Goal: Task Accomplishment & Management: Use online tool/utility

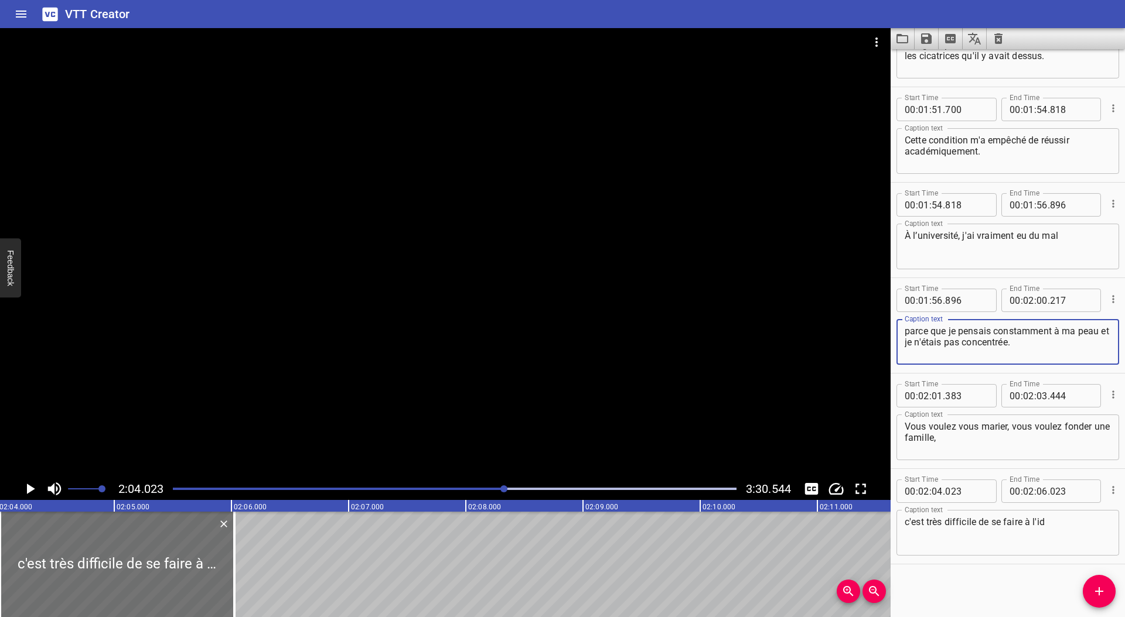
drag, startPoint x: 1018, startPoint y: 343, endPoint x: 1010, endPoint y: 344, distance: 8.2
click at [1010, 344] on textarea "parce que je pensais constamment à ma peau et je n'étais pas concentrée." at bounding box center [1007, 342] width 206 height 33
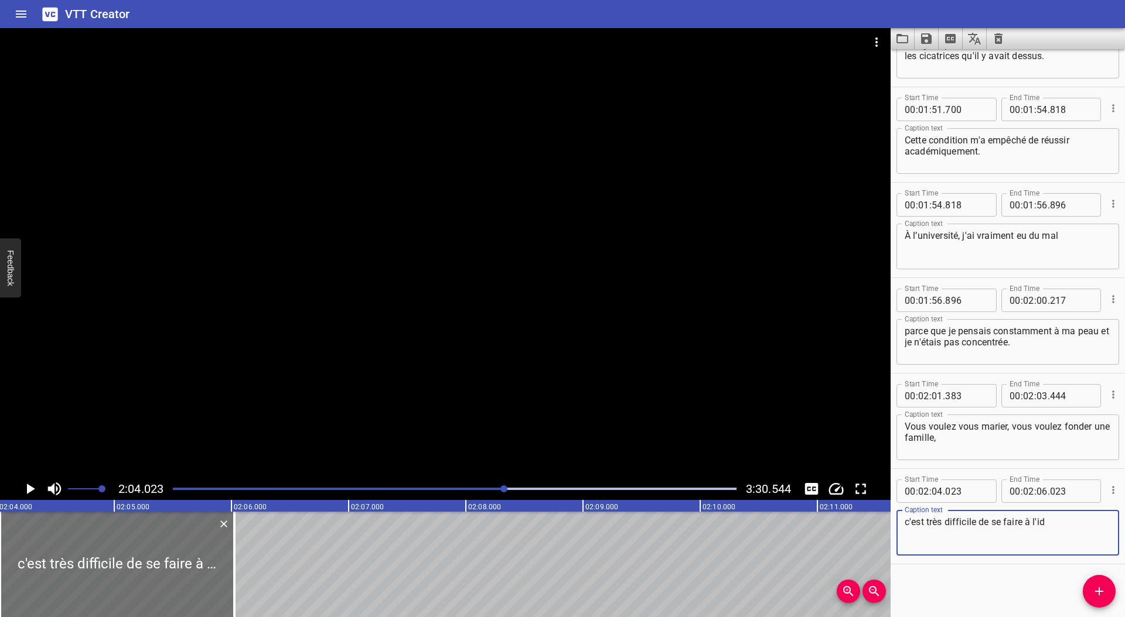
click at [1062, 520] on textarea "c'est très difficile de se faire à l'id" at bounding box center [1007, 533] width 206 height 33
paste textarea "ée"
type textarea "c'est très difficile de se faire à l'idée de faire ces choses quand on vit avec…"
click at [29, 489] on icon "Play/Pause" at bounding box center [31, 489] width 8 height 11
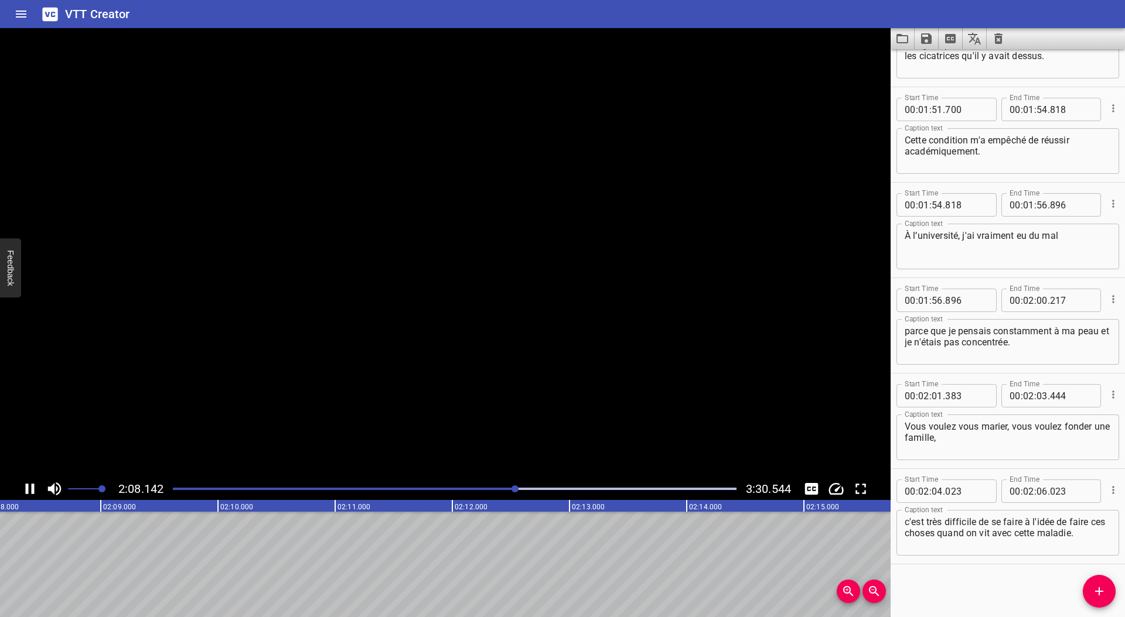
click at [29, 489] on icon "Play/Pause" at bounding box center [30, 489] width 18 height 18
click at [1036, 493] on input "number" at bounding box center [1041, 491] width 11 height 23
type input "08"
type input "384"
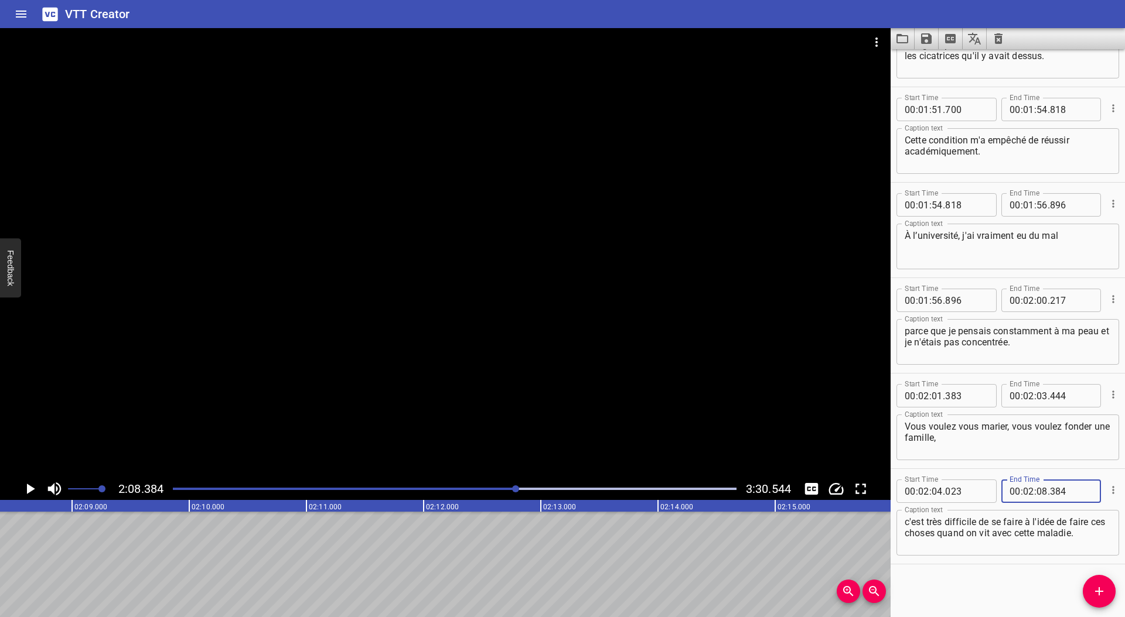
click at [26, 490] on icon "Play/Pause" at bounding box center [30, 489] width 18 height 18
click at [26, 490] on icon "Play/Pause" at bounding box center [30, 489] width 9 height 11
click at [26, 490] on icon "Play/Pause" at bounding box center [30, 489] width 18 height 18
click at [26, 490] on icon "Play/Pause" at bounding box center [30, 489] width 9 height 11
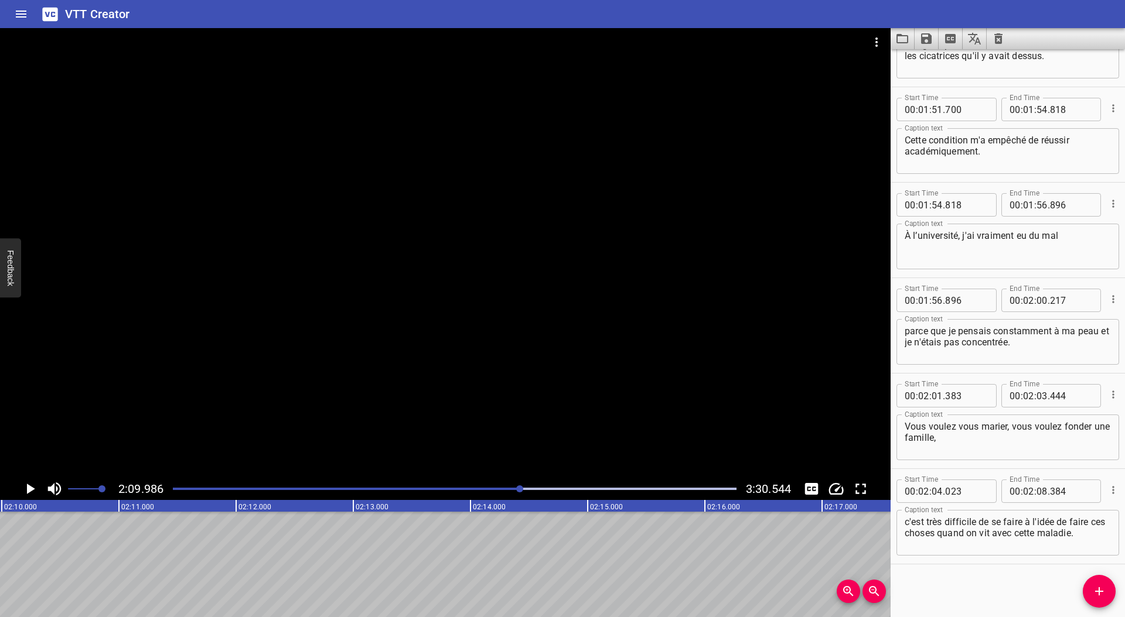
click at [1094, 595] on icon "Add Cue" at bounding box center [1099, 592] width 14 height 14
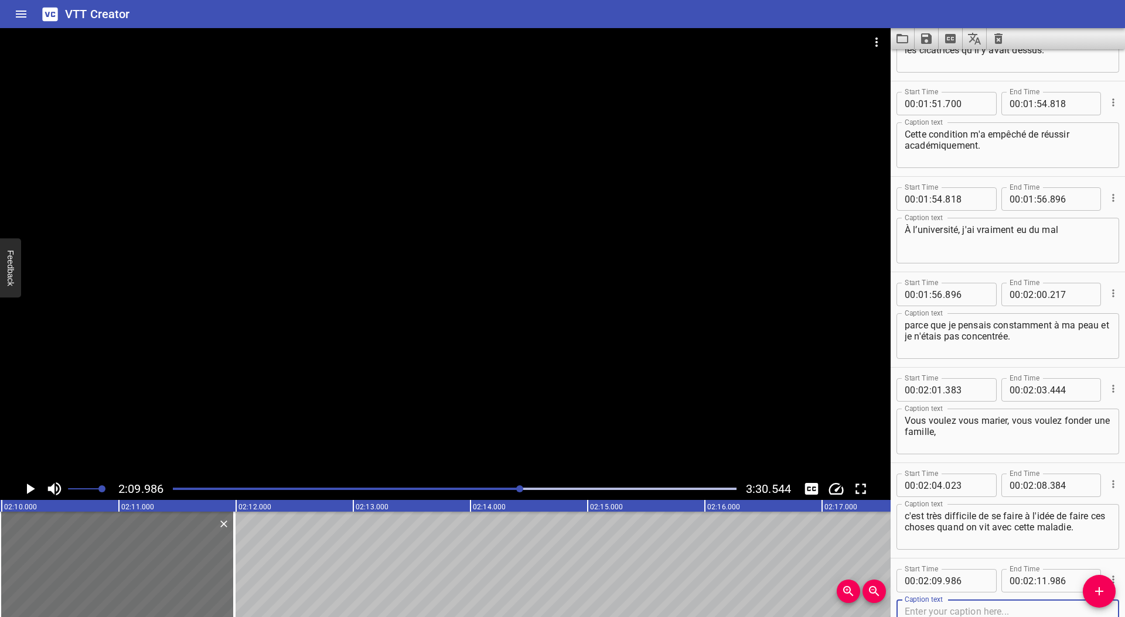
scroll to position [2924, 0]
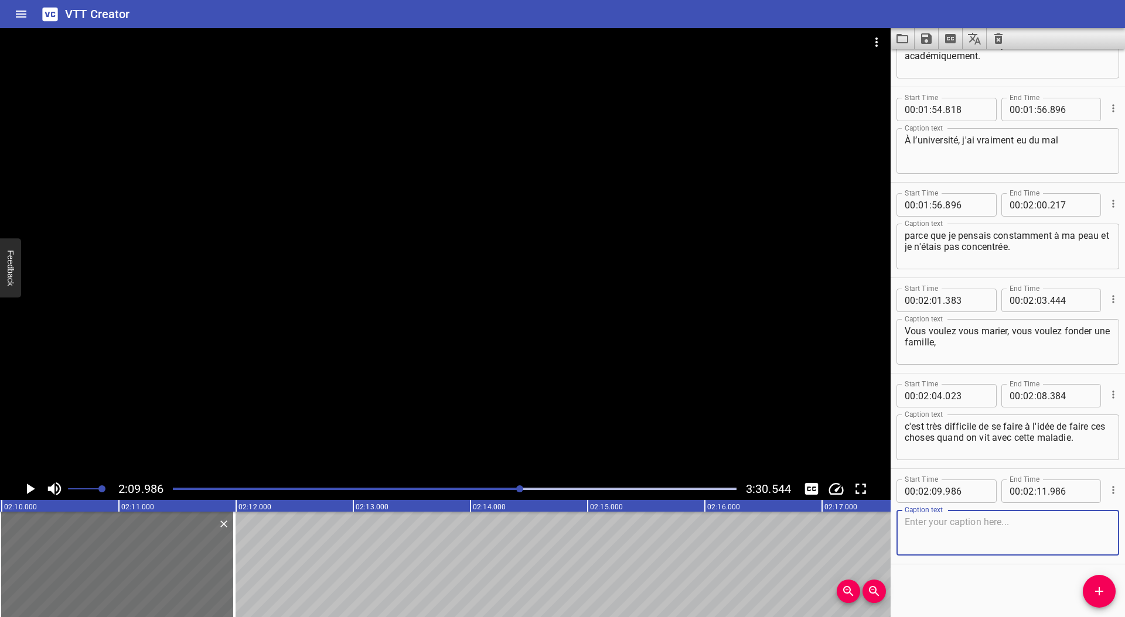
click at [970, 542] on textarea at bounding box center [1007, 533] width 206 height 33
type textarea "J'ai un fils, il s'appelle [PERSON_NAME]."
click at [25, 489] on icon "Play/Pause" at bounding box center [30, 489] width 18 height 18
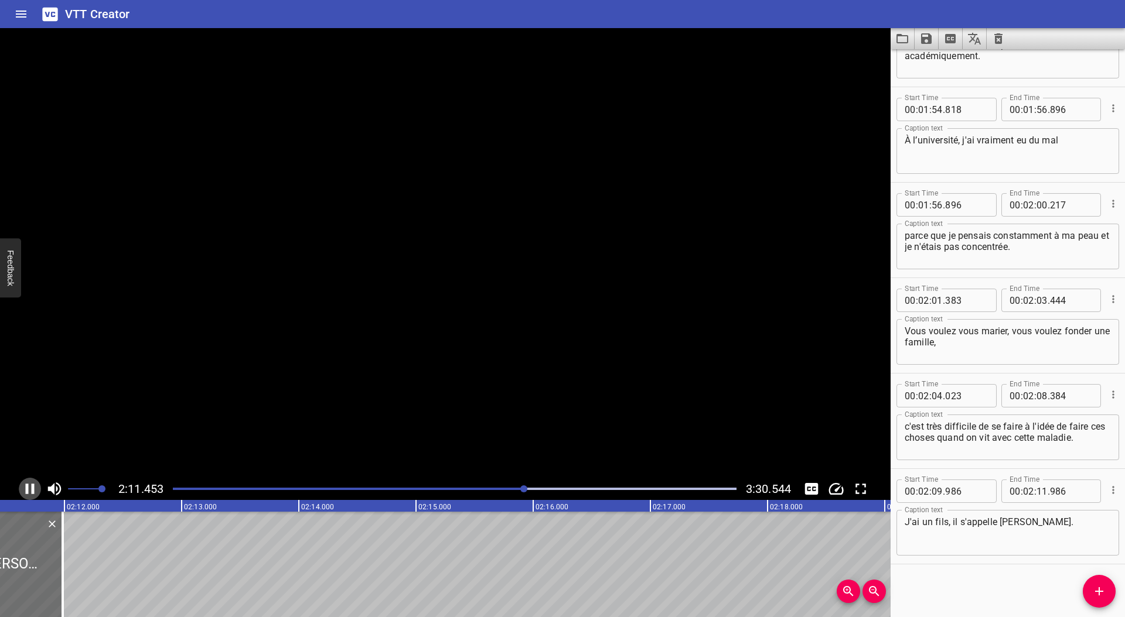
click at [25, 489] on icon "Play/Pause" at bounding box center [30, 489] width 18 height 18
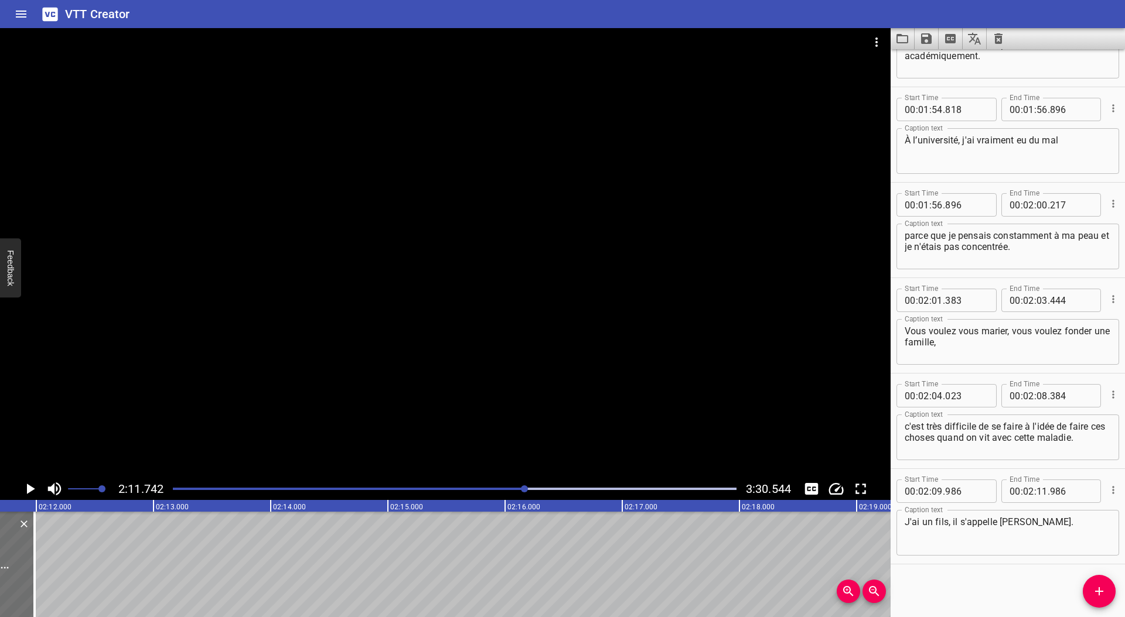
scroll to position [0, 15433]
click at [1036, 492] on input "number" at bounding box center [1041, 491] width 11 height 23
type input "11"
click at [1052, 494] on input "number" at bounding box center [1071, 491] width 43 height 23
type input "742"
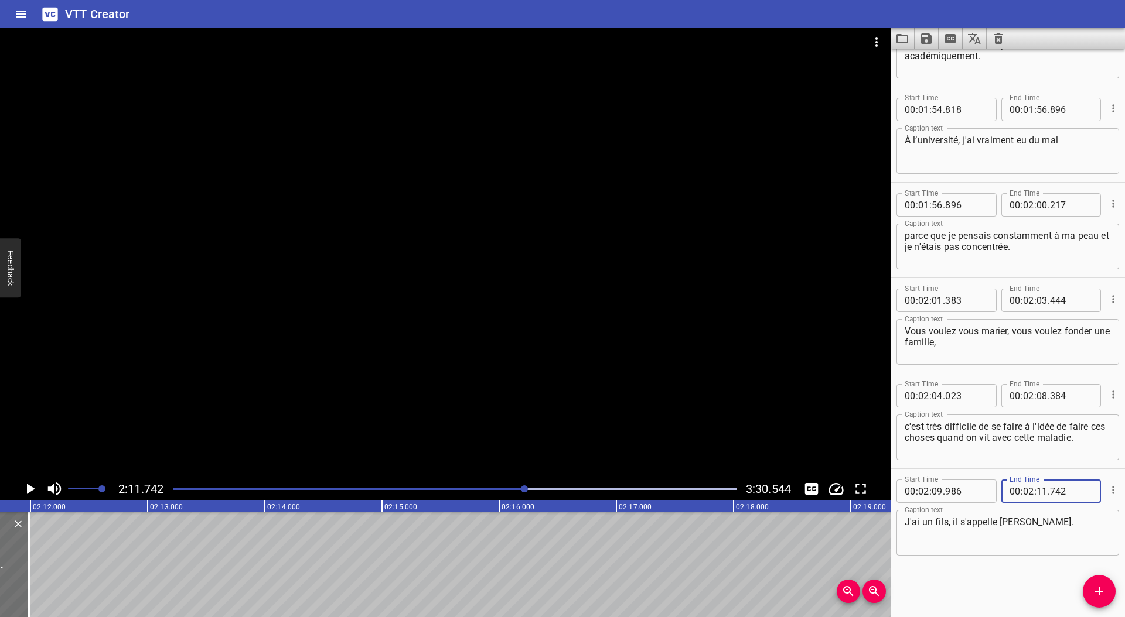
click at [1099, 589] on icon "Add Cue" at bounding box center [1099, 592] width 14 height 14
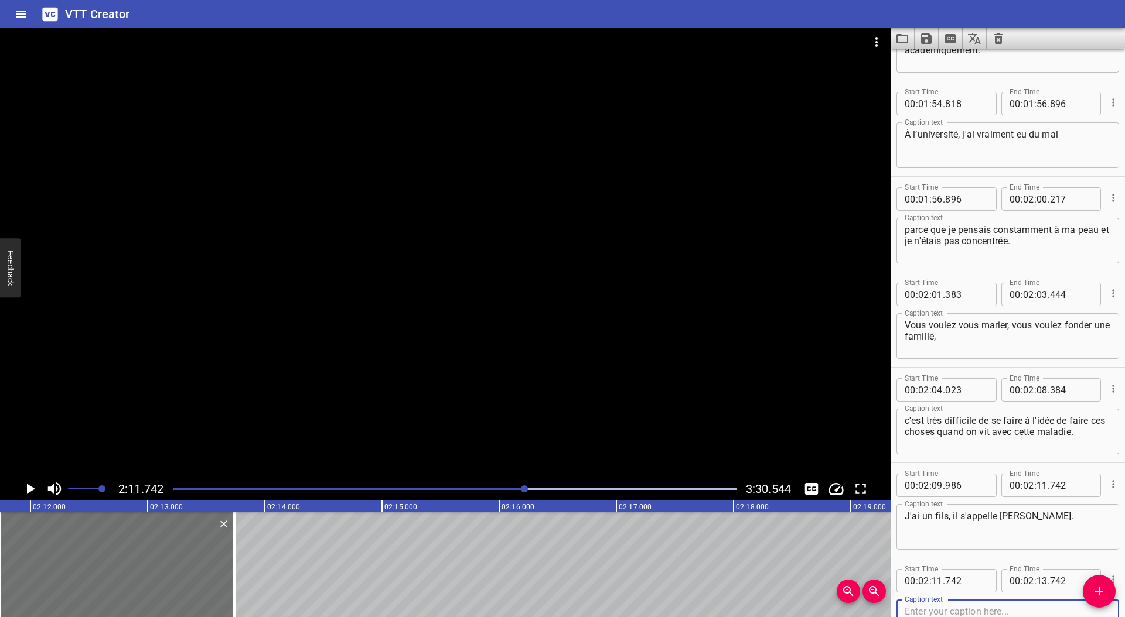
scroll to position [3019, 0]
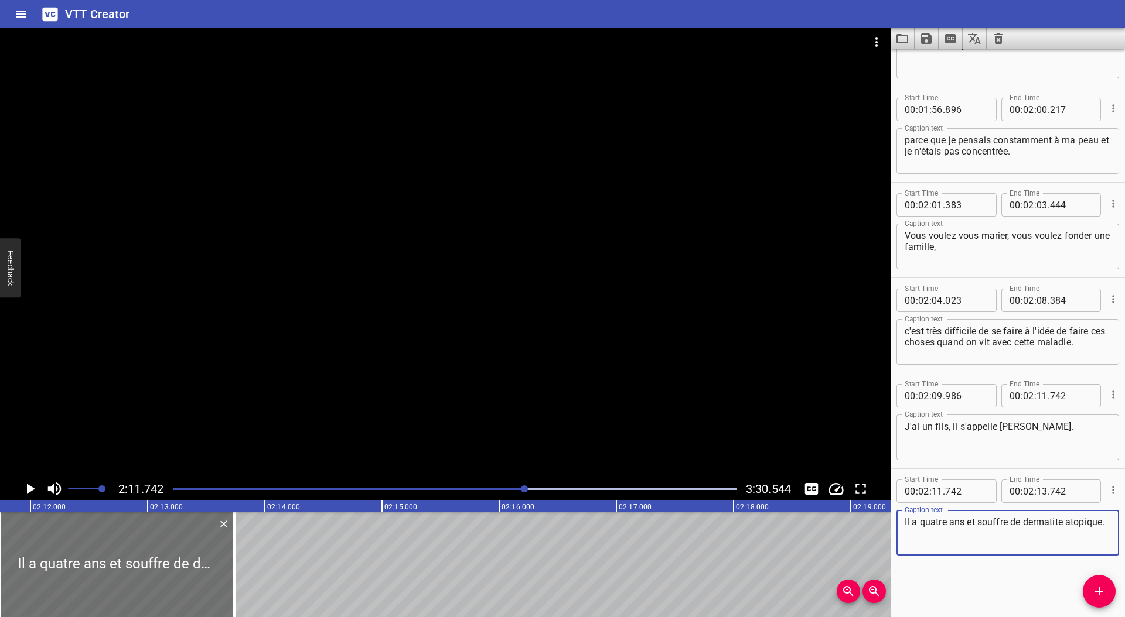
type textarea "Il a quatre ans et souffre de dermatite atopique."
click at [30, 490] on icon "Play/Pause" at bounding box center [31, 489] width 8 height 11
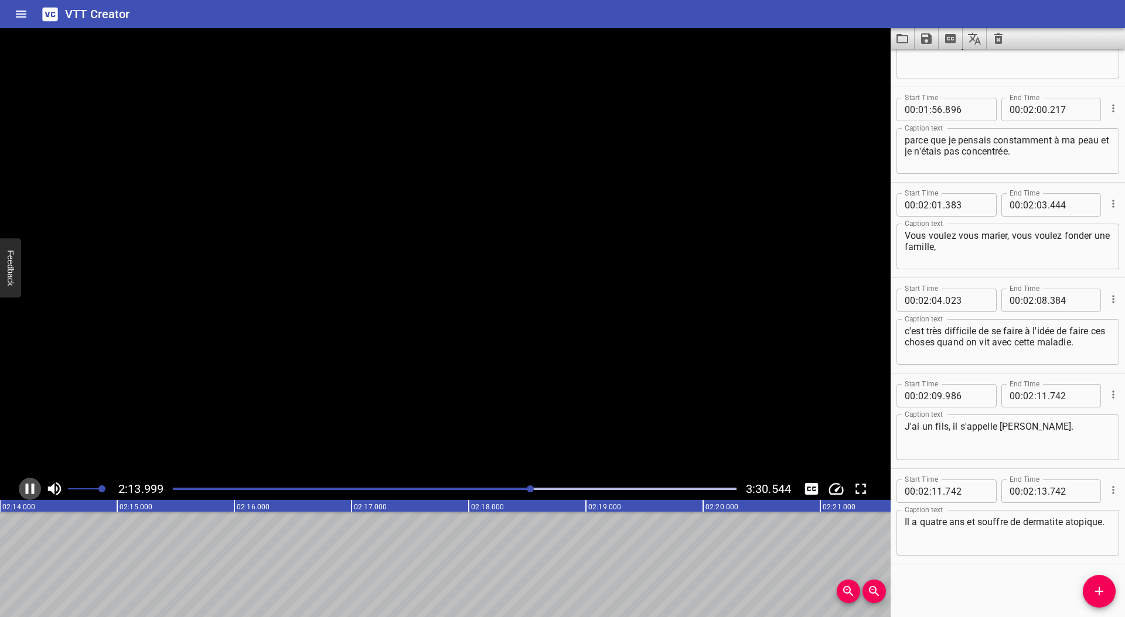
click at [30, 490] on icon "Play/Pause" at bounding box center [30, 489] width 18 height 18
click at [30, 490] on icon "Play/Pause" at bounding box center [31, 489] width 8 height 11
click at [30, 490] on icon "Play/Pause" at bounding box center [30, 489] width 18 height 18
click at [1037, 493] on input "number" at bounding box center [1041, 491] width 11 height 23
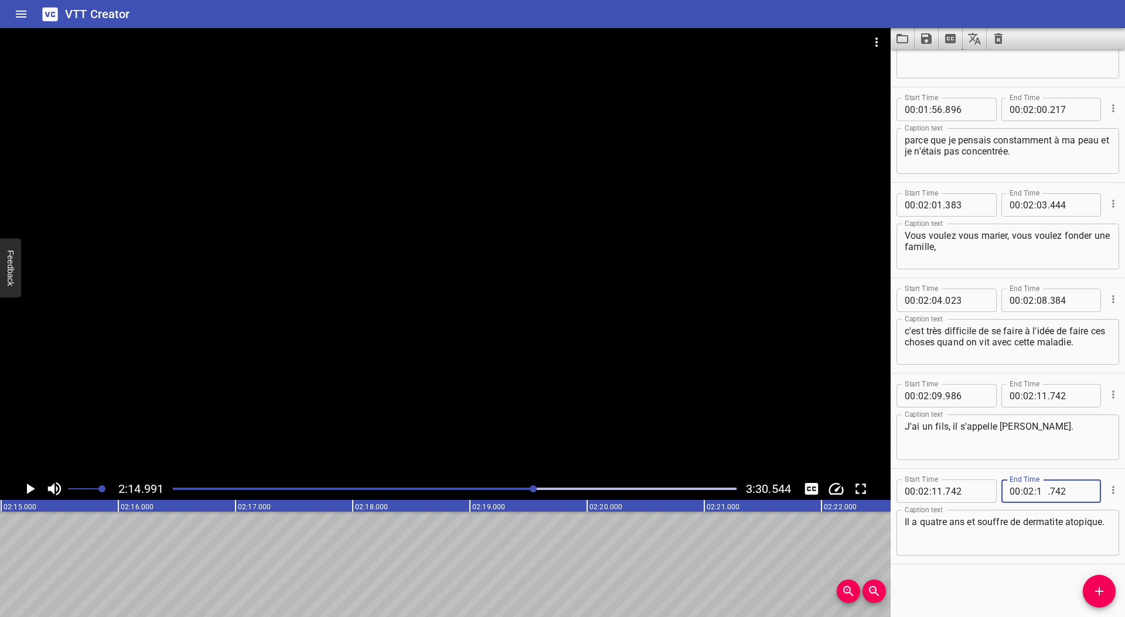
type input "14"
type input "990"
click at [1101, 596] on icon "Add Cue" at bounding box center [1099, 592] width 14 height 14
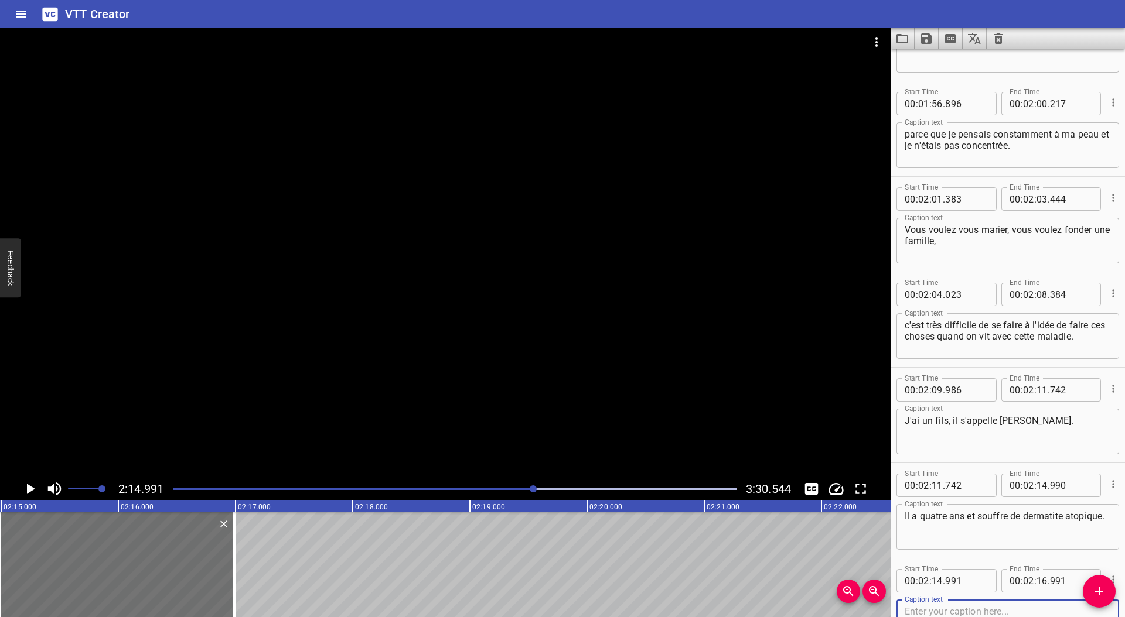
scroll to position [3115, 0]
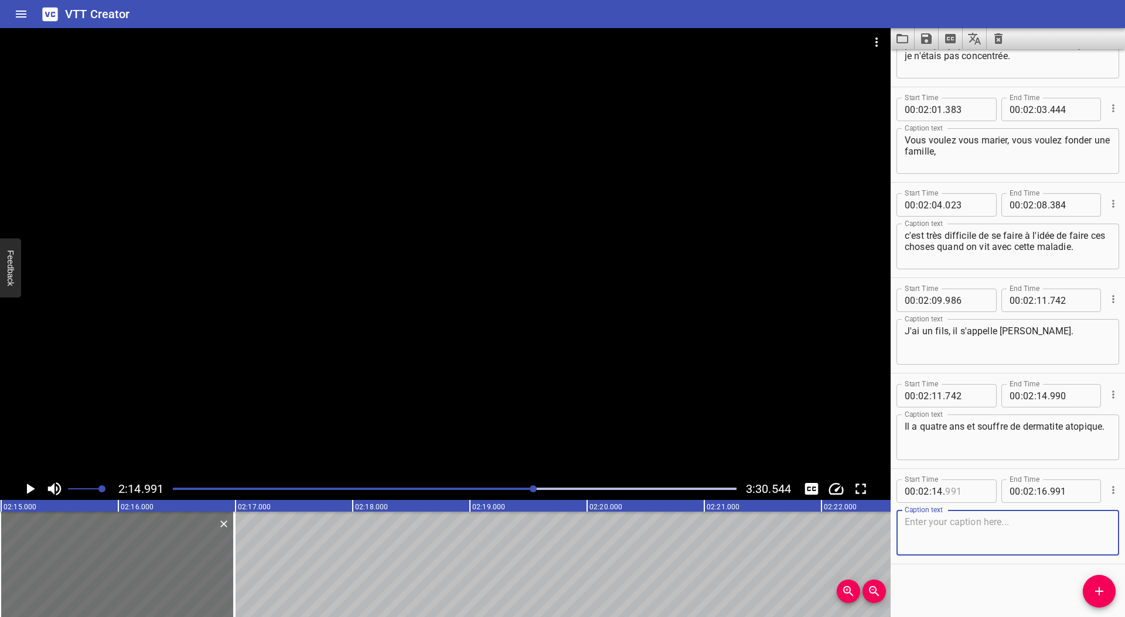
click at [971, 493] on input "number" at bounding box center [966, 491] width 43 height 23
type input "990"
click at [940, 510] on div "Caption text" at bounding box center [1007, 533] width 223 height 46
click at [941, 526] on textarea at bounding box center [1007, 533] width 206 height 33
drag, startPoint x: 988, startPoint y: 523, endPoint x: 971, endPoint y: 524, distance: 17.6
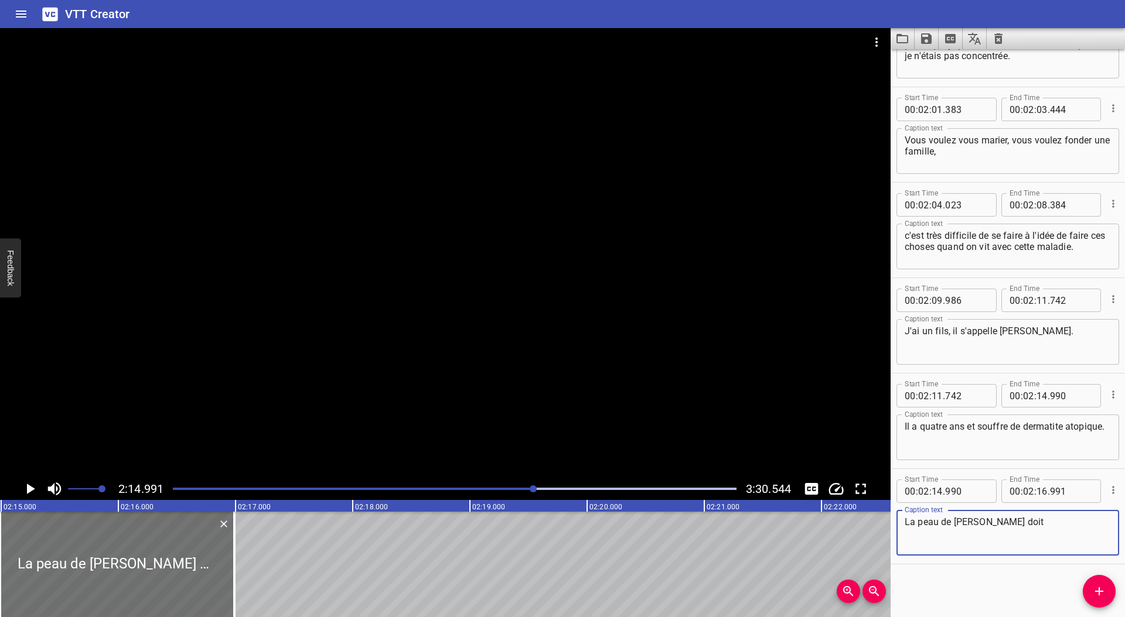
click at [971, 524] on textarea "La peau de [PERSON_NAME] doit" at bounding box center [1007, 533] width 206 height 33
paste textarea "être"
paste textarea "ée"
click at [1035, 522] on textarea "La peau de [PERSON_NAME] doit être soignée avec beaucoup de d" at bounding box center [1007, 533] width 206 height 33
click at [970, 536] on textarea "La peau de [PERSON_NAME] doit être soignée avec beaucoup de d" at bounding box center [1007, 533] width 206 height 33
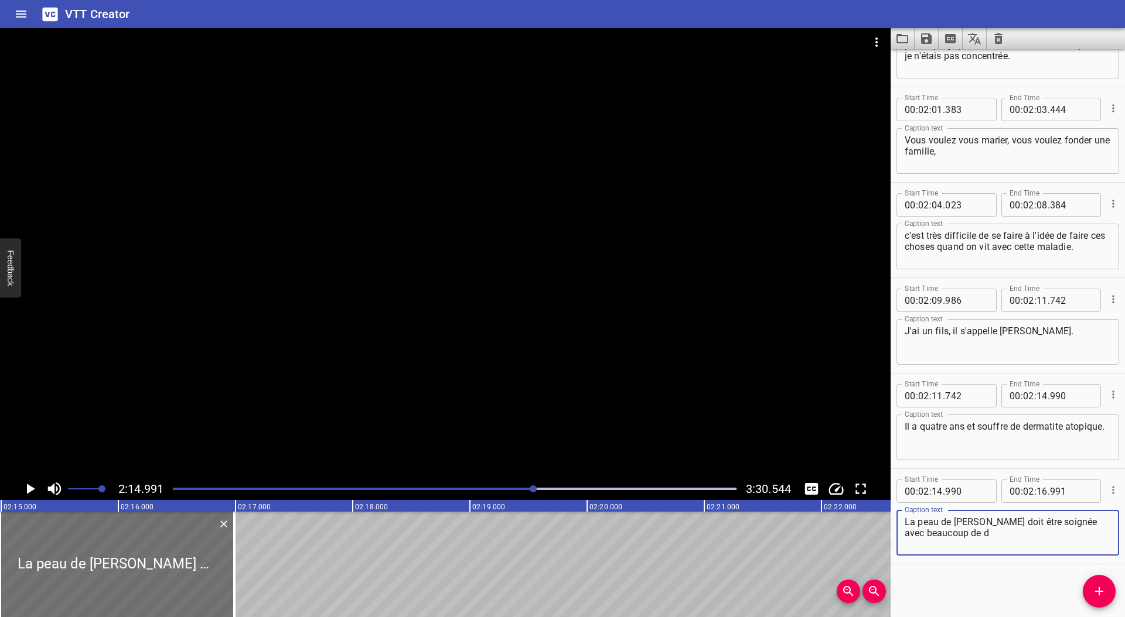
paste textarea "é"
type textarea "La peau de [PERSON_NAME] doit être soignée avec beaucoup de délicatesse."
click at [29, 487] on icon "Play/Pause" at bounding box center [31, 489] width 8 height 11
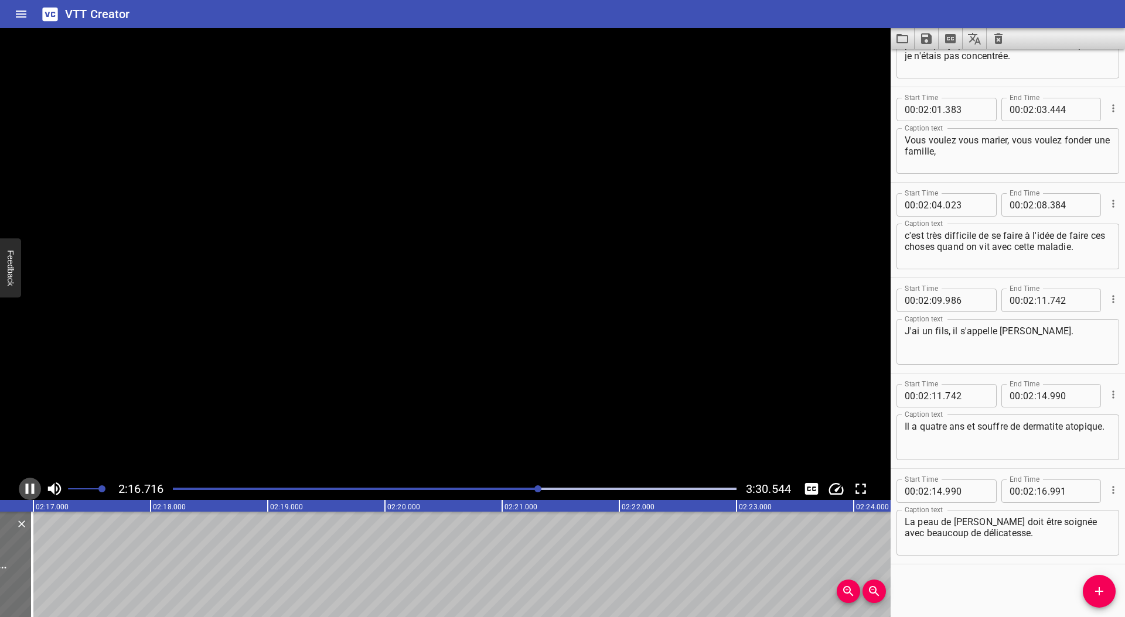
click at [29, 487] on icon "Play/Pause" at bounding box center [30, 489] width 18 height 18
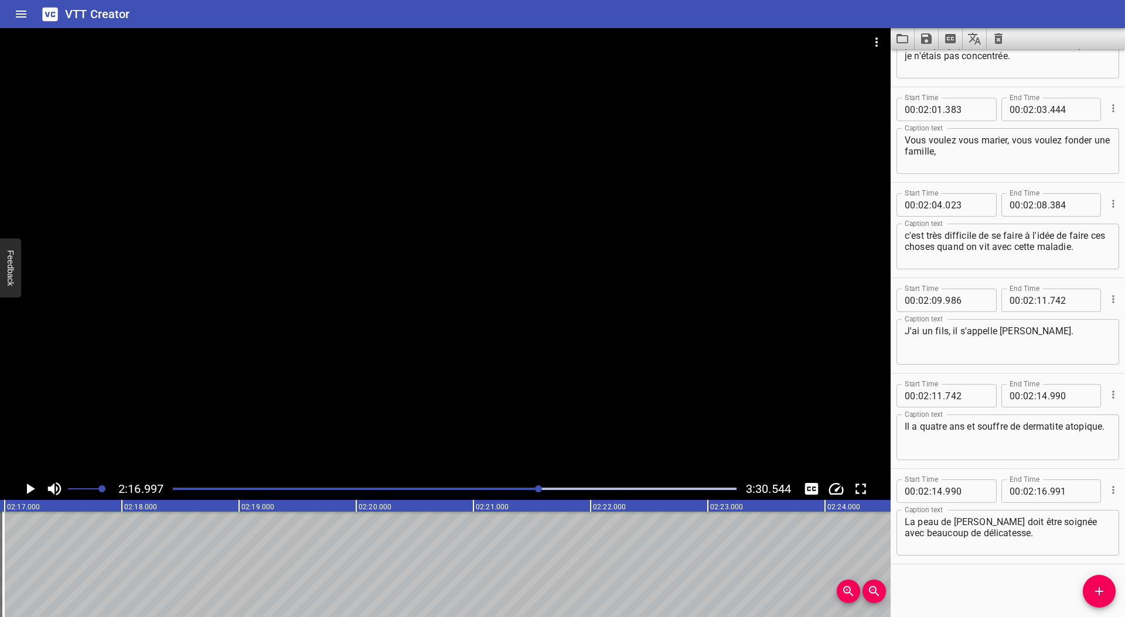
scroll to position [0, 16049]
drag, startPoint x: 1034, startPoint y: 492, endPoint x: 1063, endPoint y: 509, distance: 33.9
click at [1036, 492] on input "number" at bounding box center [1041, 491] width 11 height 23
type input "16"
type input "997"
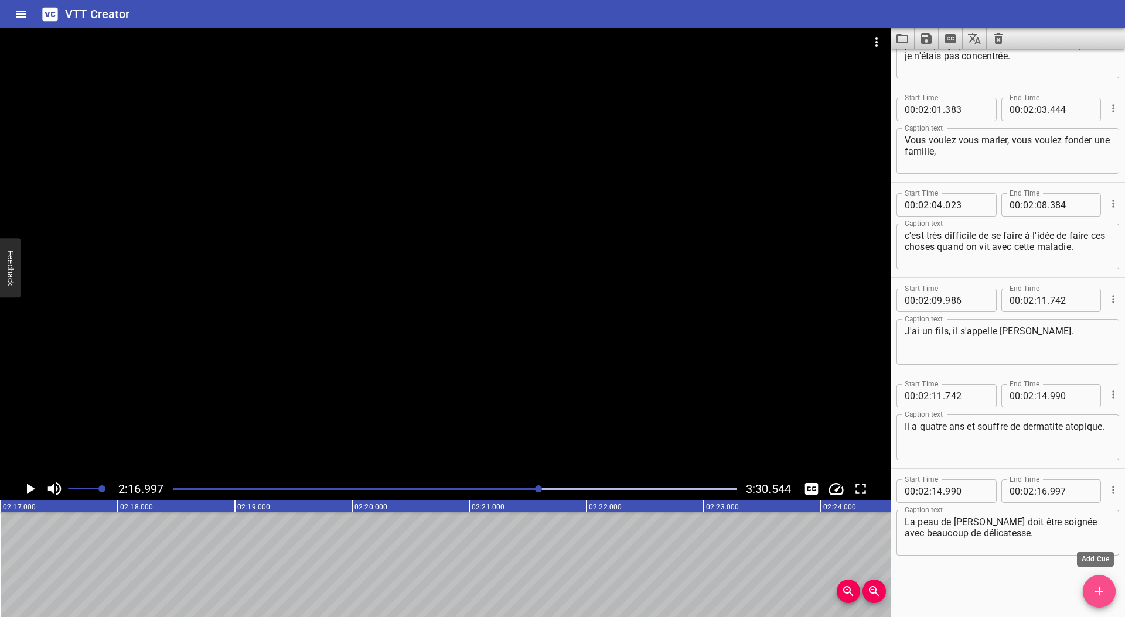
click at [1098, 596] on icon "Add Cue" at bounding box center [1099, 592] width 14 height 14
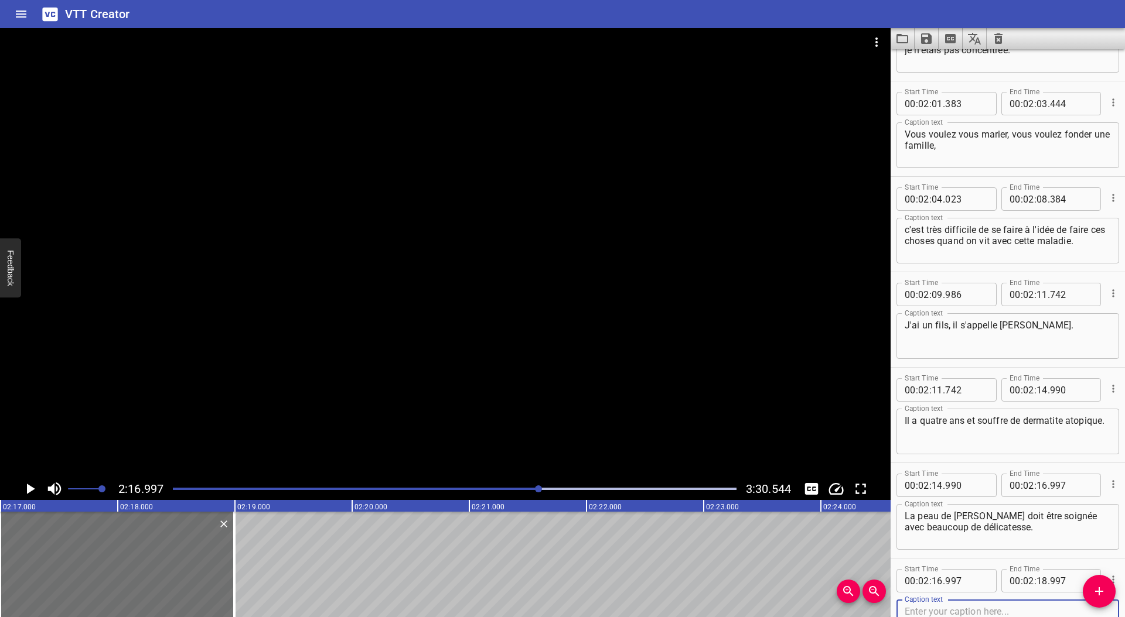
scroll to position [3210, 0]
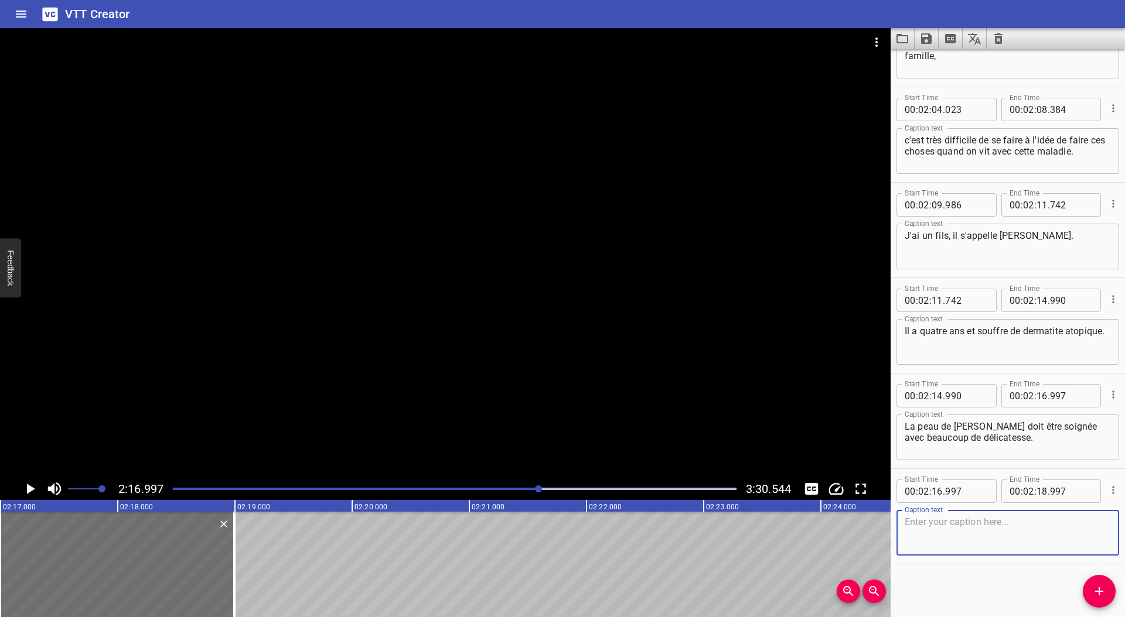
click at [968, 536] on textarea at bounding box center [1007, 533] width 206 height 33
paste textarea "é"
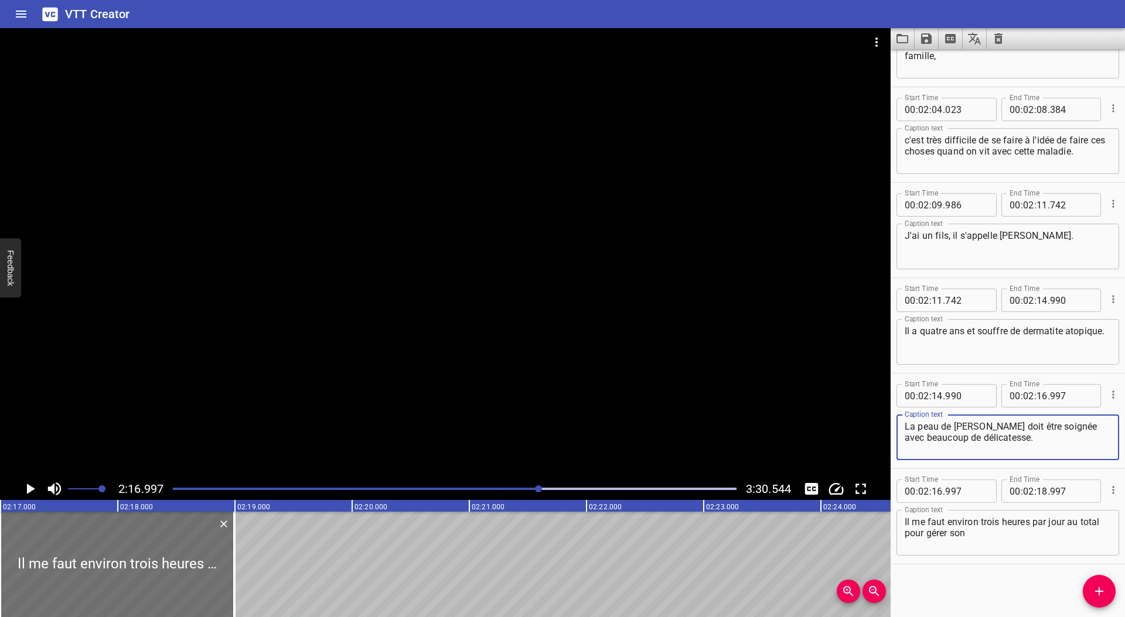
click at [1035, 426] on textarea "La peau de [PERSON_NAME] doit être soignée avec beaucoup de délicatesse." at bounding box center [1007, 437] width 206 height 33
click at [980, 533] on textarea "Il me faut environ trois heures par jour au total pour gérer son" at bounding box center [1007, 533] width 206 height 33
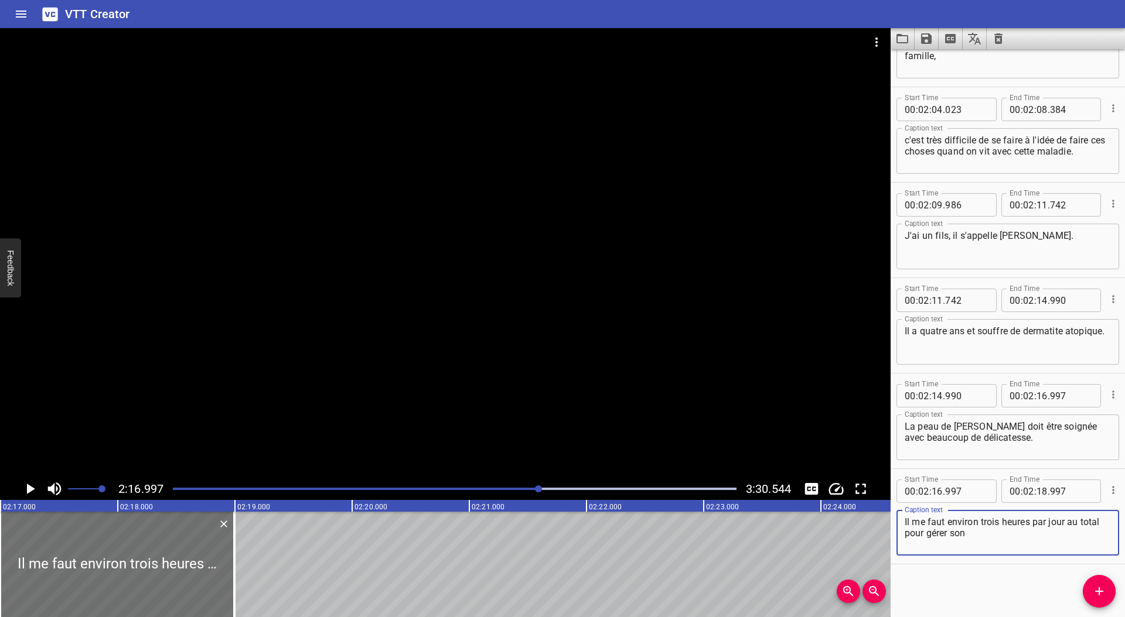
paste textarea "é"
type textarea "Il me faut environ trois heures par jour au total pour gérer son état,"
click at [28, 489] on icon "Play/Pause" at bounding box center [31, 489] width 8 height 11
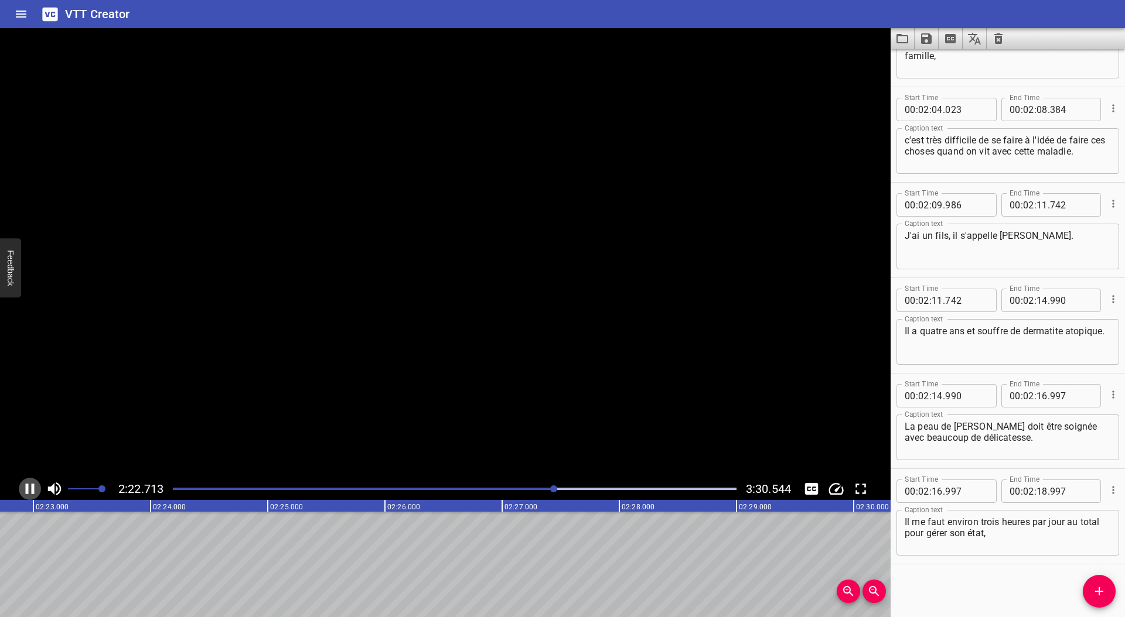
click at [28, 489] on icon "Play/Pause" at bounding box center [30, 489] width 9 height 11
click at [1039, 493] on input "number" at bounding box center [1041, 491] width 11 height 23
type input "23"
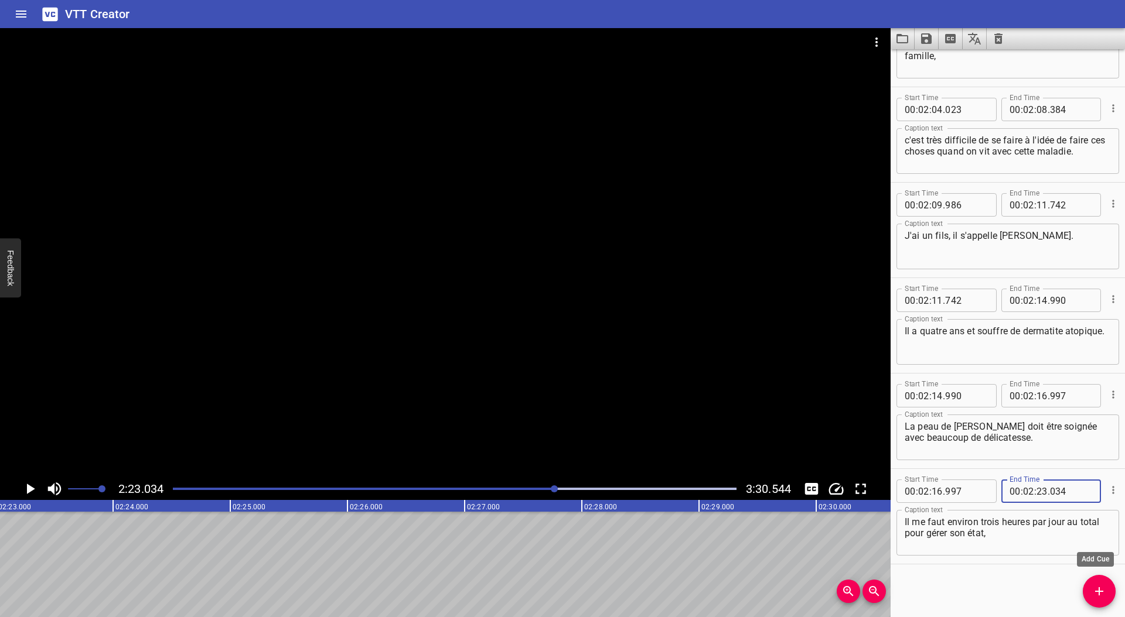
type input "034"
click at [1100, 593] on icon "Add Cue" at bounding box center [1099, 592] width 14 height 14
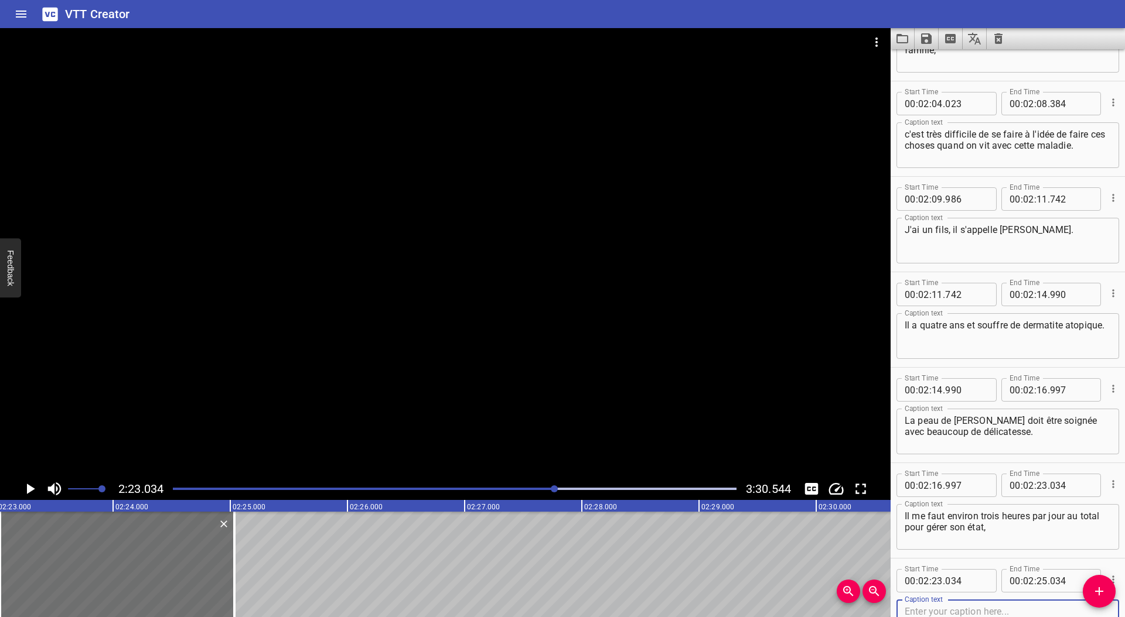
scroll to position [3306, 0]
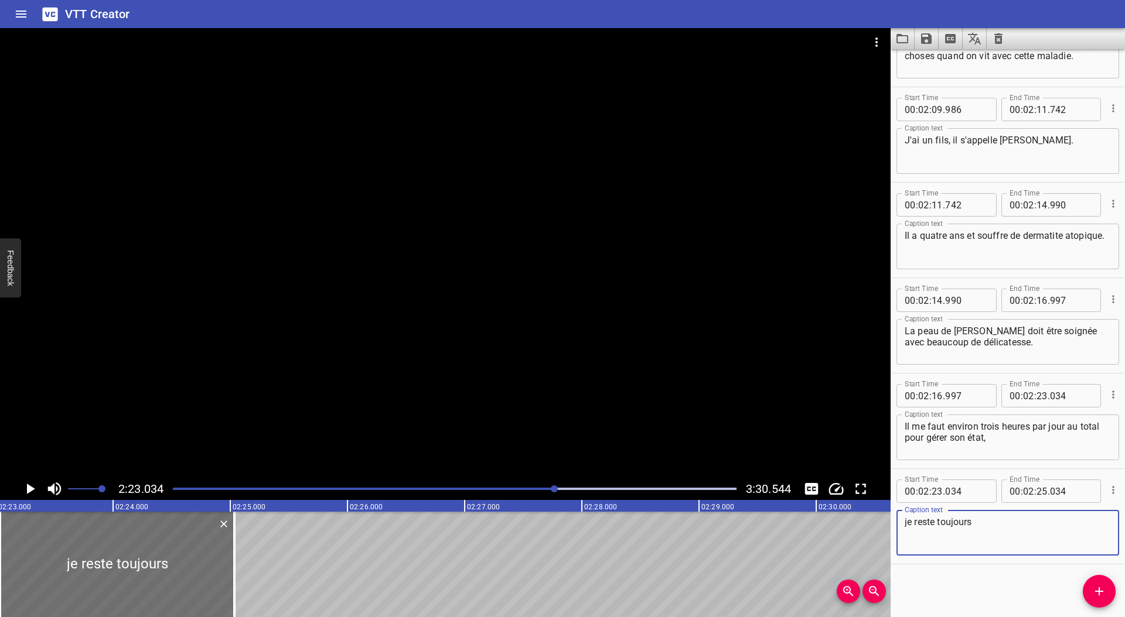
paste textarea "à"
paste textarea "ût"
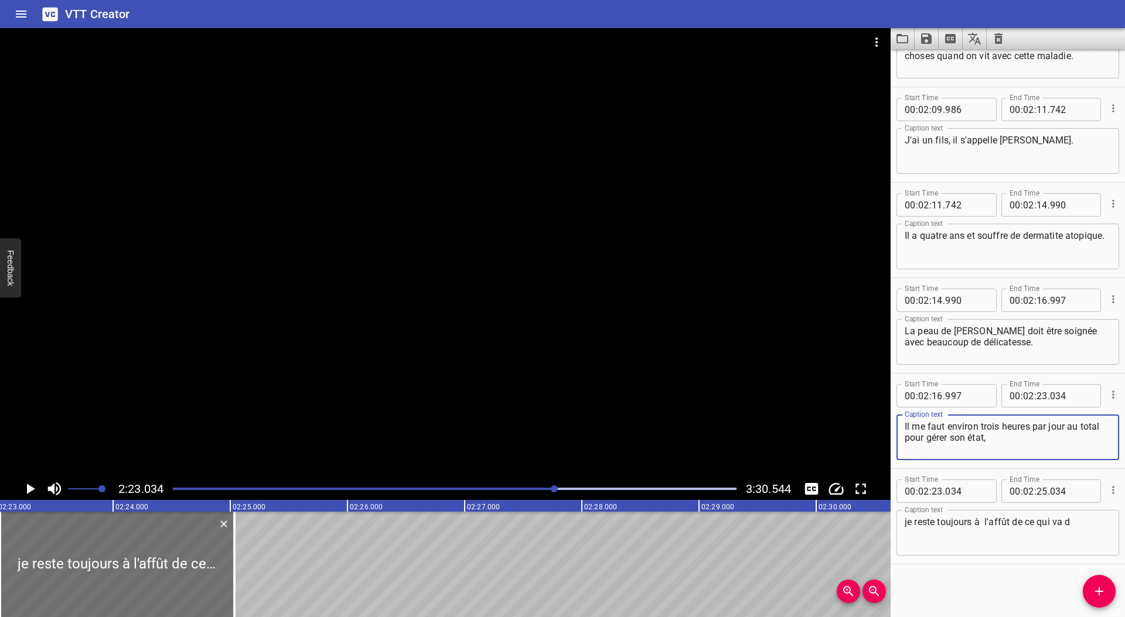
click at [970, 438] on textarea "Il me faut environ trois heures par jour au total pour gérer son état," at bounding box center [1007, 437] width 206 height 33
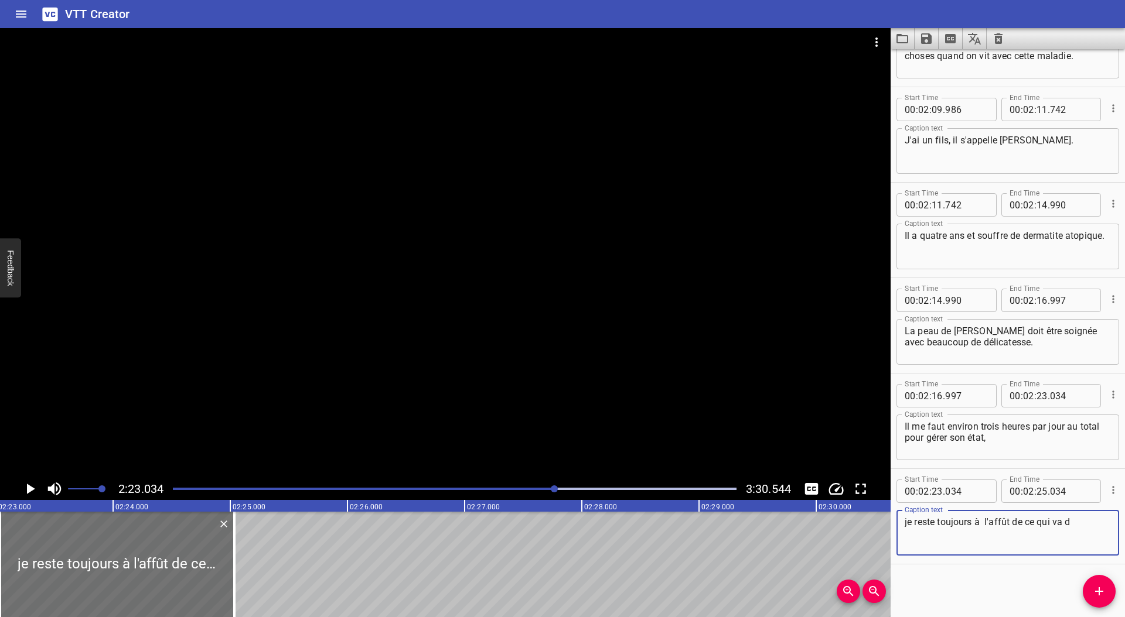
drag, startPoint x: 1083, startPoint y: 521, endPoint x: 1094, endPoint y: 526, distance: 12.1
click at [1083, 521] on textarea "je reste toujours à l'affût de ce qui va d" at bounding box center [1007, 533] width 206 height 33
paste textarea "é"
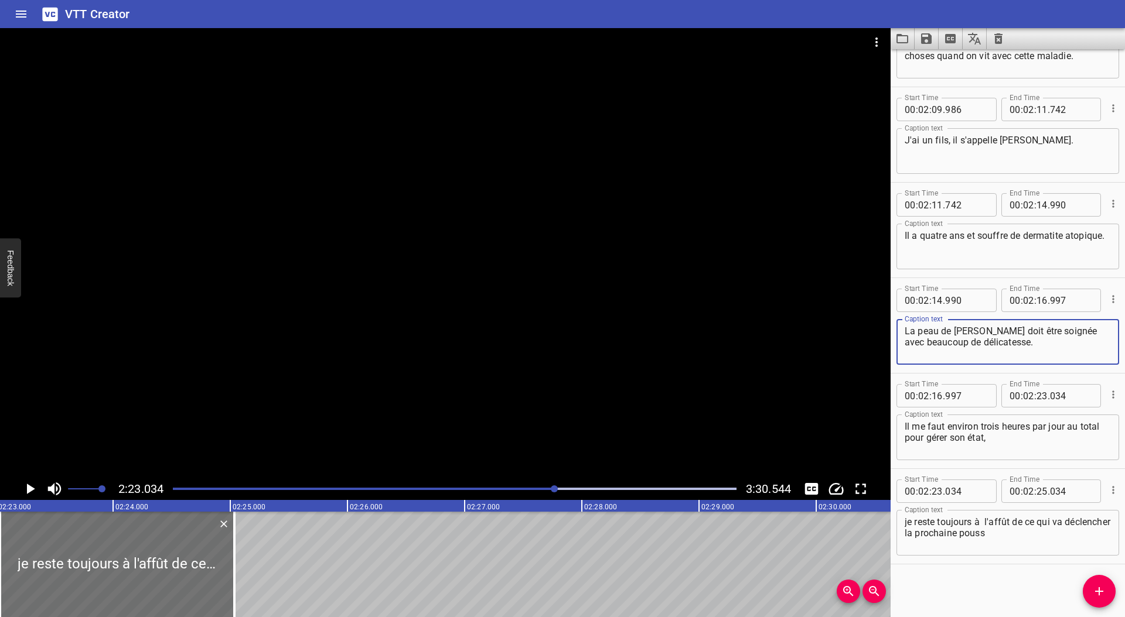
drag, startPoint x: 1031, startPoint y: 331, endPoint x: 1039, endPoint y: 331, distance: 7.0
click at [1039, 331] on textarea "La peau de [PERSON_NAME] doit être soignée avec beaucoup de délicatesse." at bounding box center [1007, 342] width 206 height 33
drag, startPoint x: 1039, startPoint y: 535, endPoint x: 1049, endPoint y: 537, distance: 10.2
click at [1041, 535] on textarea "je reste toujours à l'affût de ce qui va déclencher la prochaine pouss" at bounding box center [1007, 533] width 206 height 33
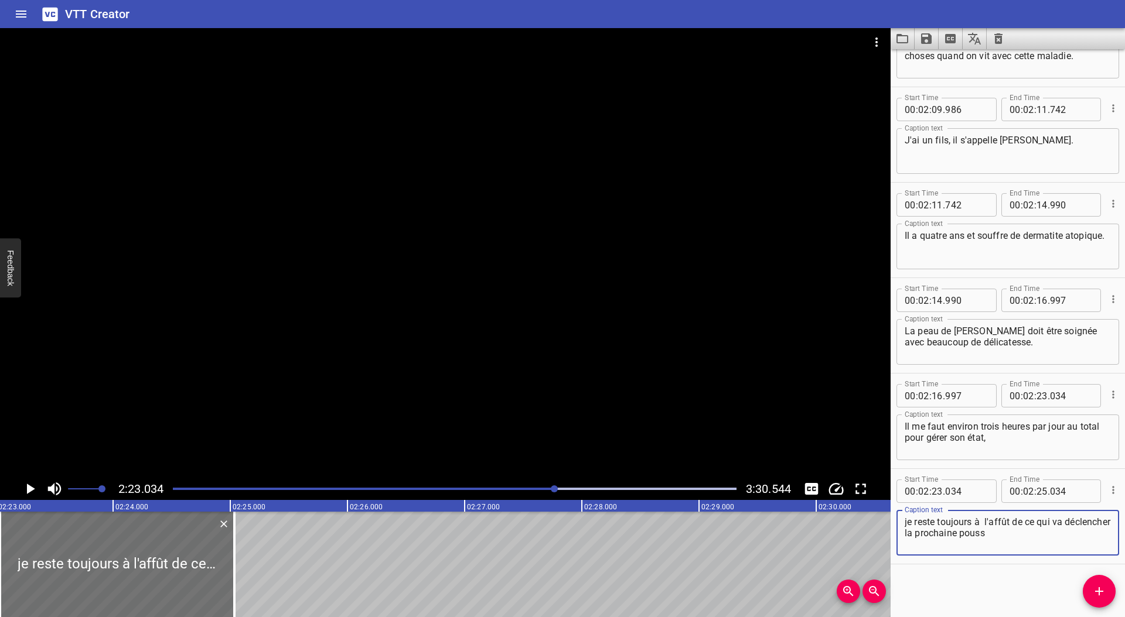
paste textarea "ée"
type textarea "je reste toujours à l'affût de ce qui va déclencher la prochaine poussée."
click at [20, 487] on button "Play/Pause" at bounding box center [30, 489] width 22 height 22
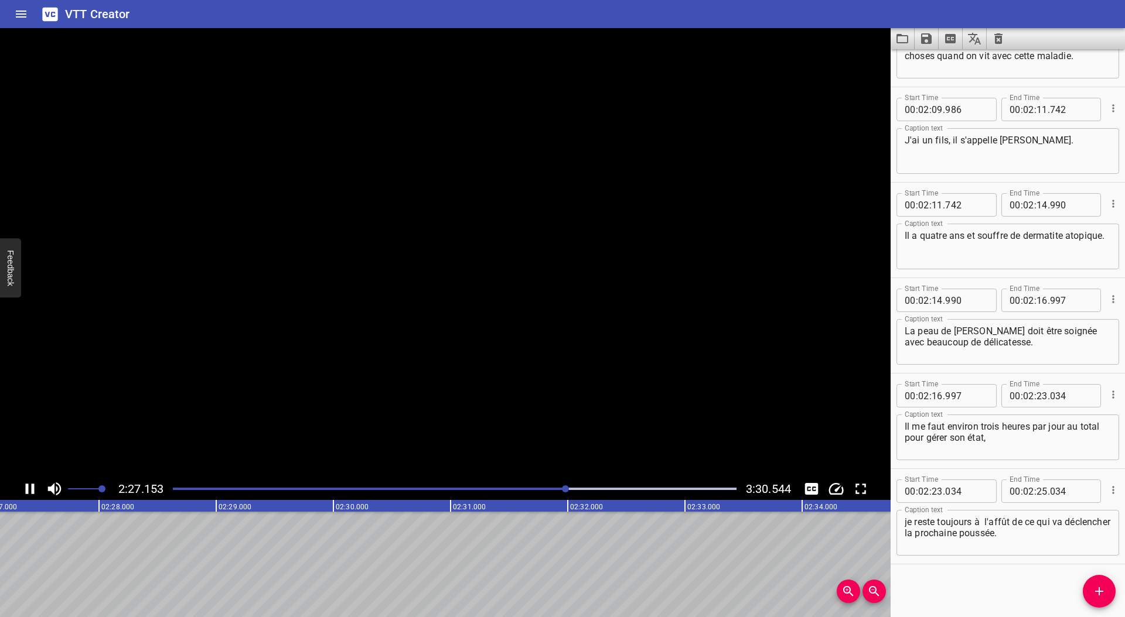
click at [25, 486] on icon "Play/Pause" at bounding box center [30, 489] width 18 height 18
click at [1037, 494] on input "number" at bounding box center [1041, 491] width 11 height 23
type input "27"
type input "430"
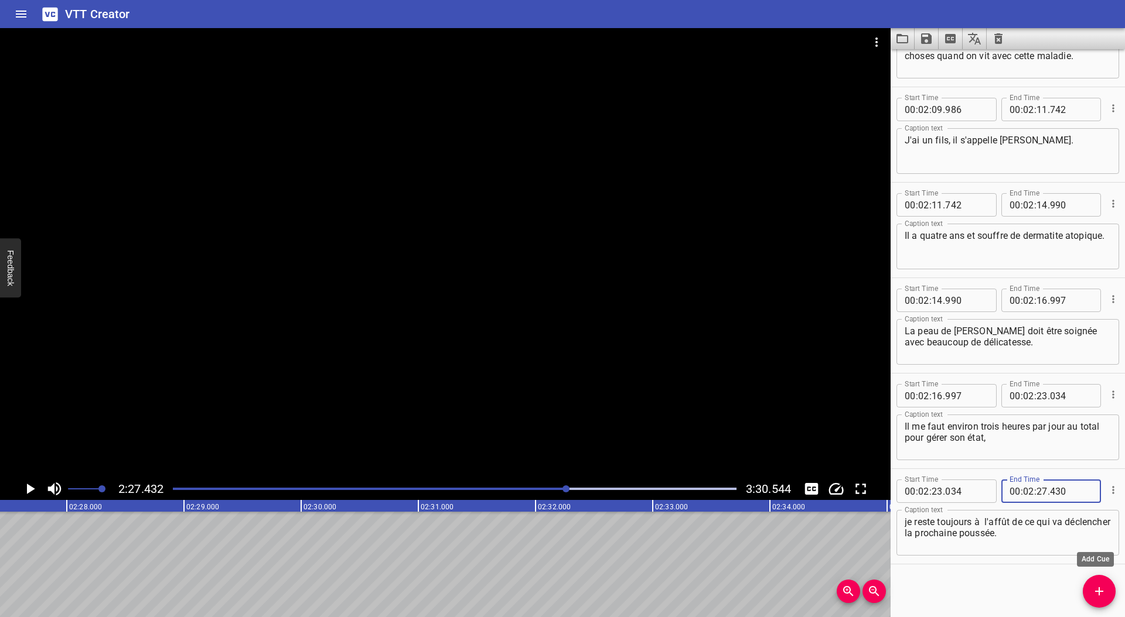
drag, startPoint x: 1099, startPoint y: 590, endPoint x: 1119, endPoint y: 577, distance: 23.7
click at [1100, 590] on icon "Add Cue" at bounding box center [1099, 592] width 14 height 14
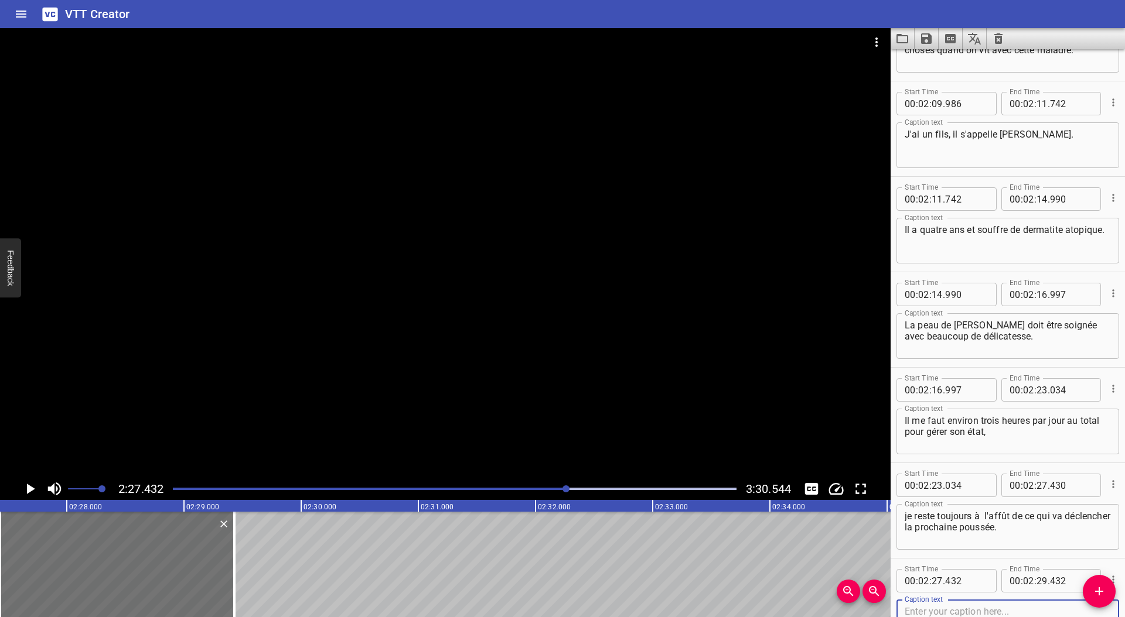
scroll to position [3401, 0]
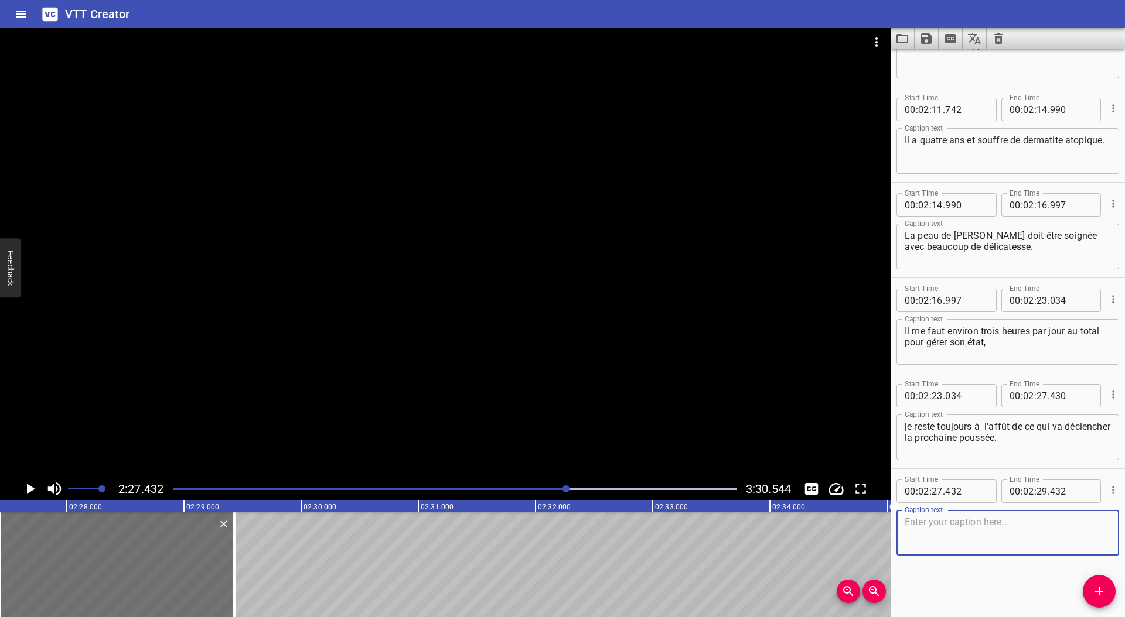
click at [949, 530] on textarea at bounding box center [1007, 533] width 206 height 33
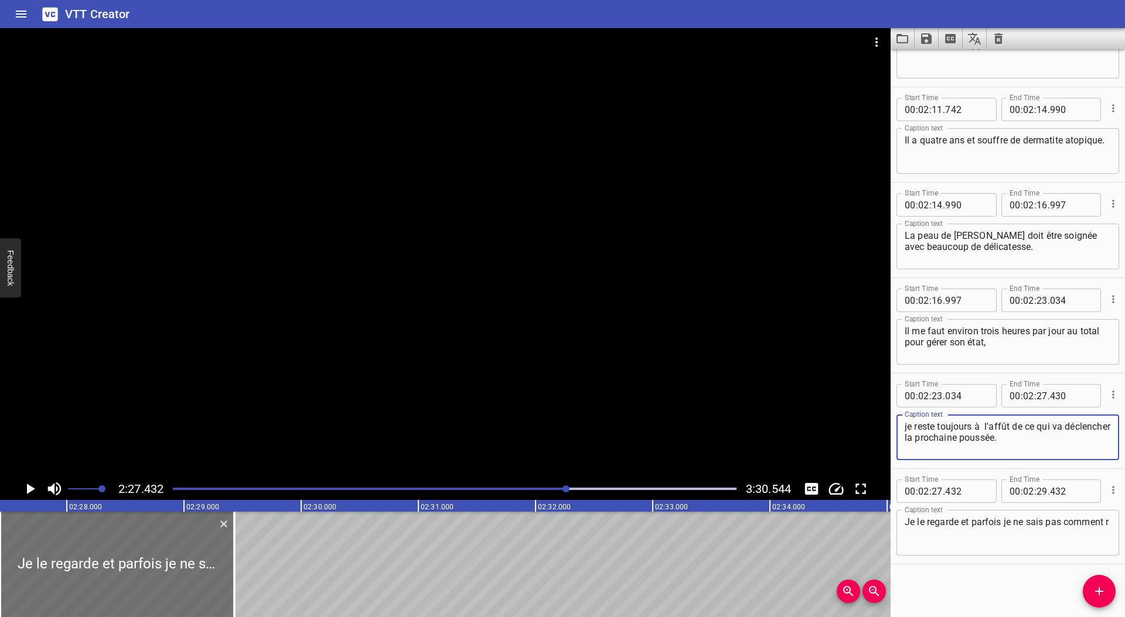
click at [911, 438] on textarea "je reste toujours à l'affût de ce qui va déclencher la prochaine poussée." at bounding box center [1007, 437] width 206 height 33
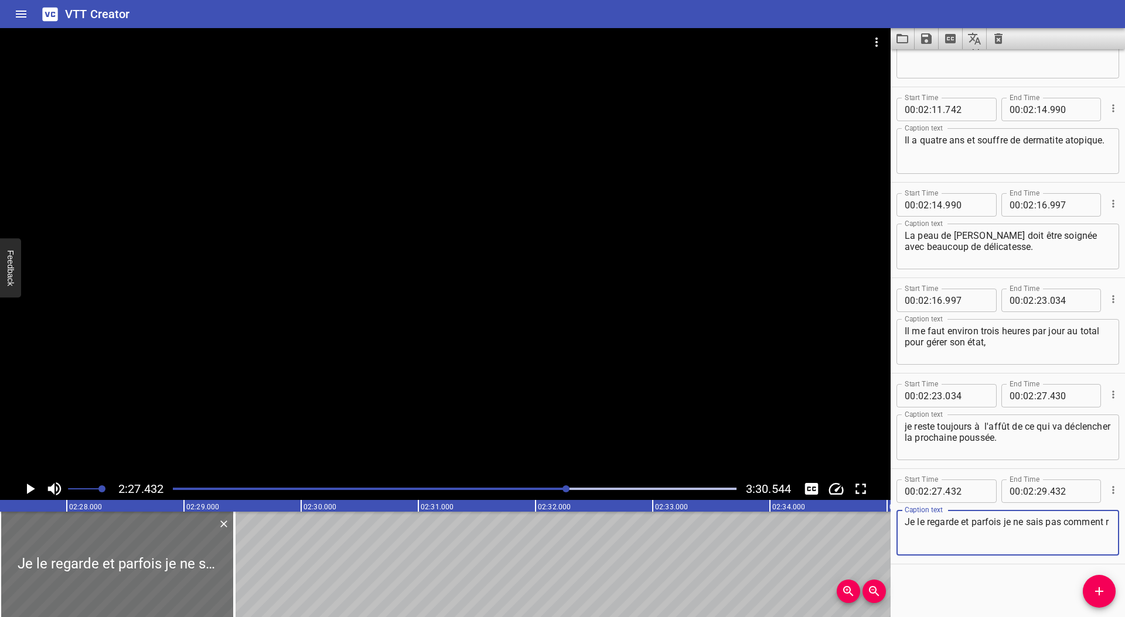
click at [964, 535] on textarea "Je le regarde et parfois je ne sais pas comment r" at bounding box center [1007, 533] width 206 height 33
paste textarea "é"
type textarea "Je le regarde et parfois je ne sais pas comment réagir"
click at [29, 491] on icon "Play/Pause" at bounding box center [31, 489] width 8 height 11
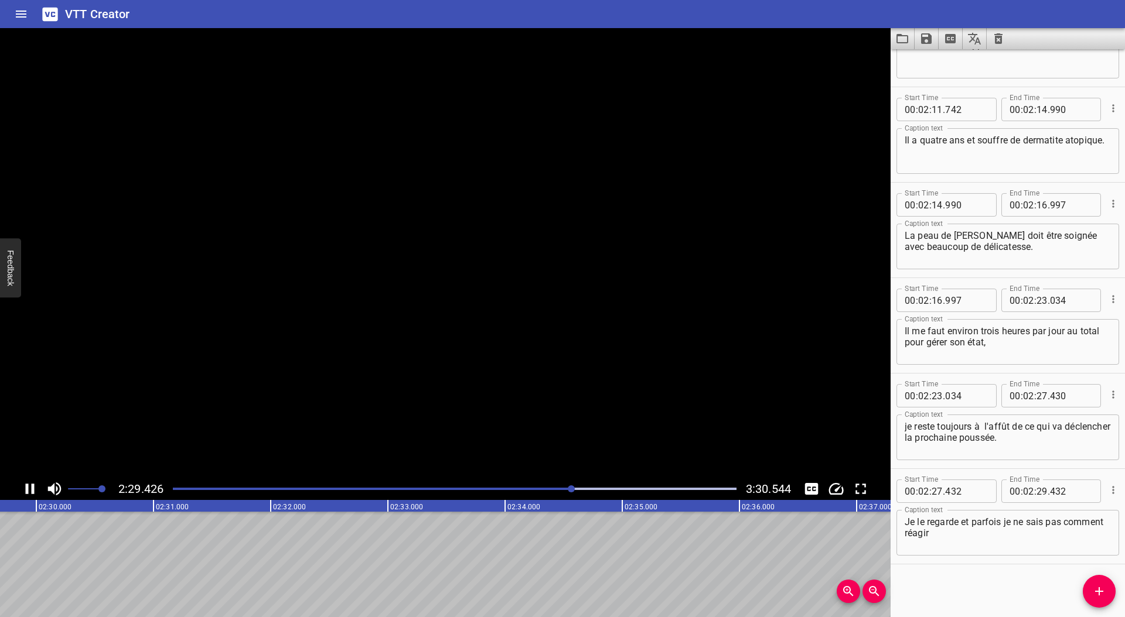
click at [29, 491] on icon "Play/Pause" at bounding box center [30, 489] width 18 height 18
drag, startPoint x: 1036, startPoint y: 493, endPoint x: 1044, endPoint y: 500, distance: 10.8
click at [1036, 493] on input "number" at bounding box center [1041, 491] width 11 height 23
type input "29"
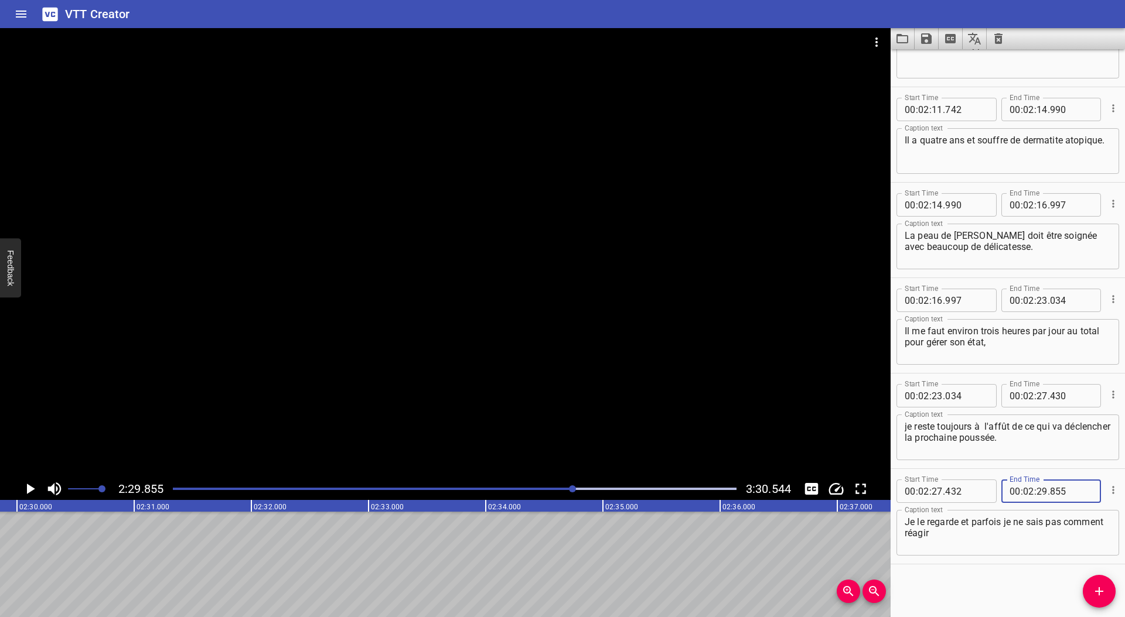
type input "855"
click at [1092, 586] on icon "Add Cue" at bounding box center [1099, 592] width 14 height 14
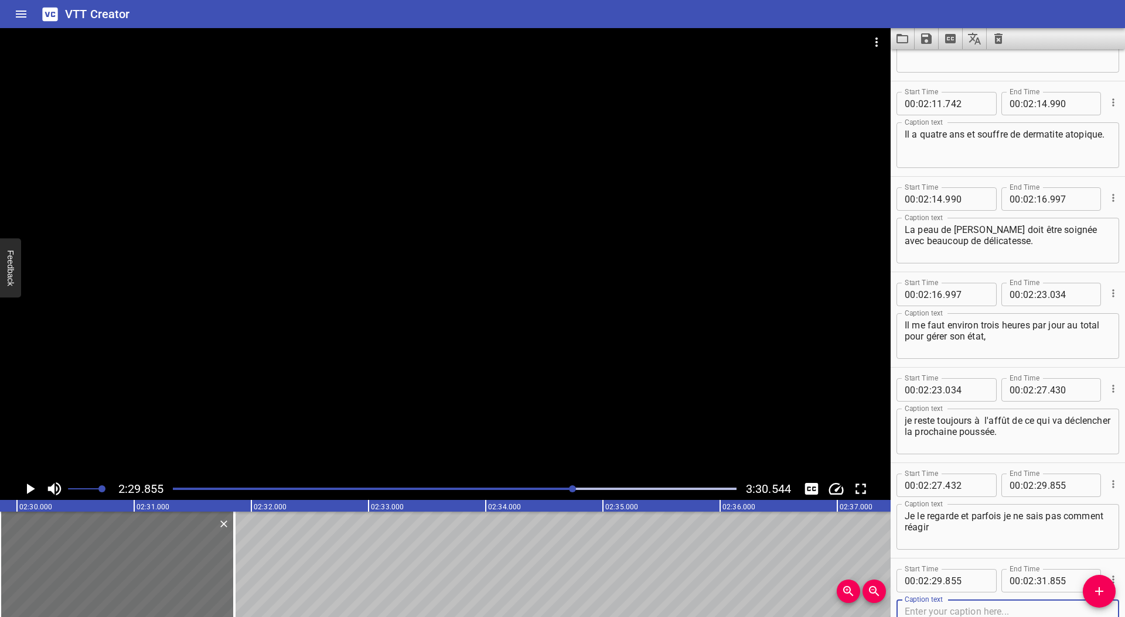
scroll to position [3497, 0]
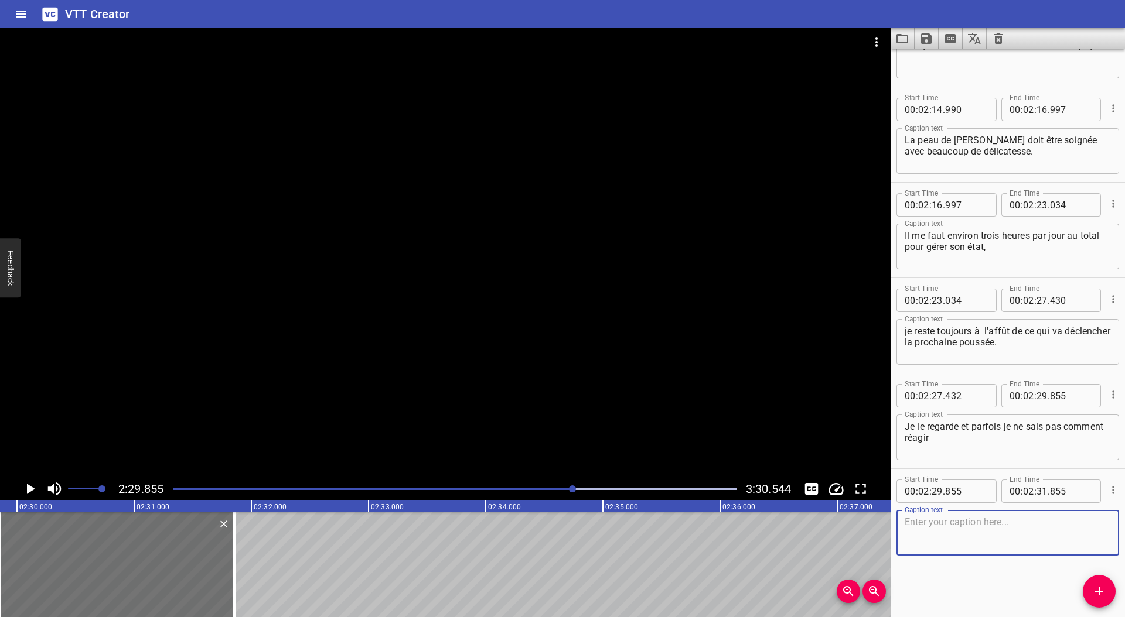
click at [964, 532] on textarea at bounding box center [1007, 533] width 206 height 33
type textarea "parce que je ressens ce niveau d'ESPT (Etat de Stress Post Traumatique) et je m…"
click at [26, 487] on icon "Play/Pause" at bounding box center [30, 489] width 18 height 18
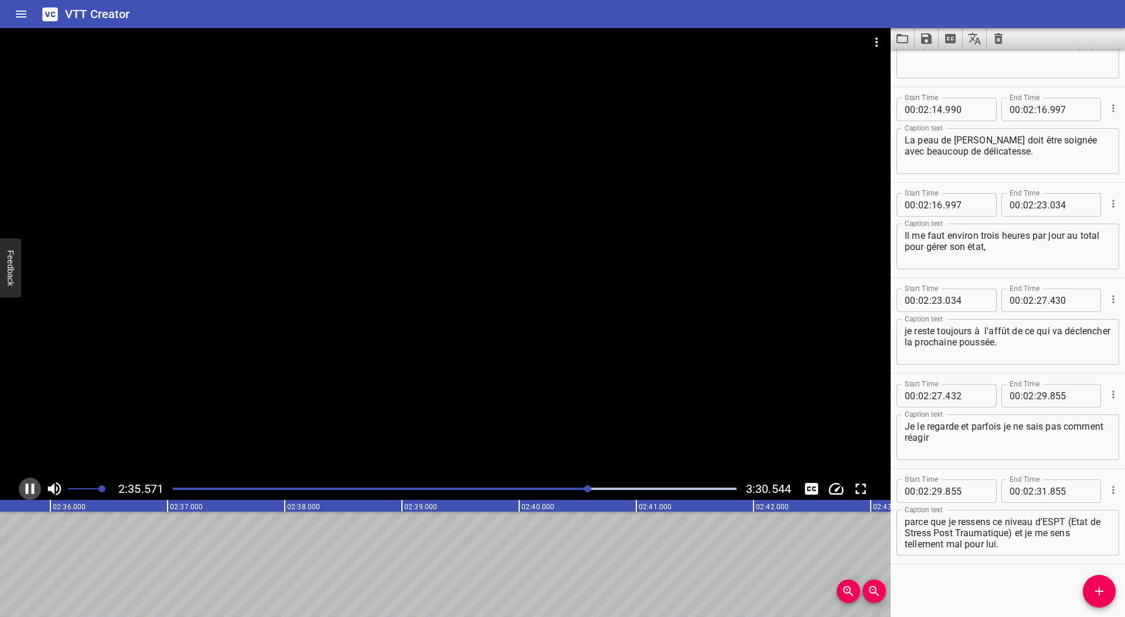
click at [29, 489] on icon "Play/Pause" at bounding box center [30, 489] width 18 height 18
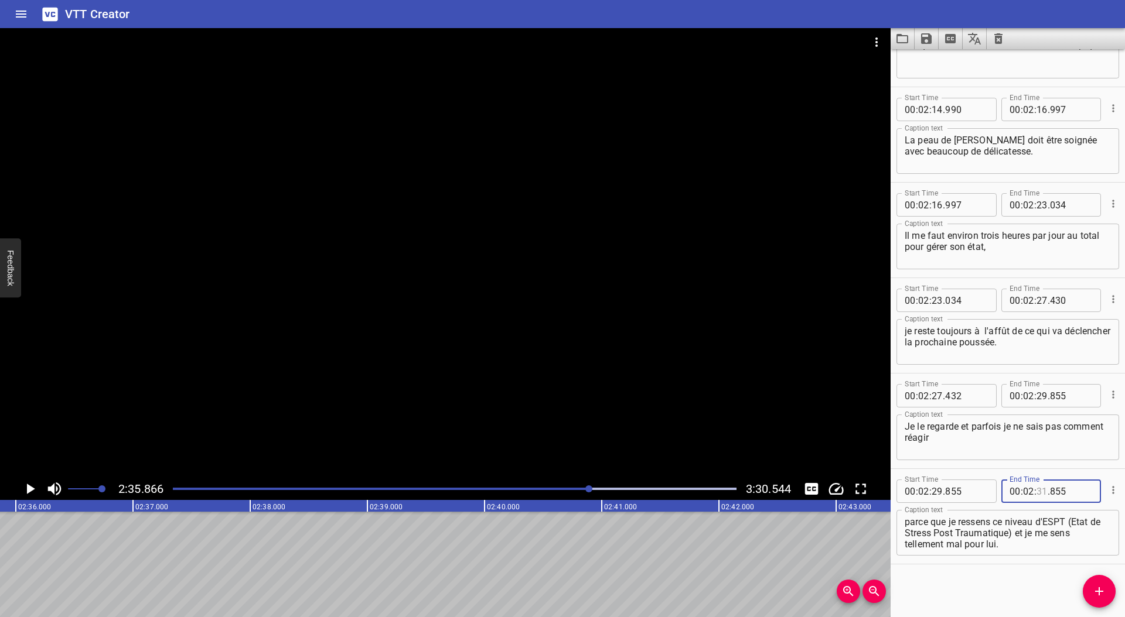
drag, startPoint x: 1036, startPoint y: 496, endPoint x: 1044, endPoint y: 497, distance: 8.4
click at [1036, 496] on input "number" at bounding box center [1041, 491] width 11 height 23
type input "35"
type input "866"
click at [1102, 587] on icon "Add Cue" at bounding box center [1099, 592] width 14 height 14
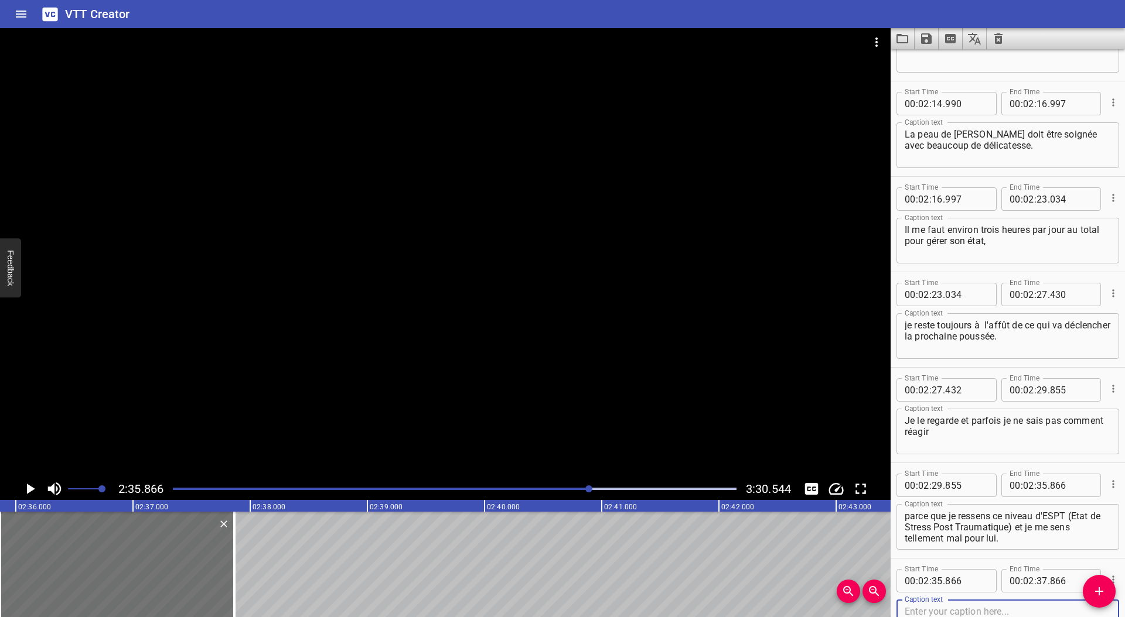
scroll to position [3592, 0]
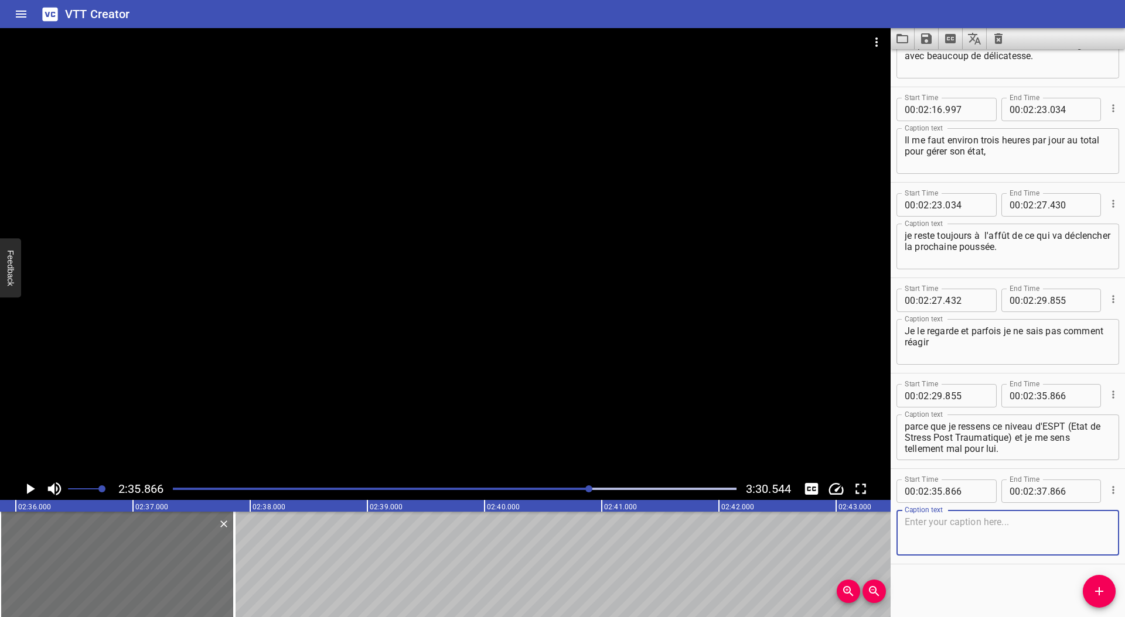
click at [952, 527] on textarea at bounding box center [1007, 533] width 206 height 33
paste textarea "à"
type textarea "Et je pense que les soignants ont vraiment du mal à voir leurs enfants souffrir,"
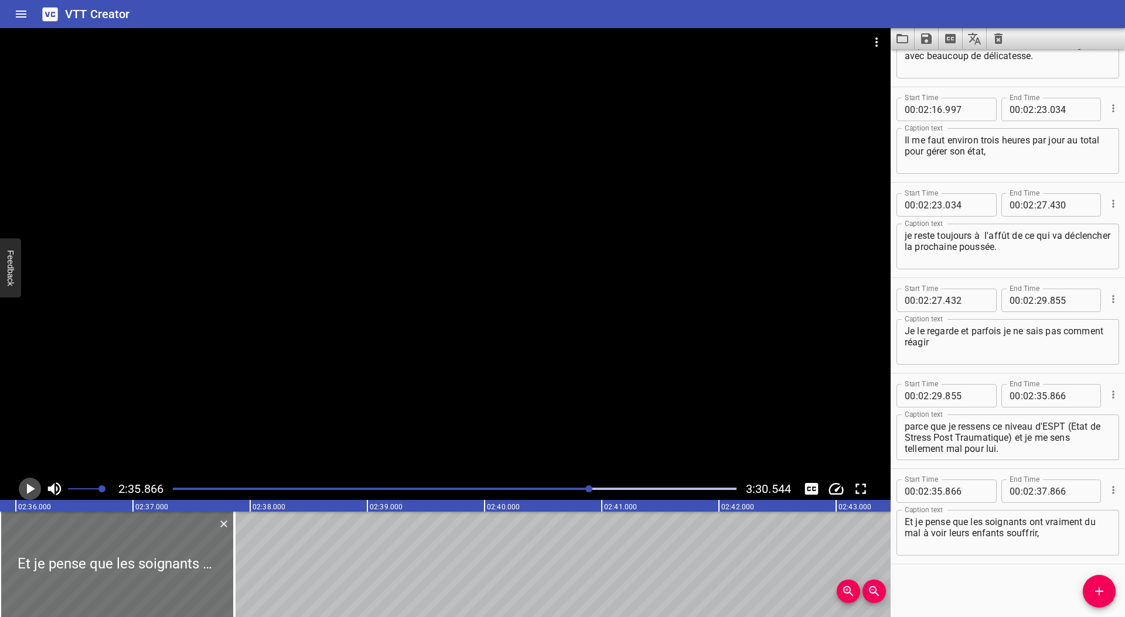
click at [28, 493] on icon "Play/Pause" at bounding box center [31, 489] width 8 height 11
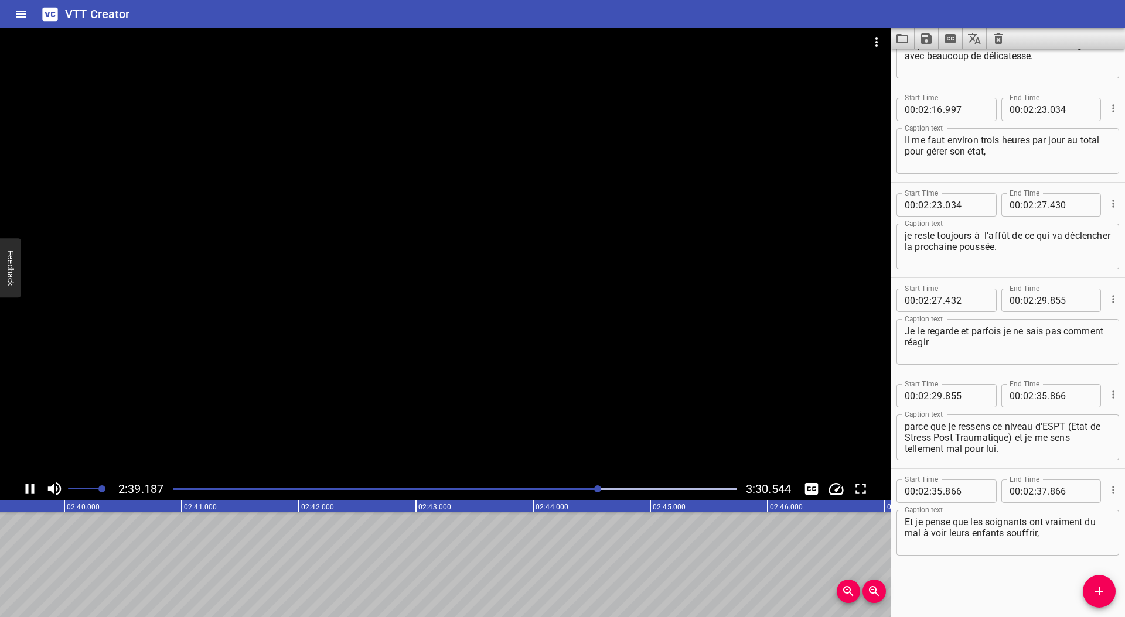
click at [28, 493] on icon "Play/Pause" at bounding box center [30, 489] width 9 height 11
click at [1040, 492] on input "number" at bounding box center [1041, 491] width 11 height 23
type input "39"
type input "666"
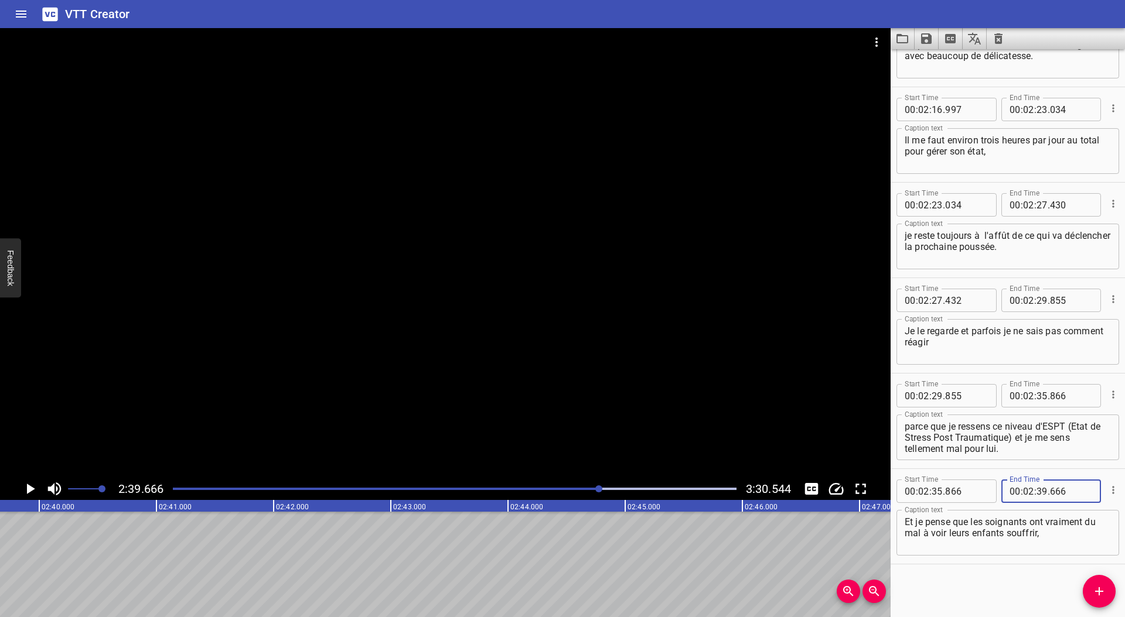
click at [1094, 586] on icon "Add Cue" at bounding box center [1099, 592] width 14 height 14
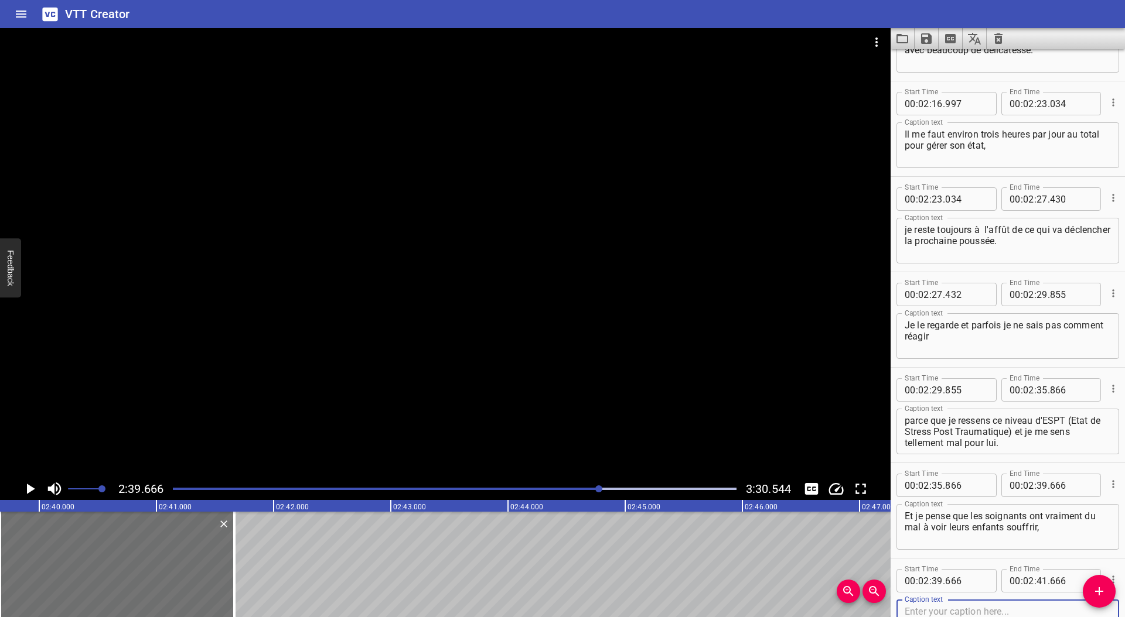
scroll to position [3688, 0]
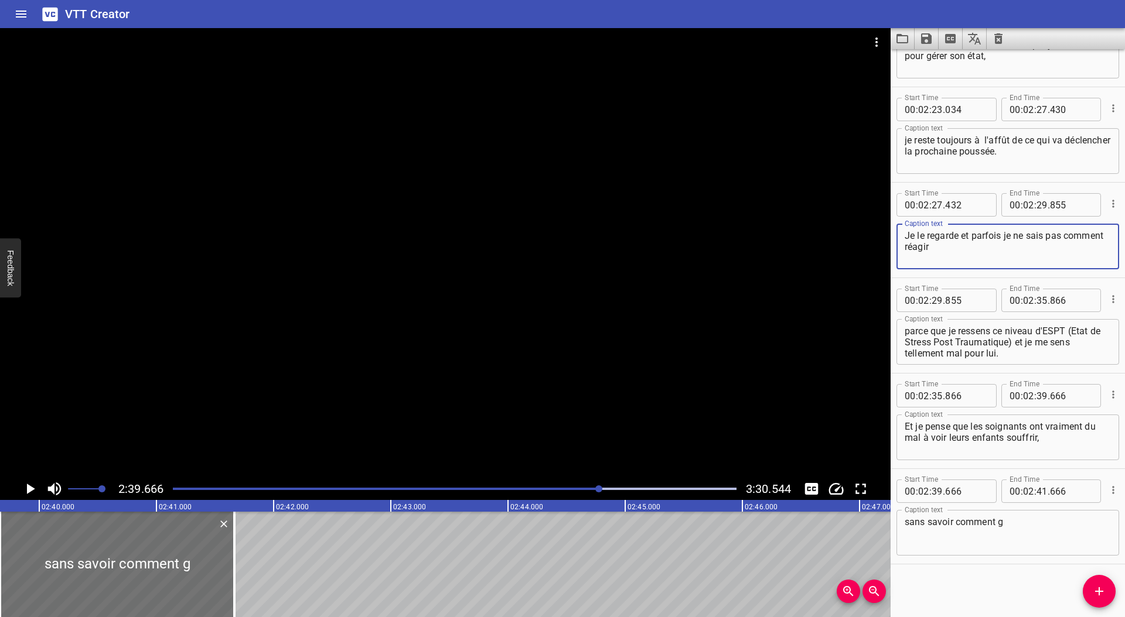
click at [955, 247] on textarea "Je le regarde et parfois je ne sais pas comment réagir" at bounding box center [1007, 246] width 206 height 33
drag, startPoint x: 1021, startPoint y: 524, endPoint x: 1029, endPoint y: 524, distance: 7.6
click at [1022, 524] on textarea "sans savoir comment g" at bounding box center [1007, 533] width 206 height 33
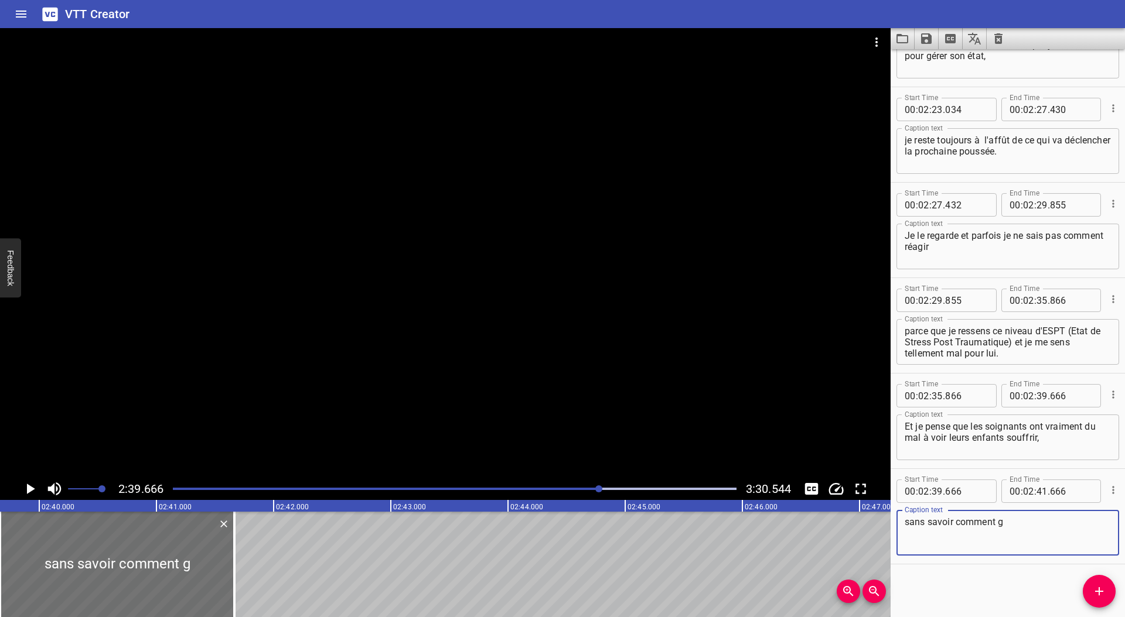
paste textarea "é"
paste textarea "ê"
click at [1078, 522] on textarea "sans savoir comment gérer cela et en même temps, vous ne pouvez pas l'arr" at bounding box center [1007, 533] width 206 height 33
drag, startPoint x: 1044, startPoint y: 537, endPoint x: 1054, endPoint y: 536, distance: 9.4
click at [1045, 536] on textarea "sans savoir comment gérer cela et en même temps, vous ne pouvez pas l'arr" at bounding box center [1007, 533] width 206 height 33
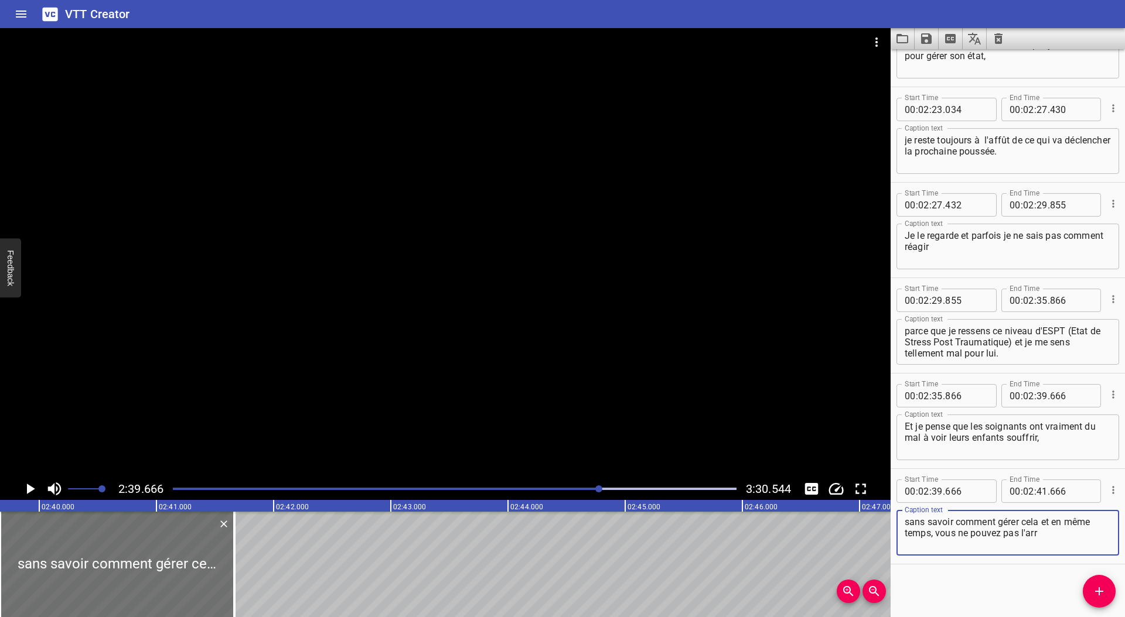
paste textarea "ê"
type textarea "sans savoir comment gérer cela et en même temps, vous ne pouvez pas l'arrêter."
click at [28, 487] on icon "Play/Pause" at bounding box center [31, 489] width 8 height 11
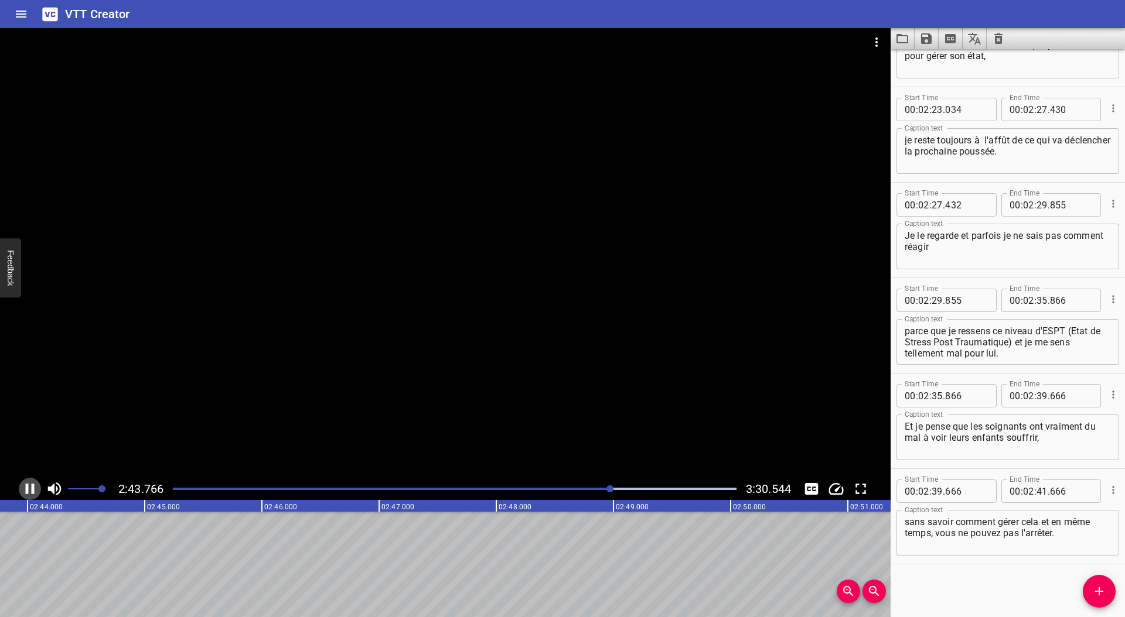
click at [26, 488] on icon "Play/Pause" at bounding box center [30, 489] width 9 height 11
click at [1038, 493] on input "number" at bounding box center [1041, 491] width 11 height 23
type input "43"
type input "937"
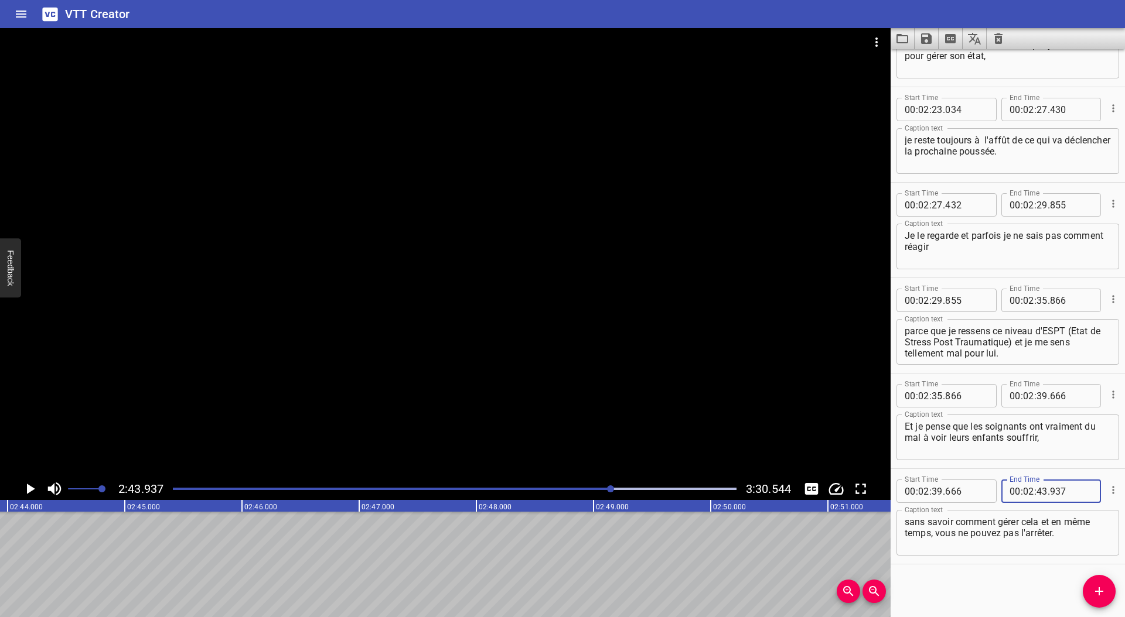
click at [30, 486] on icon "Play/Pause" at bounding box center [31, 489] width 8 height 11
click at [31, 487] on icon "Play/Pause" at bounding box center [30, 489] width 9 height 11
click at [1098, 598] on button "Add Cue" at bounding box center [1098, 591] width 33 height 33
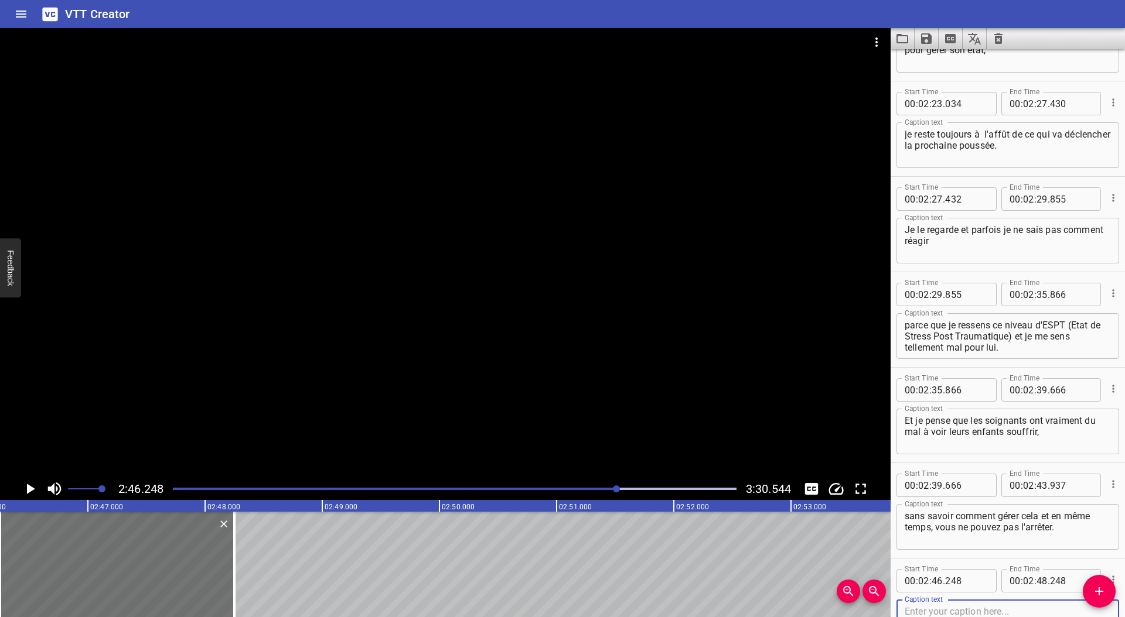
scroll to position [3783, 0]
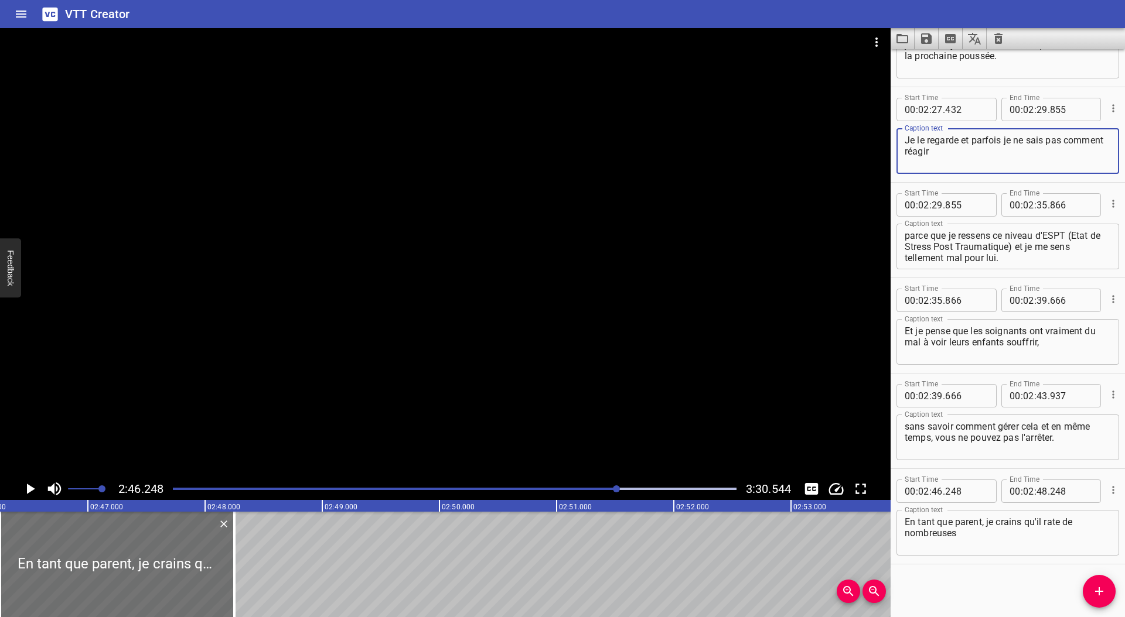
click at [955, 151] on textarea "Je le regarde et parfois je ne sais pas comment réagir" at bounding box center [1007, 151] width 206 height 33
click at [973, 534] on textarea "En tant que parent, je crains qu'il rate de nombreuses" at bounding box center [1007, 533] width 206 height 33
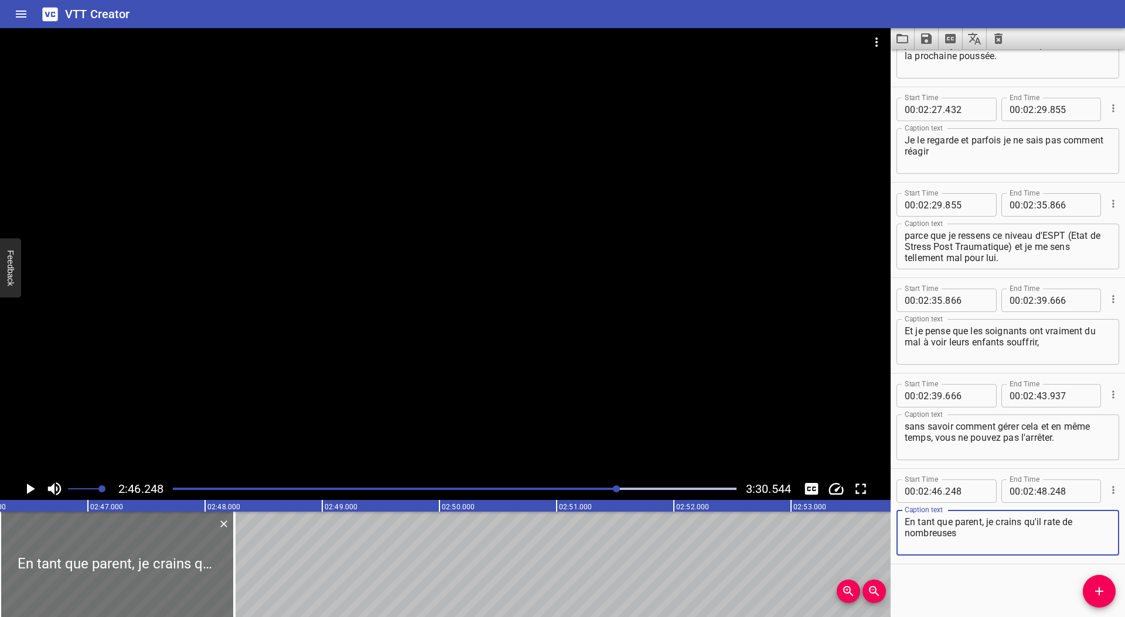
paste textarea "é"
type textarea "En tant que parent, je crains qu'il rate de nombreuses étapes spéciales de sa v…"
click at [32, 490] on icon "Play/Pause" at bounding box center [31, 489] width 8 height 11
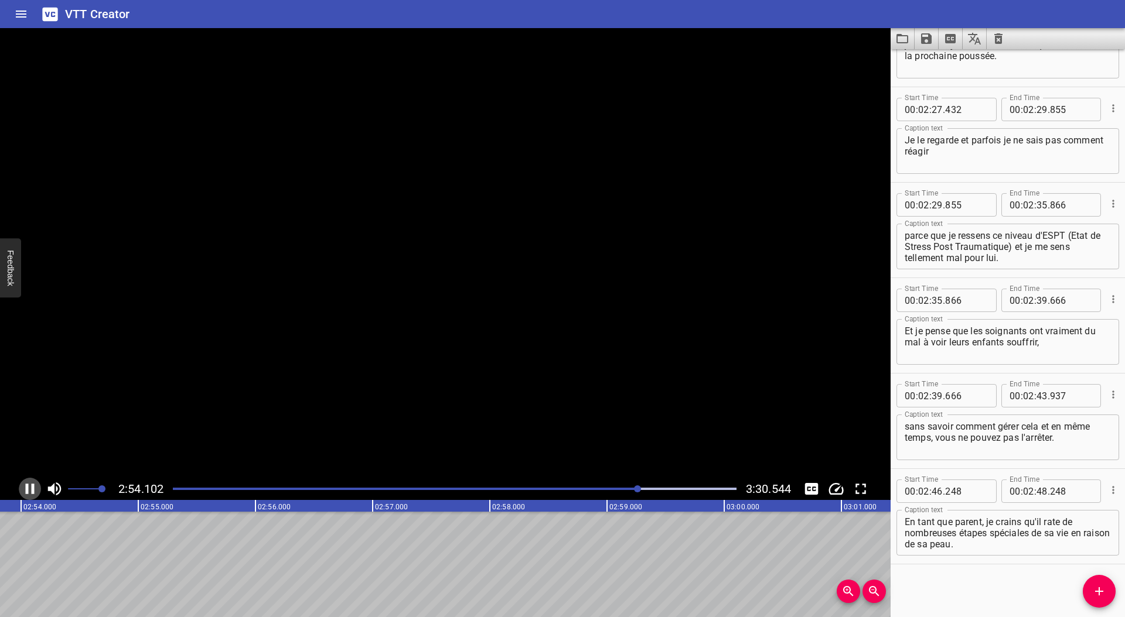
click at [32, 490] on icon "Play/Pause" at bounding box center [30, 489] width 9 height 11
click at [1036, 494] on input "number" at bounding box center [1041, 491] width 11 height 23
type input "54"
type input "183"
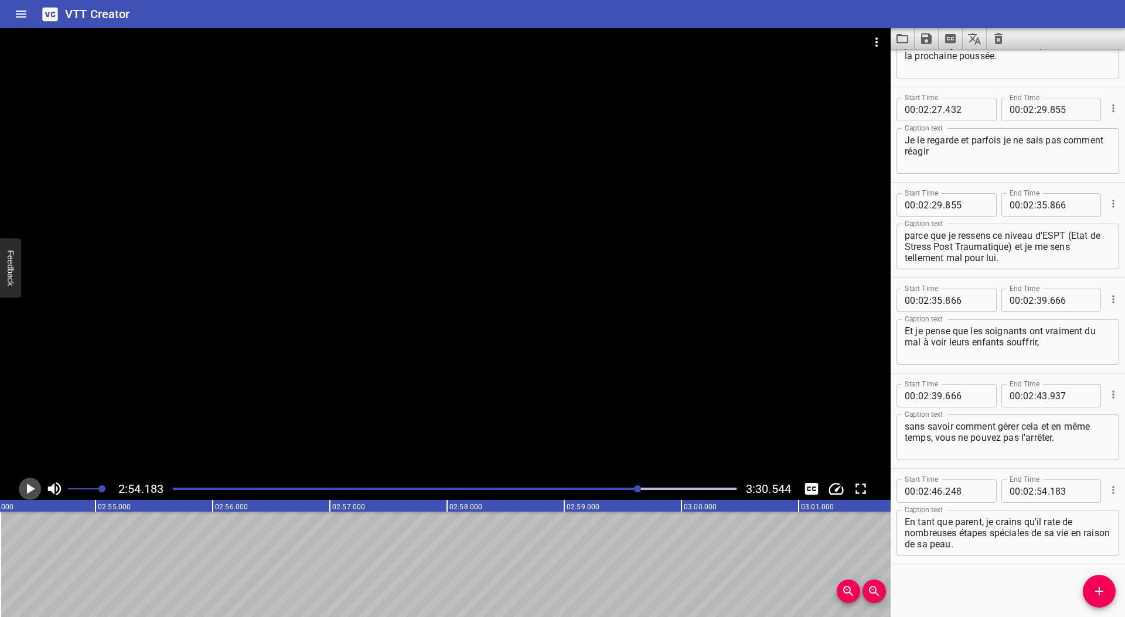
click at [32, 487] on icon "Play/Pause" at bounding box center [31, 489] width 8 height 11
click at [32, 487] on icon "Play/Pause" at bounding box center [30, 489] width 9 height 11
click at [1102, 587] on icon "Add Cue" at bounding box center [1099, 592] width 14 height 14
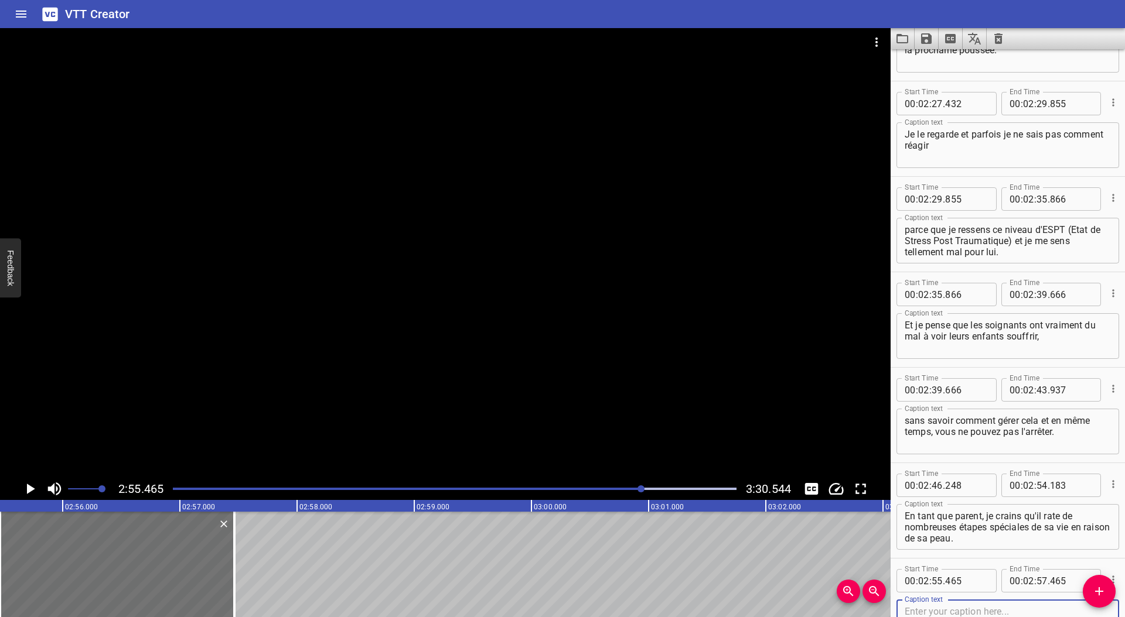
scroll to position [3879, 0]
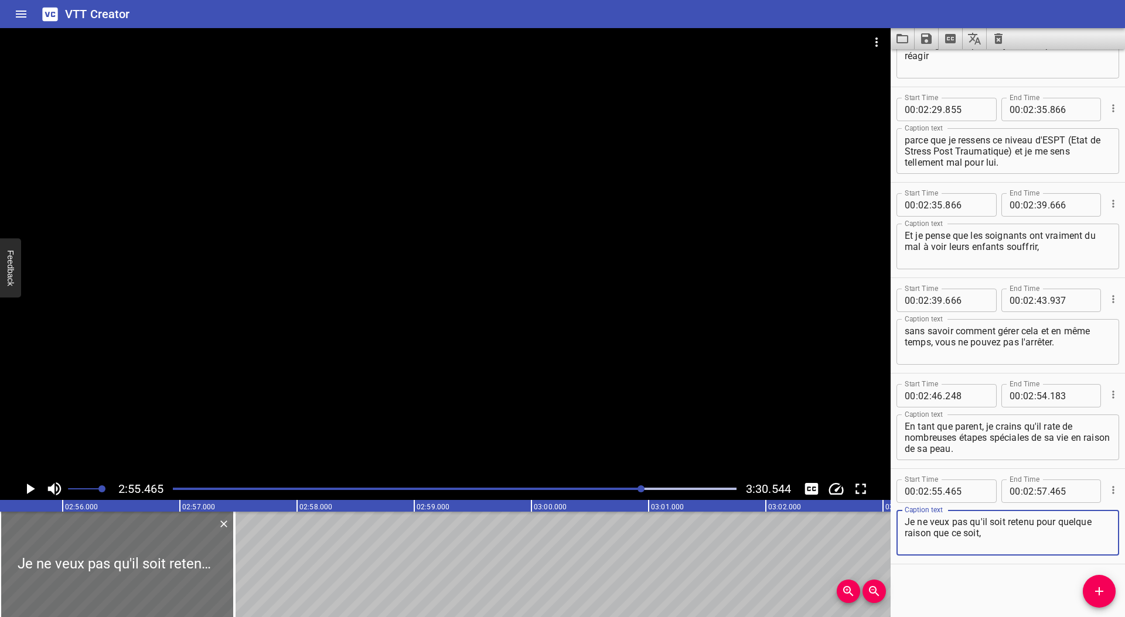
type textarea "Je ne veux pas qu'il soit retenu pour quelque raison que ce soit,"
click at [20, 487] on button "Play/Pause" at bounding box center [30, 489] width 22 height 22
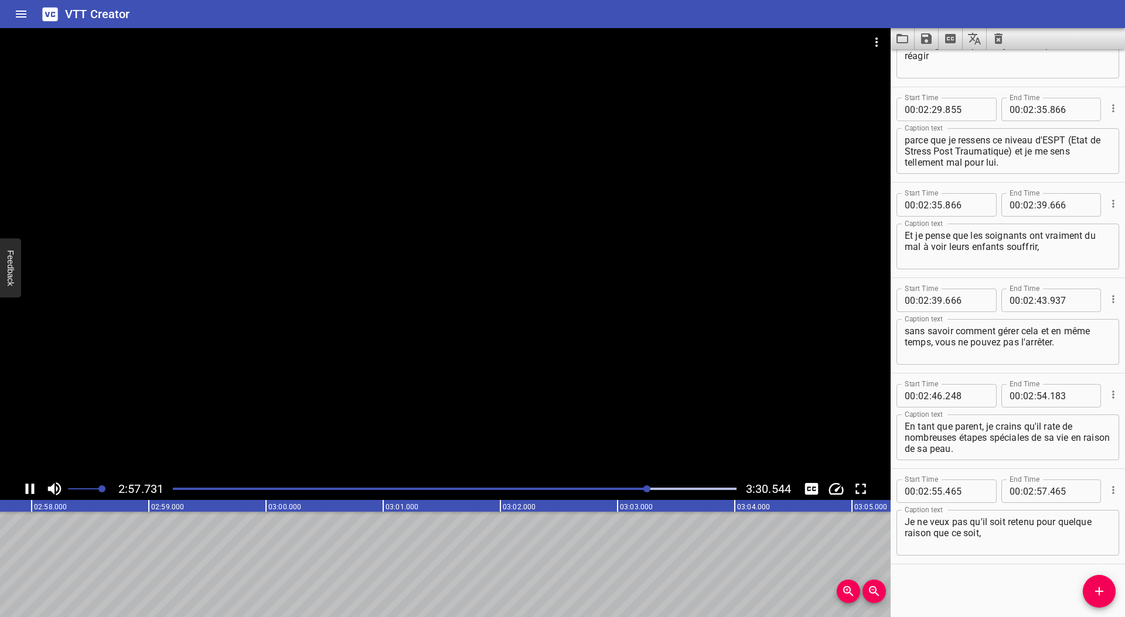
click at [28, 489] on icon "Play/Pause" at bounding box center [30, 489] width 9 height 11
drag, startPoint x: 1035, startPoint y: 491, endPoint x: 1064, endPoint y: 515, distance: 38.2
click at [1036, 491] on input "number" at bounding box center [1041, 491] width 11 height 23
type input "58"
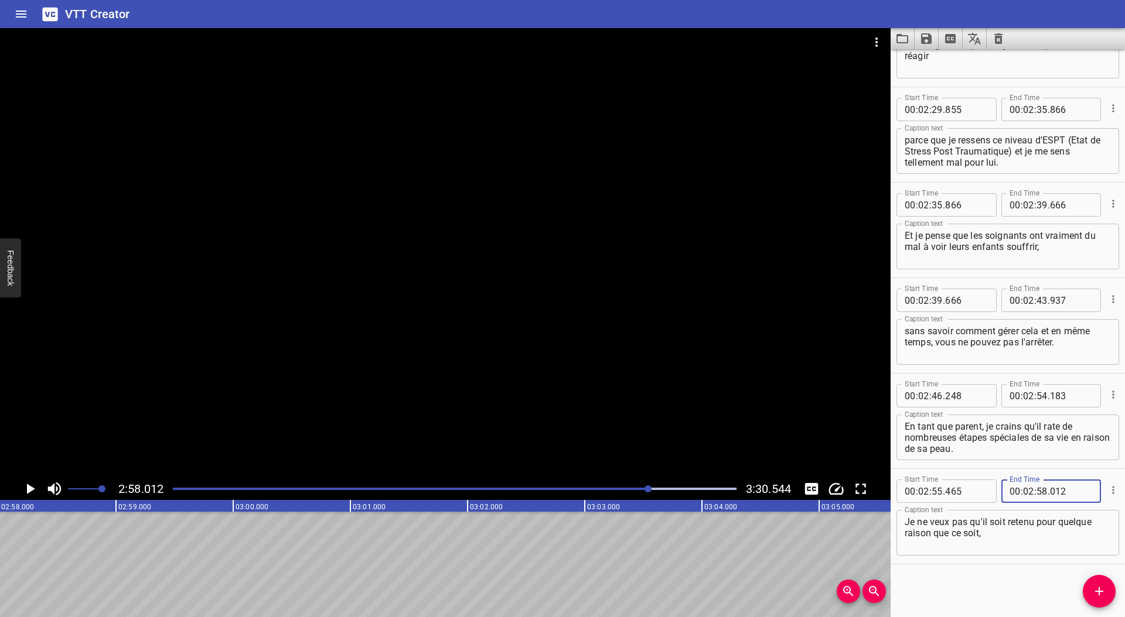
type input "012"
click at [1099, 586] on icon "Add Cue" at bounding box center [1099, 592] width 14 height 14
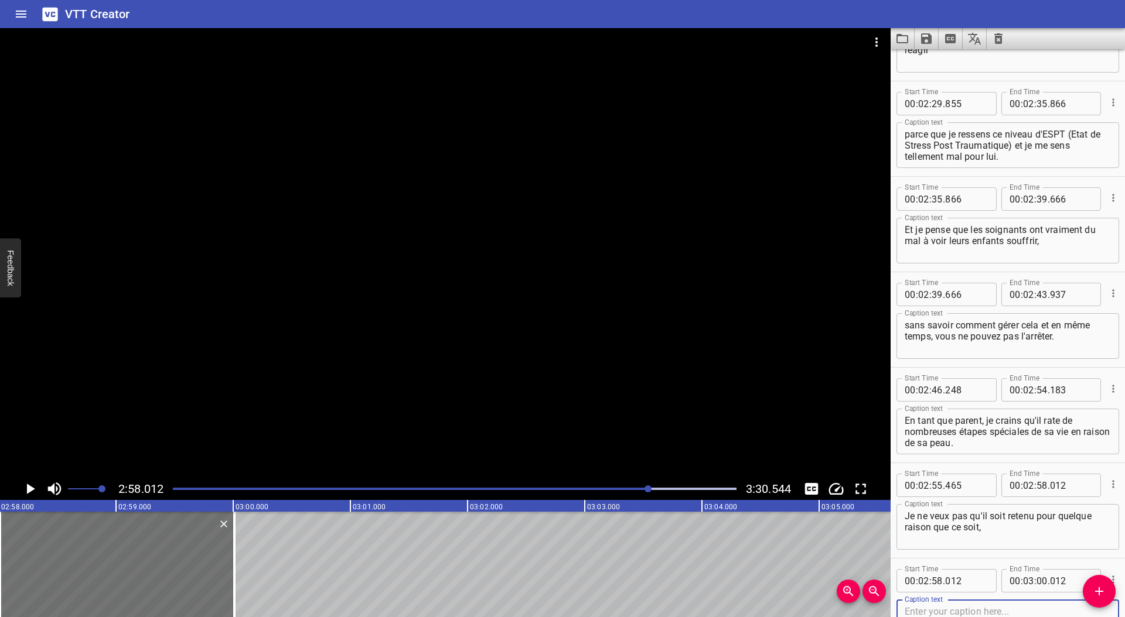
scroll to position [3974, 0]
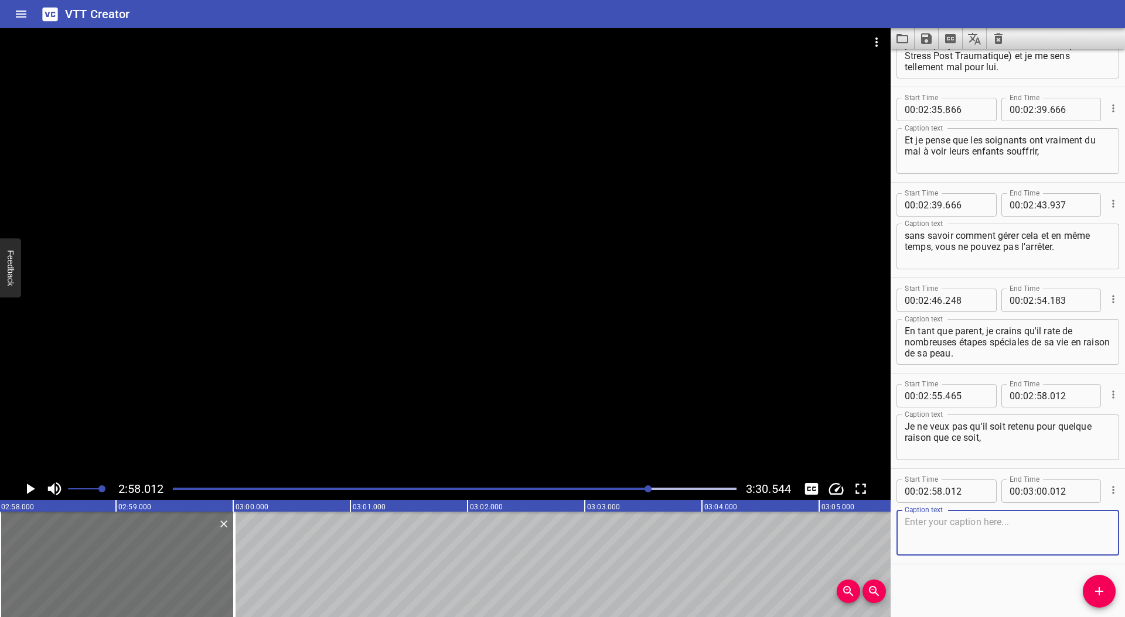
click at [978, 542] on textarea at bounding box center [1007, 533] width 206 height 33
paste textarea "è"
paste textarea "à"
click at [967, 523] on textarea "qu'il s'inquiète d'aller à" at bounding box center [1007, 533] width 206 height 33
paste textarea "à"
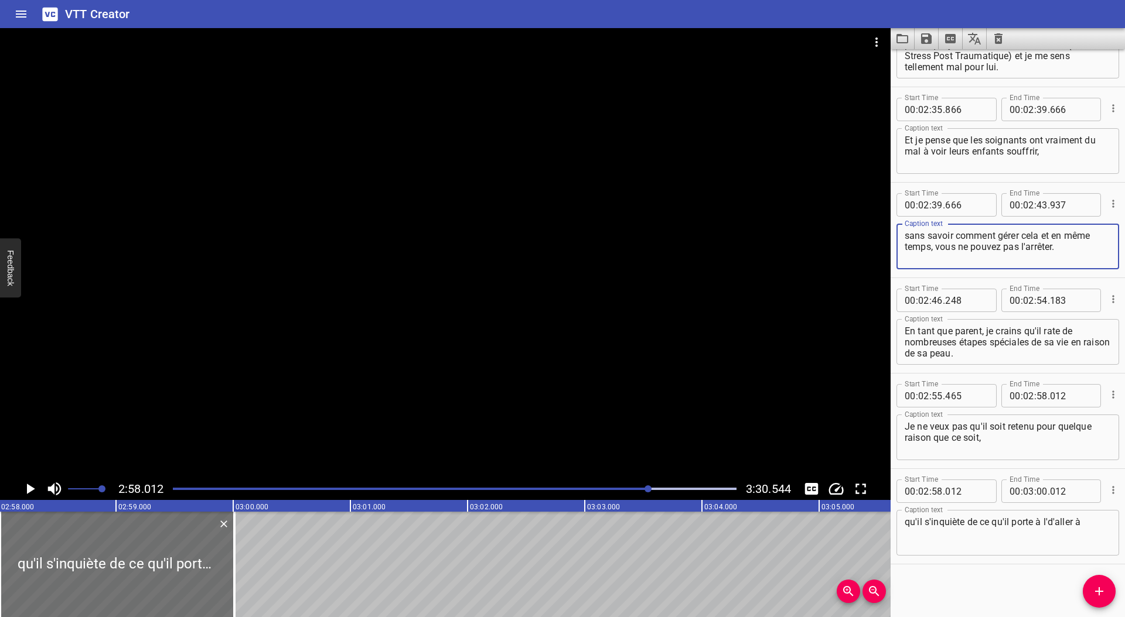
click at [1004, 236] on textarea "sans savoir comment gérer cela et en même temps, vous ne pouvez pas l'arrêter." at bounding box center [1007, 246] width 206 height 33
drag, startPoint x: 1006, startPoint y: 235, endPoint x: 1027, endPoint y: 267, distance: 38.8
click at [1008, 235] on textarea "sans savoir comment gérer cela et en même temps, vous ne pouvez pas l'arrêter." at bounding box center [1007, 246] width 206 height 33
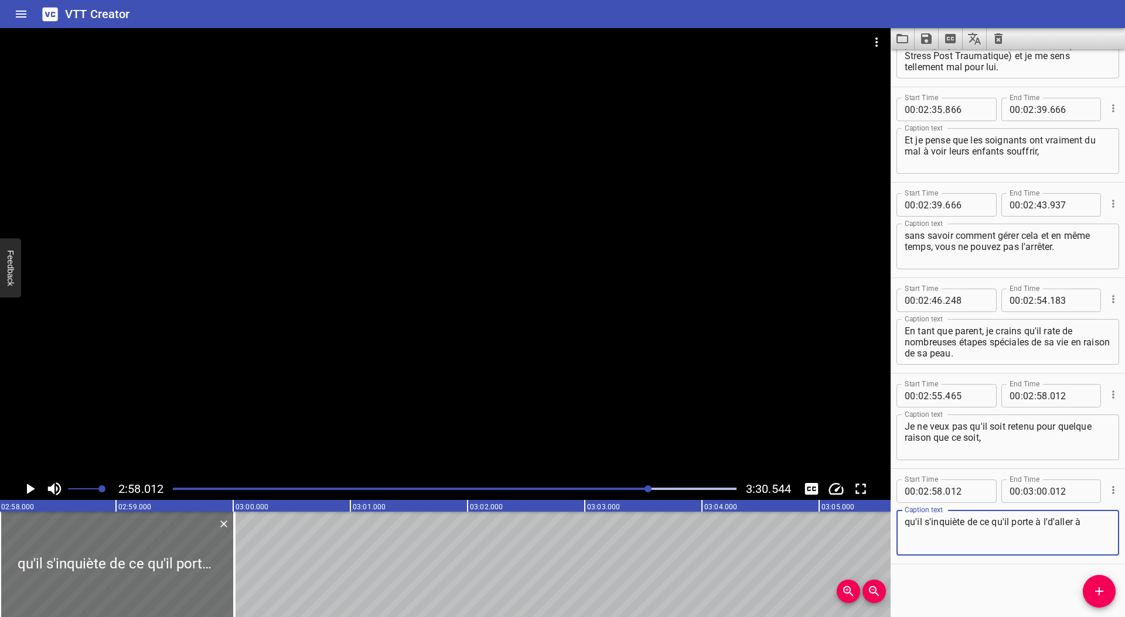
drag, startPoint x: 1046, startPoint y: 521, endPoint x: 1065, endPoint y: 525, distance: 19.6
click at [1046, 521] on textarea "qu'il s'inquiète de ce qu'il porte à l'd'aller à" at bounding box center [1007, 533] width 206 height 33
paste textarea "é"
drag, startPoint x: 964, startPoint y: 523, endPoint x: 926, endPoint y: 523, distance: 37.5
click at [926, 523] on textarea "qu'il s'inquiète de ce qu'il porte à l'école ou qu'il s'inquid'aller à" at bounding box center [1007, 533] width 206 height 33
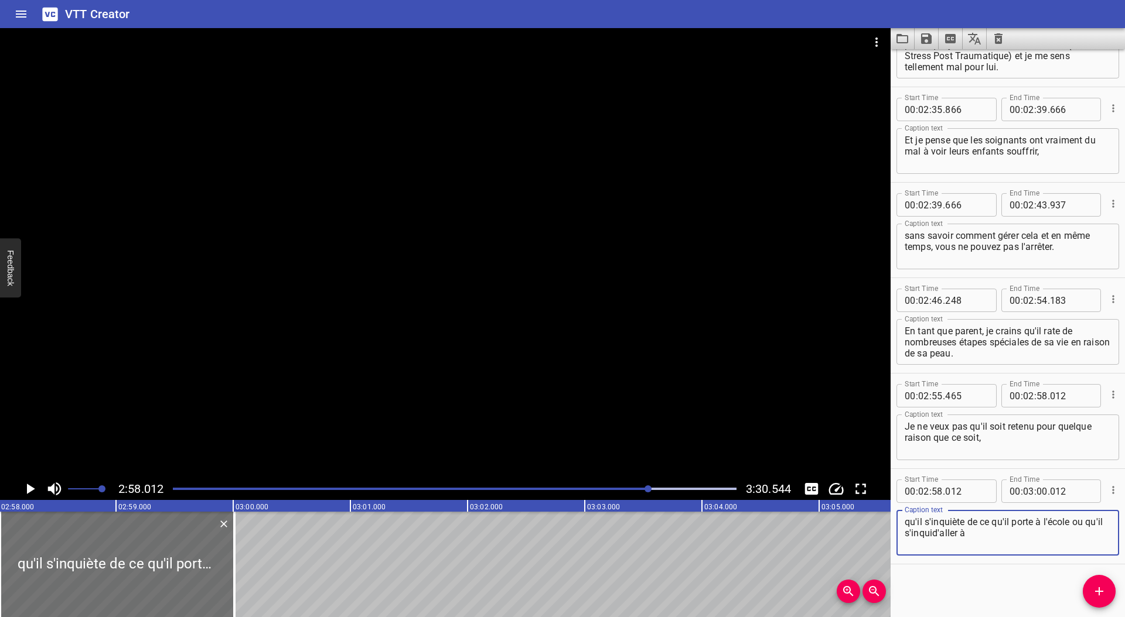
drag, startPoint x: 951, startPoint y: 533, endPoint x: 924, endPoint y: 535, distance: 27.0
click at [924, 535] on textarea "qu'il s'inquiète de ce qu'il porte à l'école ou qu'il s'inquid'aller à" at bounding box center [1007, 533] width 206 height 33
paste textarea "ète"
drag, startPoint x: 1022, startPoint y: 534, endPoint x: 995, endPoint y: 534, distance: 26.4
click at [995, 534] on textarea "qu'il s'inquiète de ce qu'il porte à l'école ou qu'il s'inquiète d'aller d'alle…" at bounding box center [1007, 533] width 206 height 33
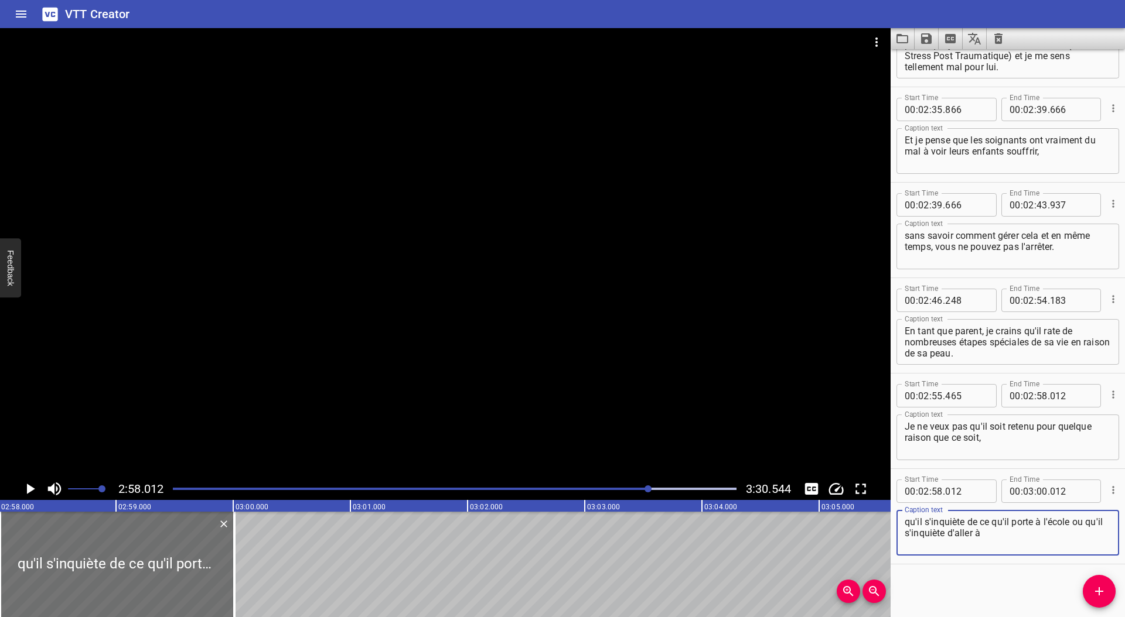
click at [1019, 538] on textarea "qu'il s'inquiète de ce qu'il porte à l'école ou qu'il s'inquiète d'aller à" at bounding box center [1007, 533] width 206 height 33
drag, startPoint x: 1029, startPoint y: 532, endPoint x: 1020, endPoint y: 534, distance: 8.5
click at [1019, 533] on textarea "qu'il s'inquiète de ce qu'il porte à l'école ou qu'il s'inquiète d'aller à une f" at bounding box center [1007, 533] width 206 height 33
paste textarea "ête"
type textarea "qu'il s'inquiète de ce qu'il porte à l'école ou qu'il s'inquiète d'aller à une …"
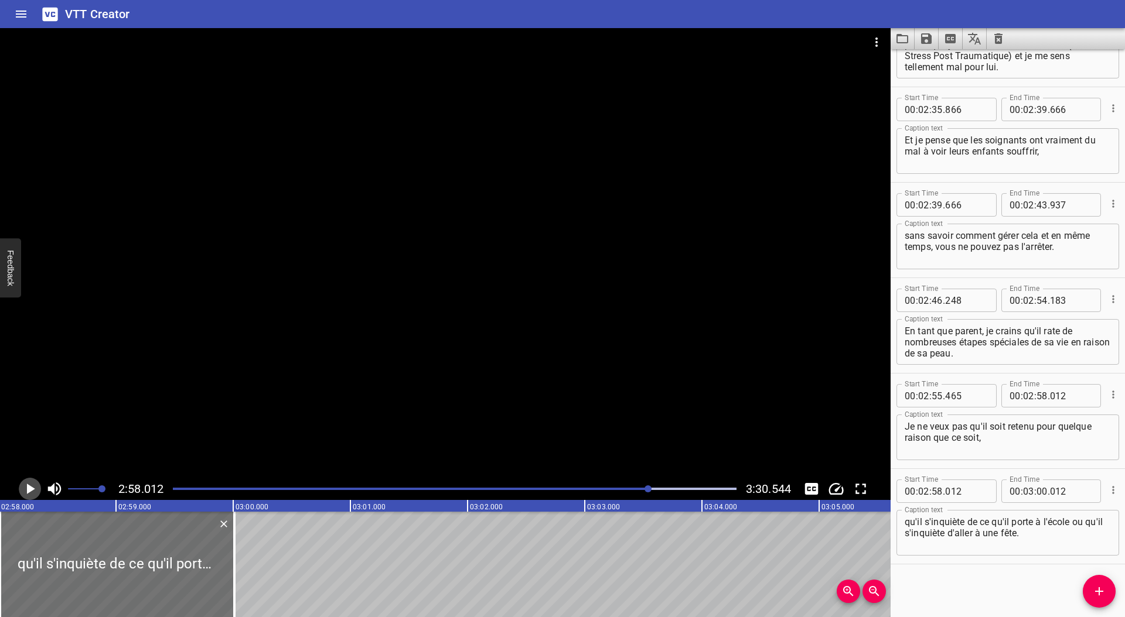
click at [26, 491] on icon "Play/Pause" at bounding box center [30, 489] width 18 height 18
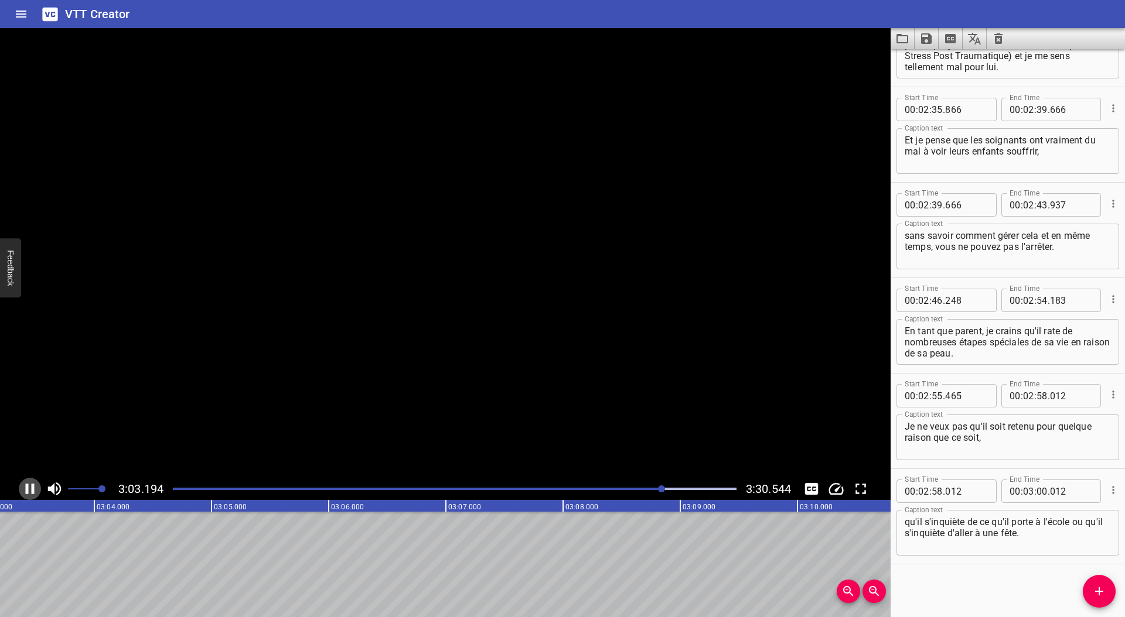
click at [26, 491] on icon "Play/Pause" at bounding box center [30, 489] width 9 height 11
click at [1039, 494] on input "number" at bounding box center [1041, 491] width 11 height 23
type input "03"
type input "410"
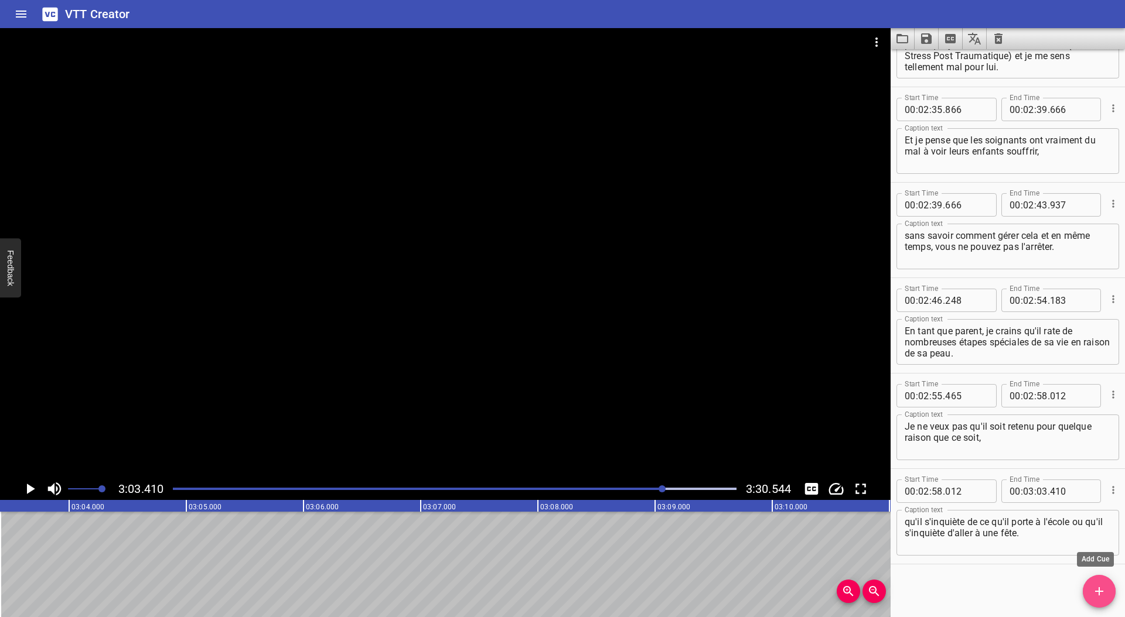
drag, startPoint x: 1093, startPoint y: 585, endPoint x: 1114, endPoint y: 579, distance: 22.0
click at [1093, 586] on icon "Add Cue" at bounding box center [1099, 592] width 14 height 14
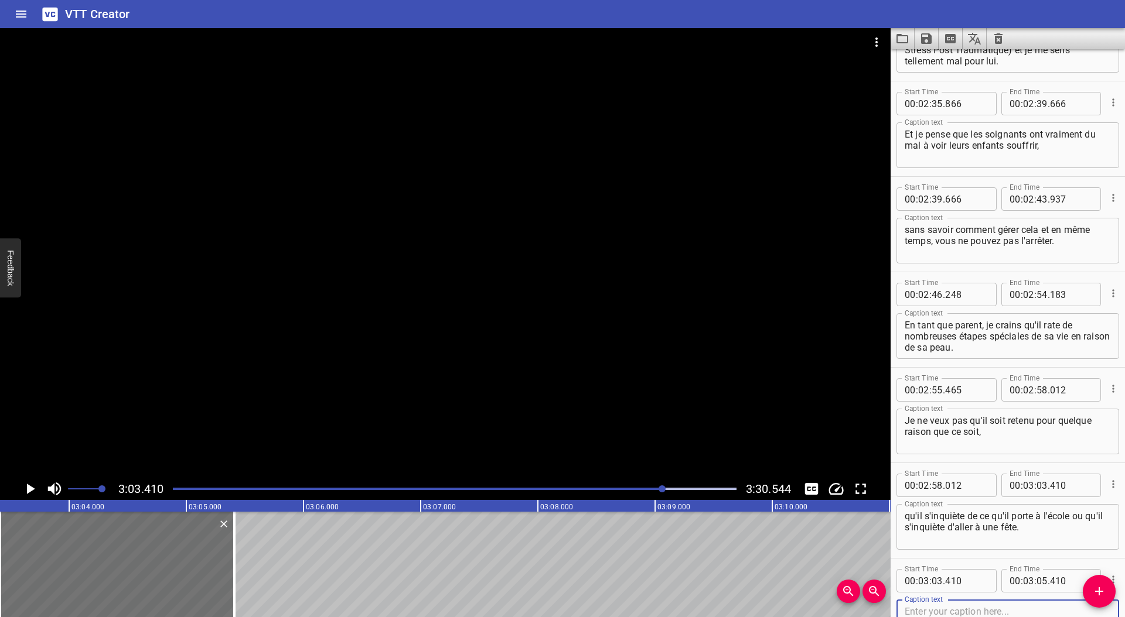
scroll to position [4070, 0]
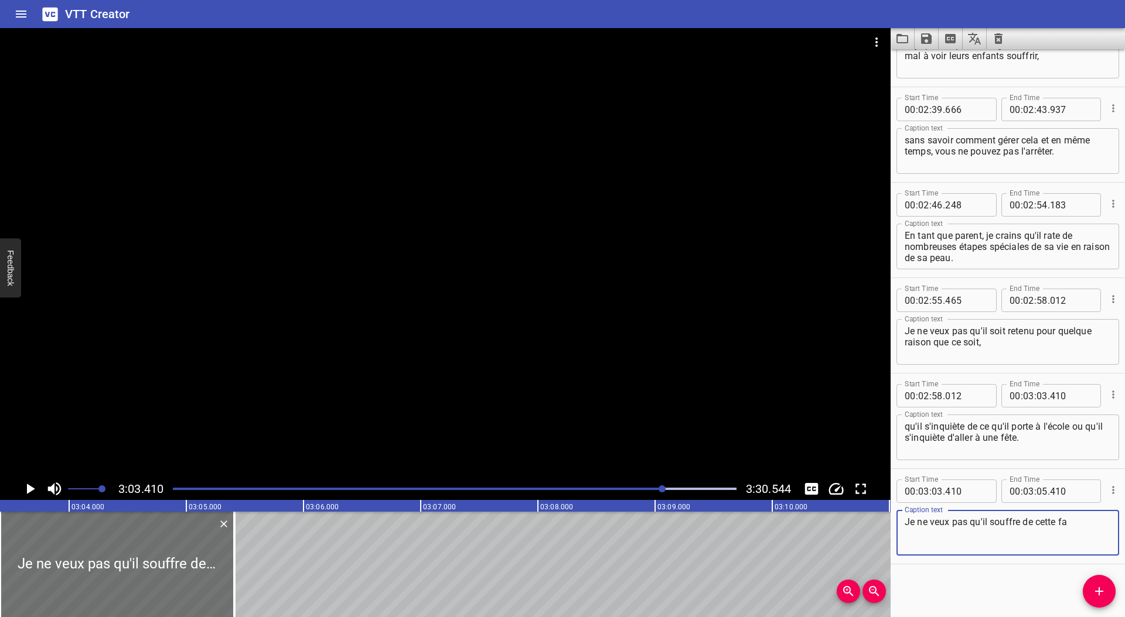
click at [1059, 523] on textarea "Je ne veux pas qu'il souffre de cette fa" at bounding box center [1007, 533] width 206 height 33
paste textarea "çon"
type textarea "Je ne veux pas qu'il souffre de cette façon."
click at [32, 486] on icon "Play/Pause" at bounding box center [30, 489] width 18 height 18
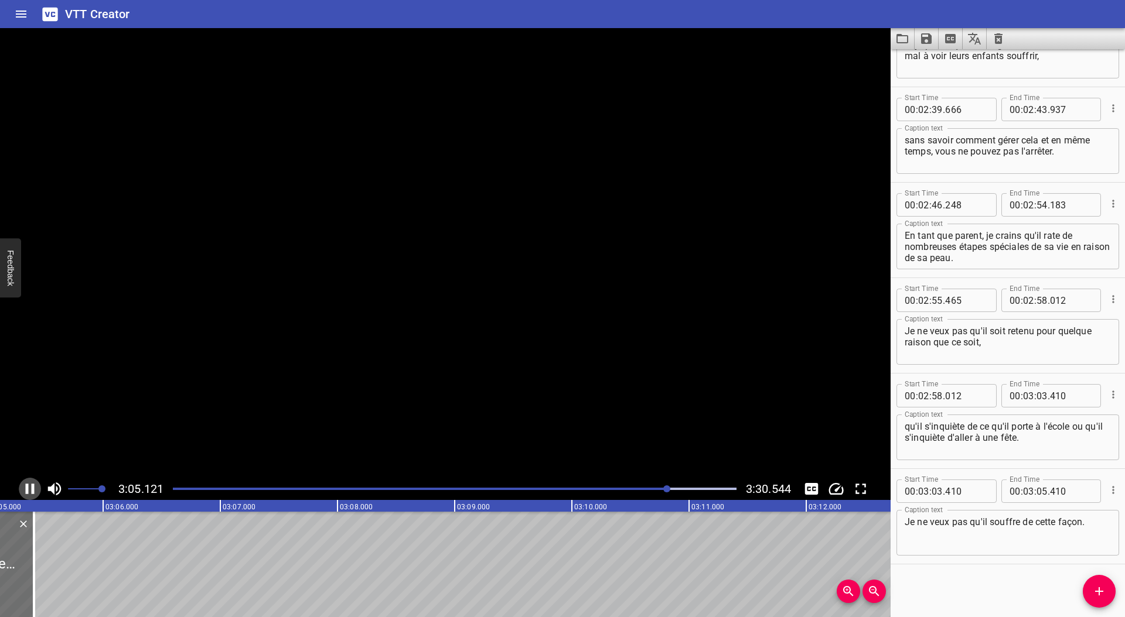
click at [32, 486] on icon "Play/Pause" at bounding box center [30, 489] width 9 height 11
click at [1036, 492] on input "number" at bounding box center [1041, 491] width 11 height 23
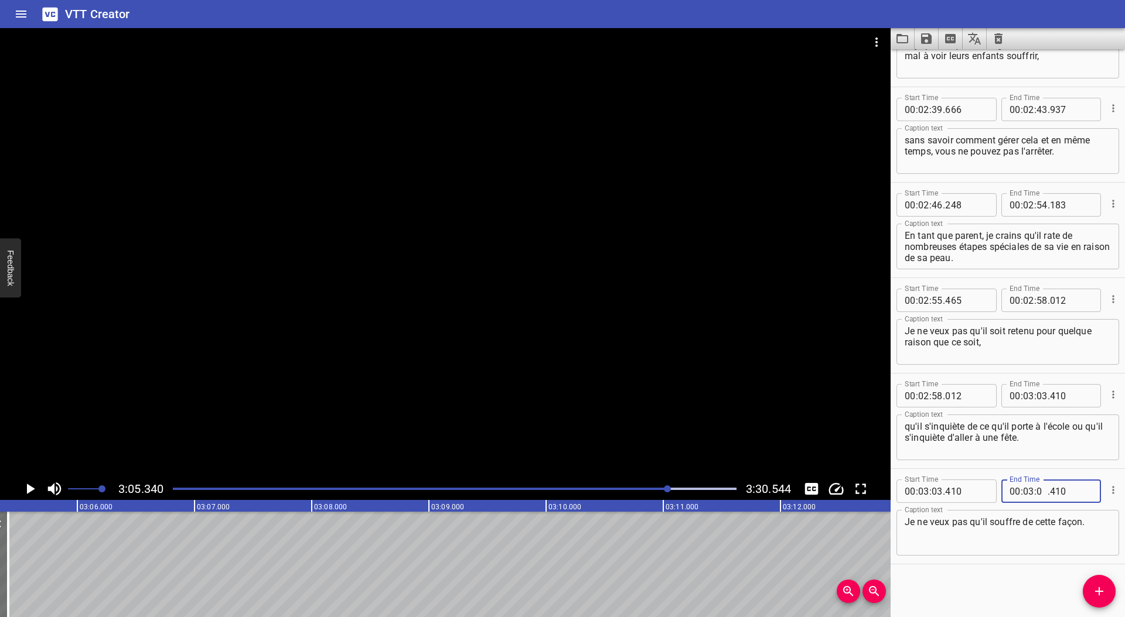
type input "05"
type input "300"
click at [1095, 585] on icon "Add Cue" at bounding box center [1099, 592] width 14 height 14
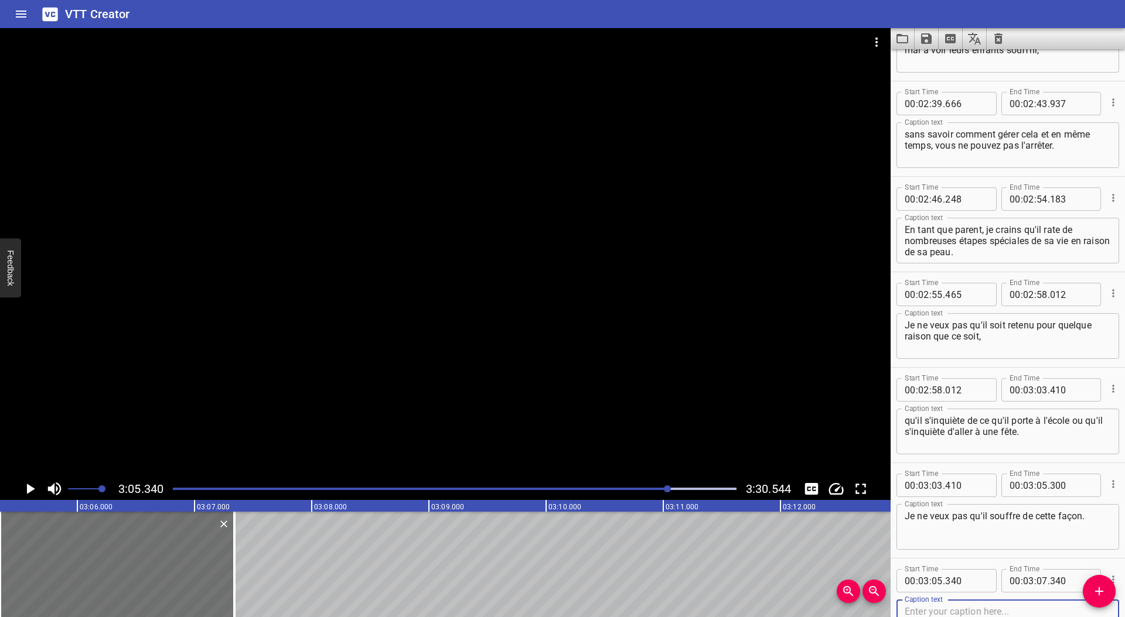
scroll to position [4165, 0]
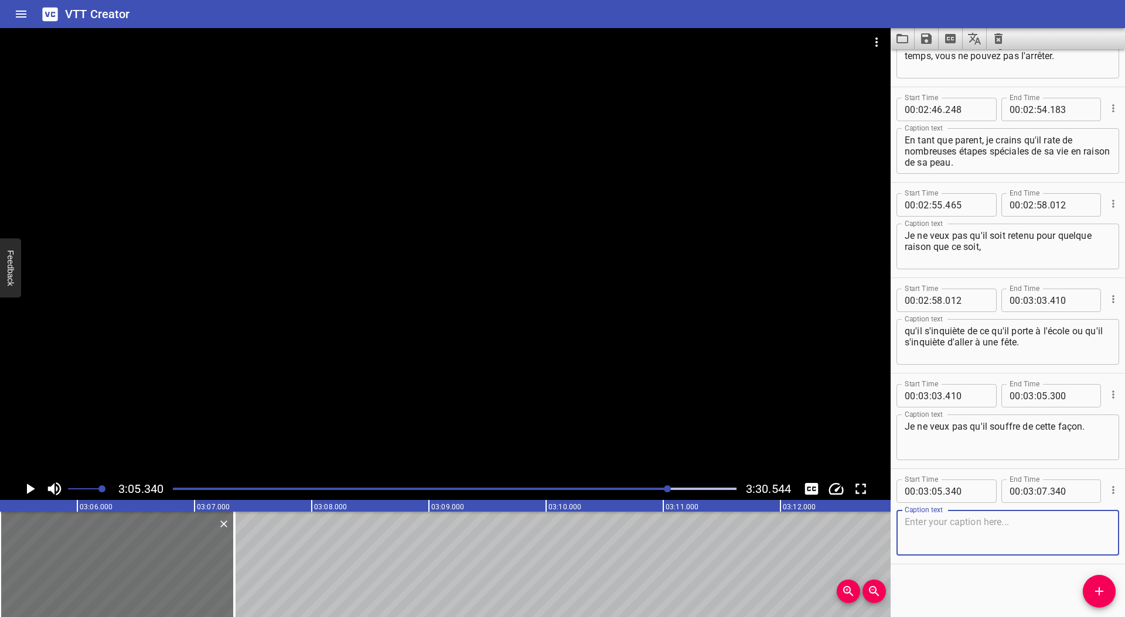
click at [1107, 489] on icon "Cue Options" at bounding box center [1113, 490] width 12 height 12
click at [1046, 508] on li "Delete Cue" at bounding box center [1064, 511] width 102 height 21
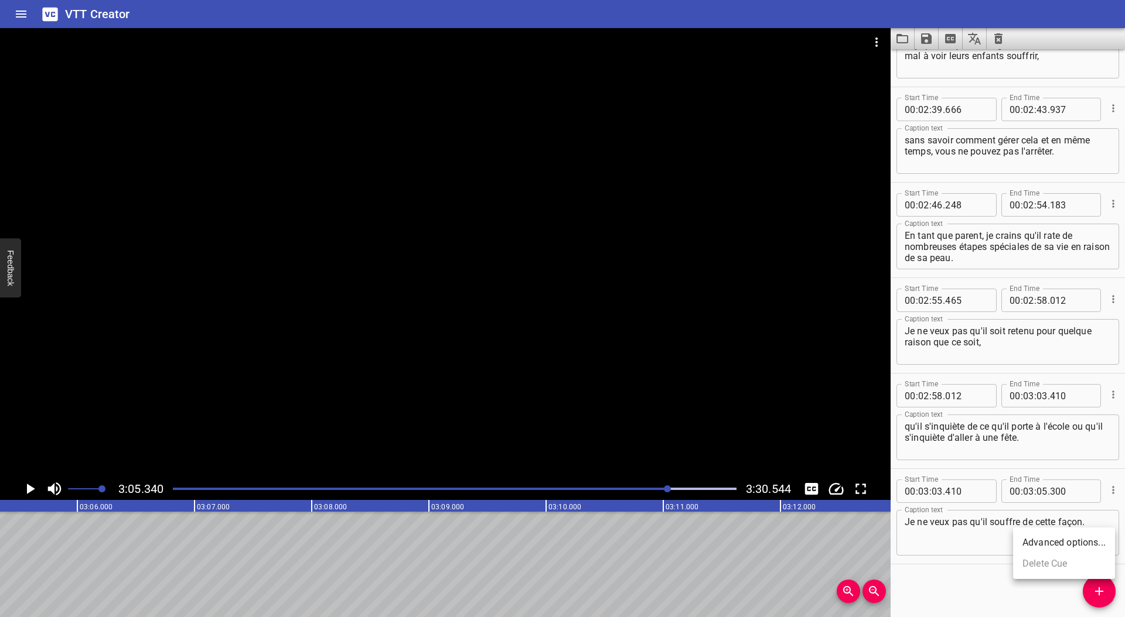
scroll to position [4070, 0]
click at [26, 491] on icon "Play/Pause" at bounding box center [30, 489] width 18 height 18
click at [26, 491] on icon "Play/Pause" at bounding box center [30, 489] width 9 height 11
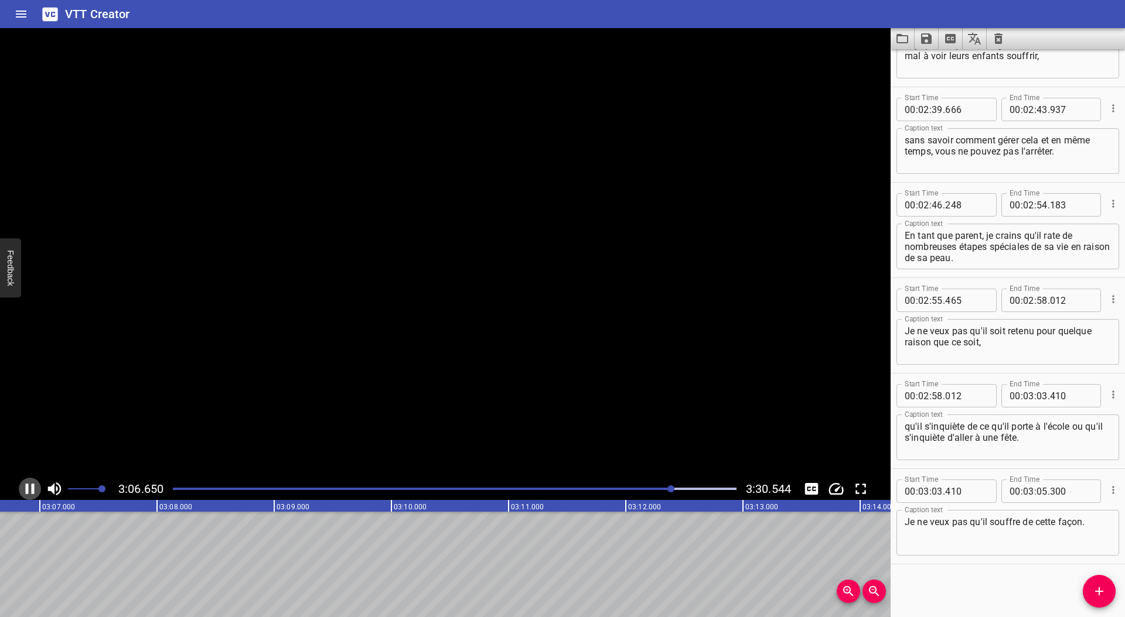
scroll to position [0, 21881]
click at [1100, 595] on icon "Add Cue" at bounding box center [1099, 592] width 14 height 14
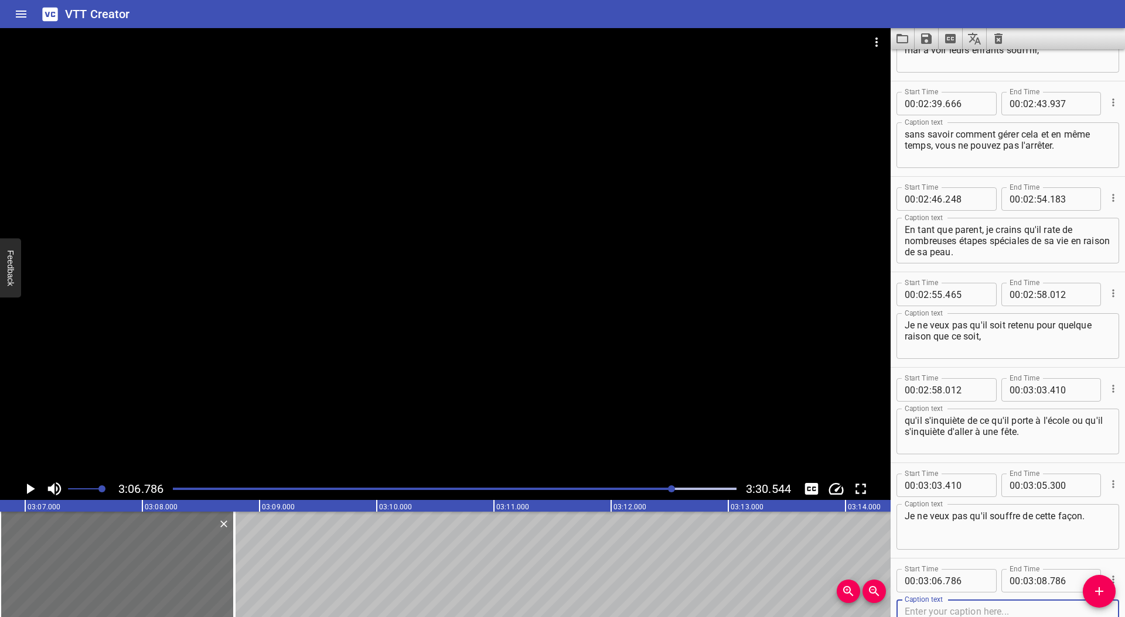
scroll to position [4165, 0]
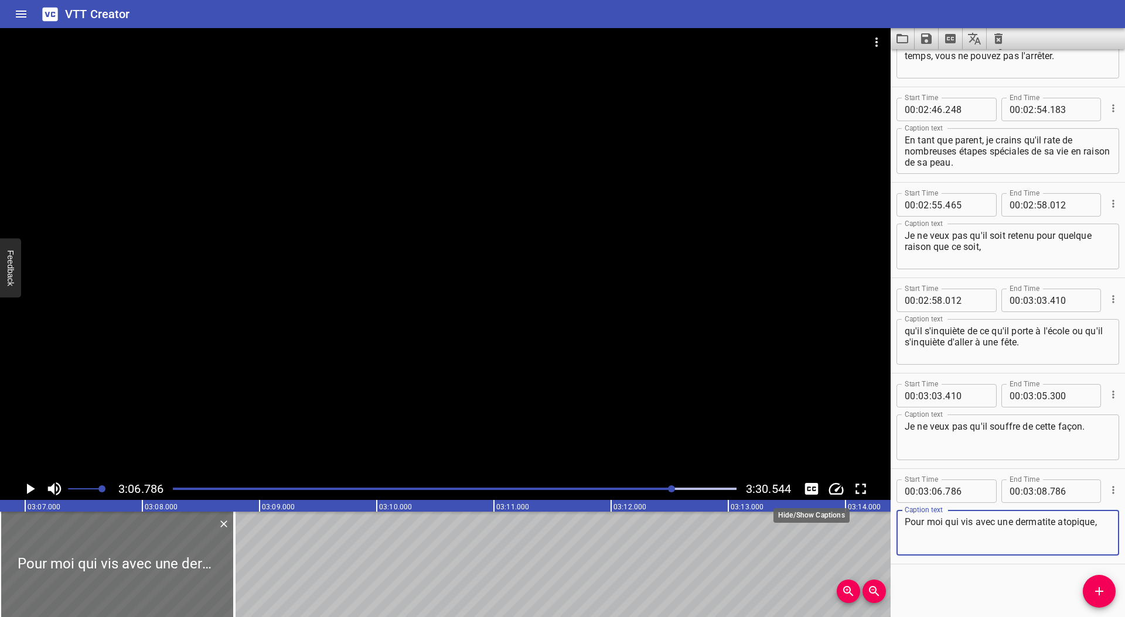
type textarea "Pour moi qui vis avec une dermatite atopique,"
click at [807, 492] on icon "Toggle captions" at bounding box center [811, 489] width 13 height 12
click at [30, 487] on icon "Play/Pause" at bounding box center [31, 489] width 8 height 11
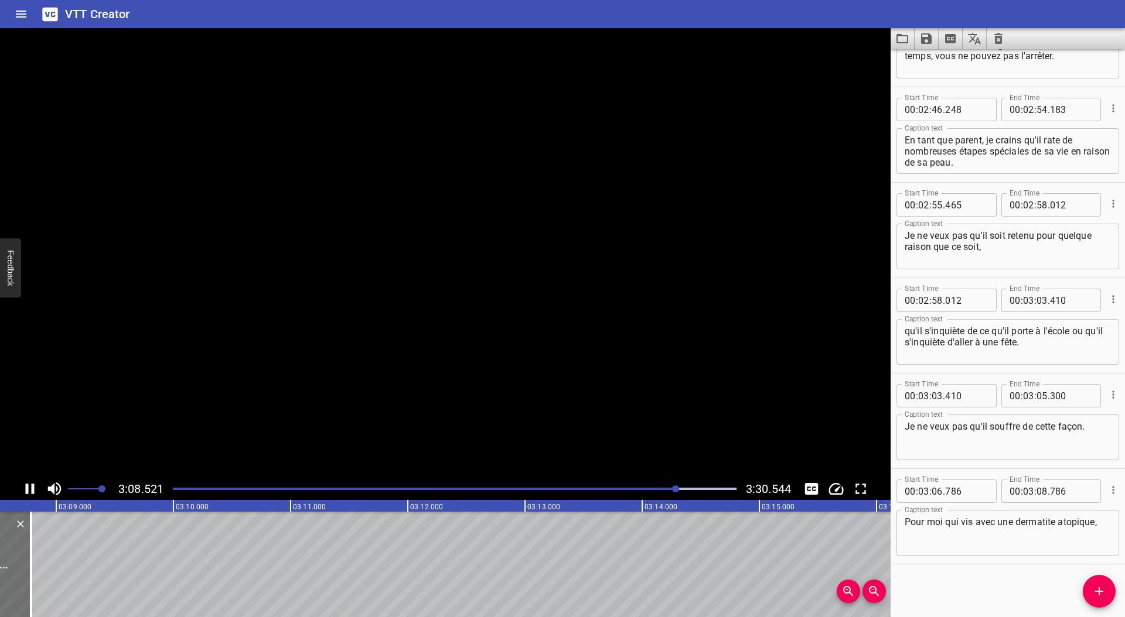
click at [30, 486] on icon "Play/Pause" at bounding box center [30, 489] width 18 height 18
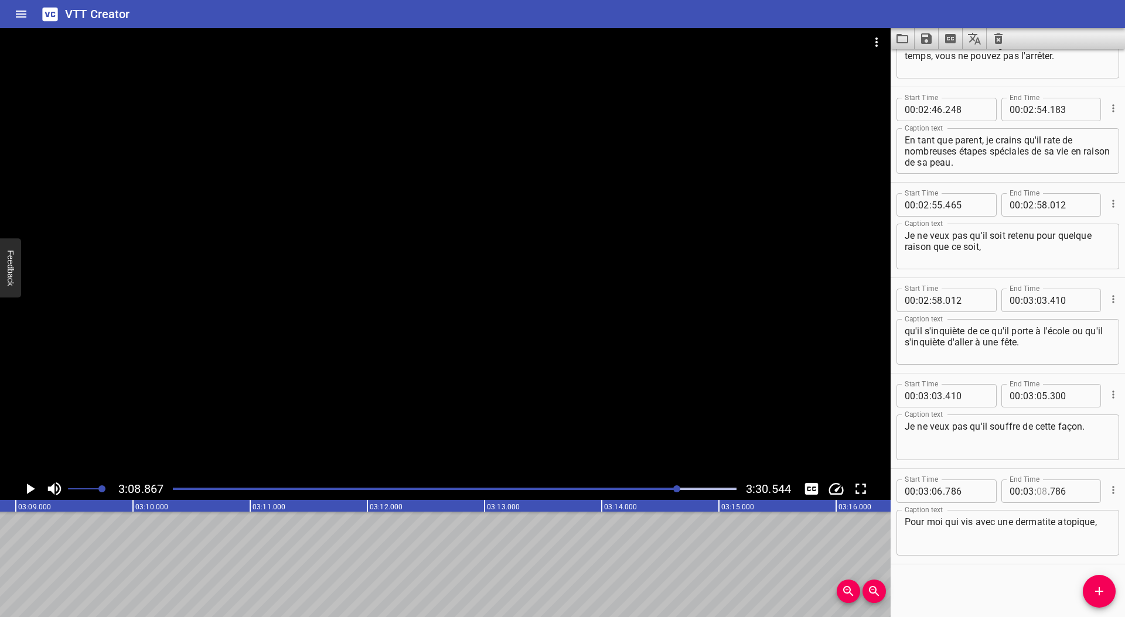
drag, startPoint x: 1034, startPoint y: 494, endPoint x: 1064, endPoint y: 504, distance: 31.7
click at [1036, 494] on input "number" at bounding box center [1041, 491] width 11 height 23
type input "08"
type input "867"
drag, startPoint x: 1104, startPoint y: 592, endPoint x: 1114, endPoint y: 578, distance: 17.6
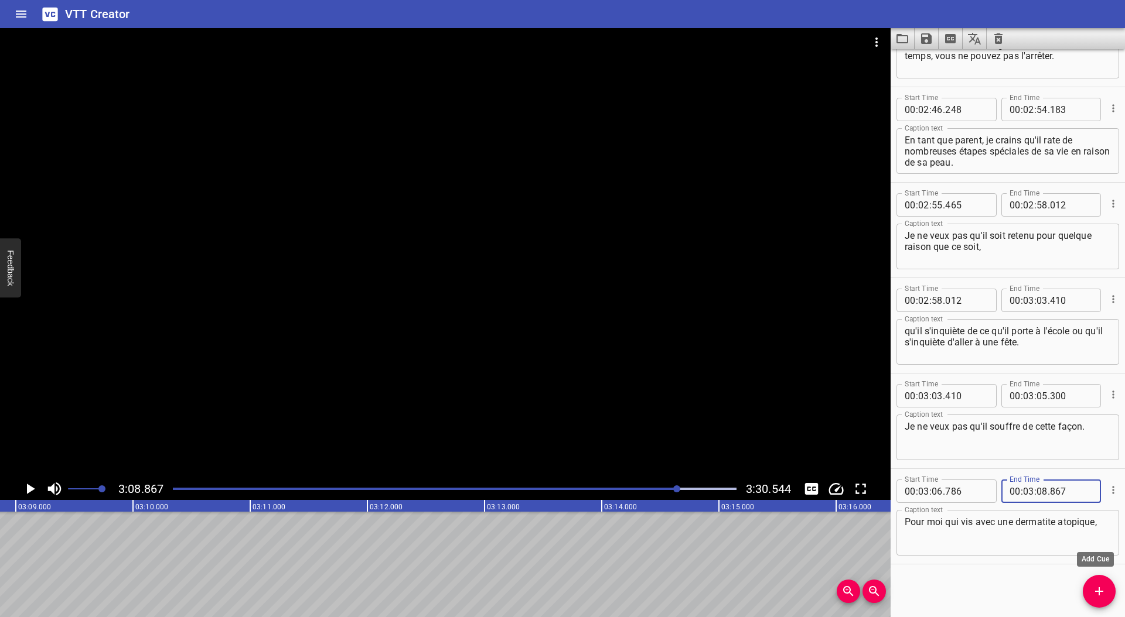
click at [1104, 592] on icon "Add Cue" at bounding box center [1099, 592] width 14 height 14
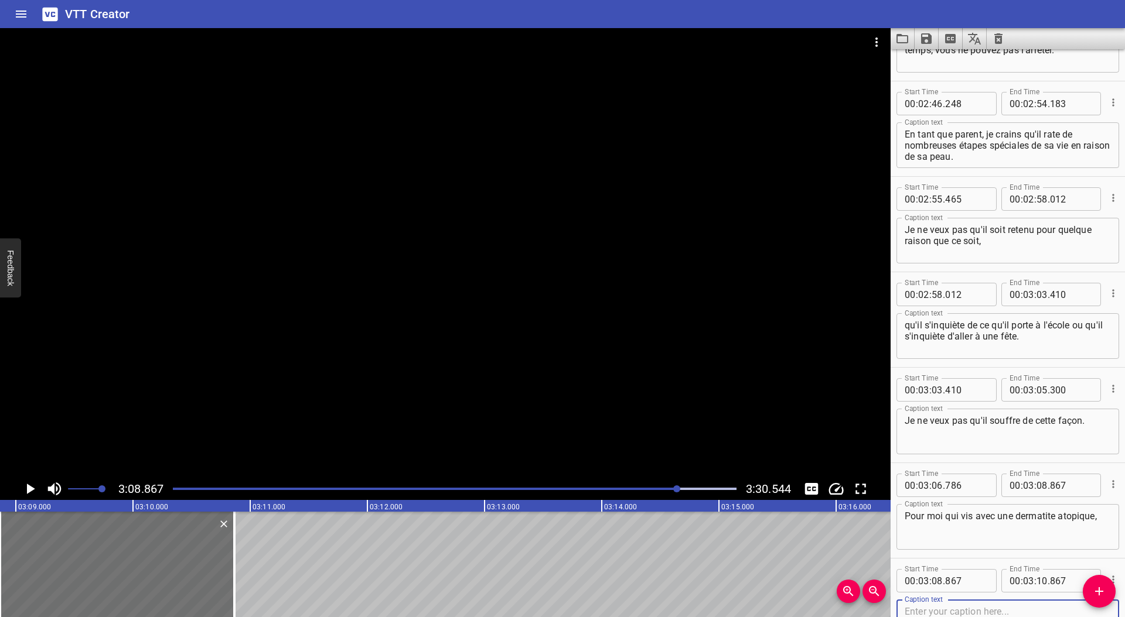
scroll to position [4261, 0]
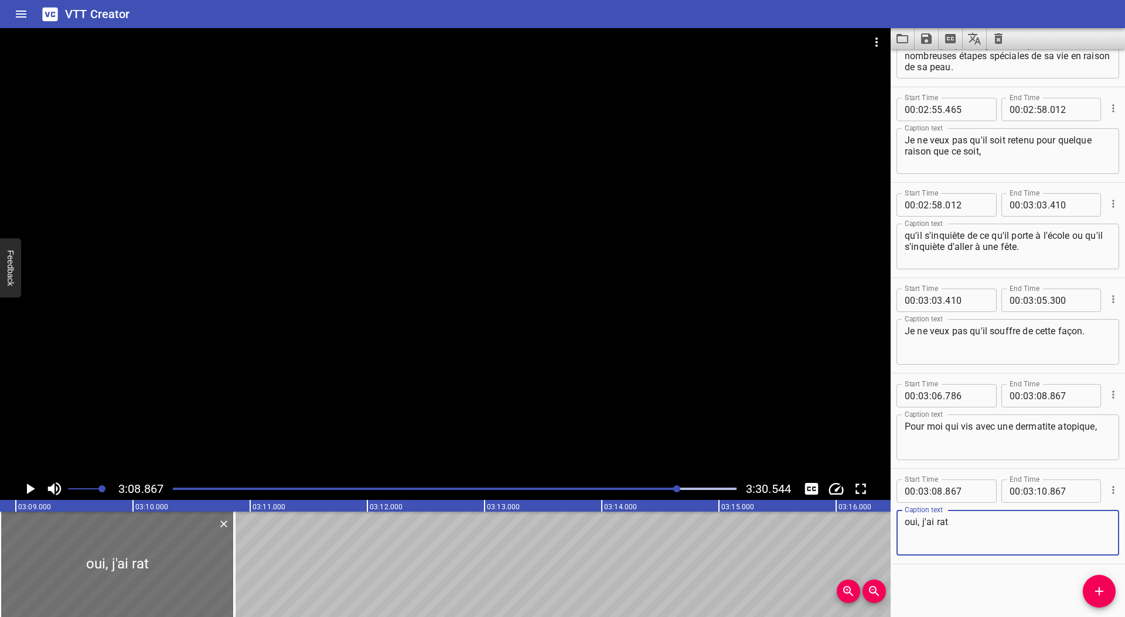
paste textarea "é"
paste textarea "ê"
type textarea "oui, j'ai raté beaucoup de choses mais en même temps,"
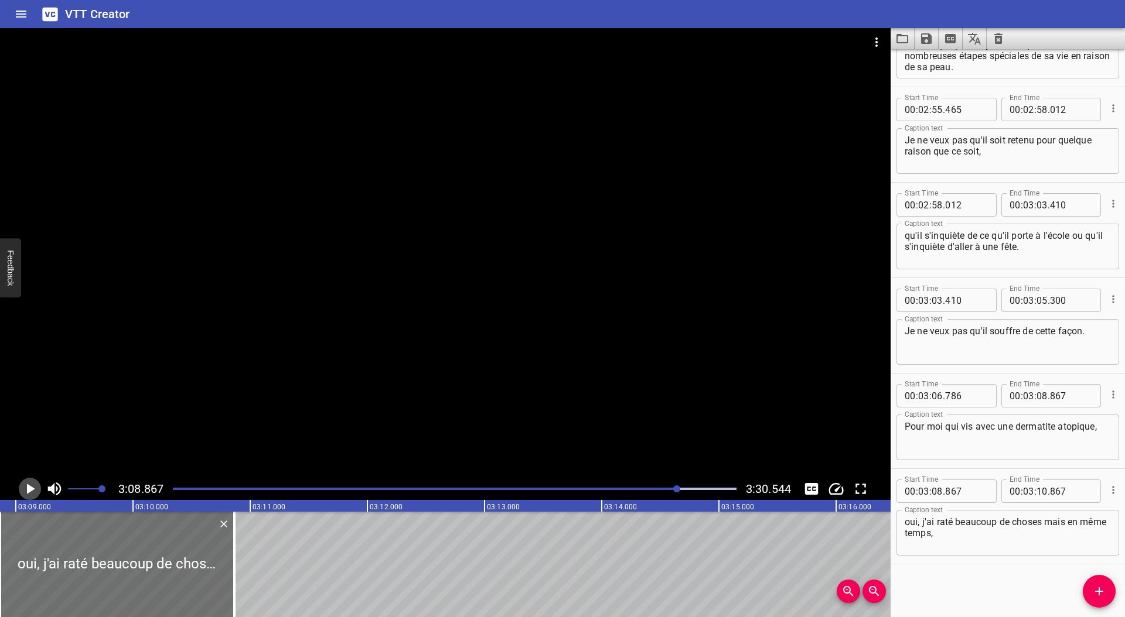
click at [28, 490] on icon "Play/Pause" at bounding box center [31, 489] width 8 height 11
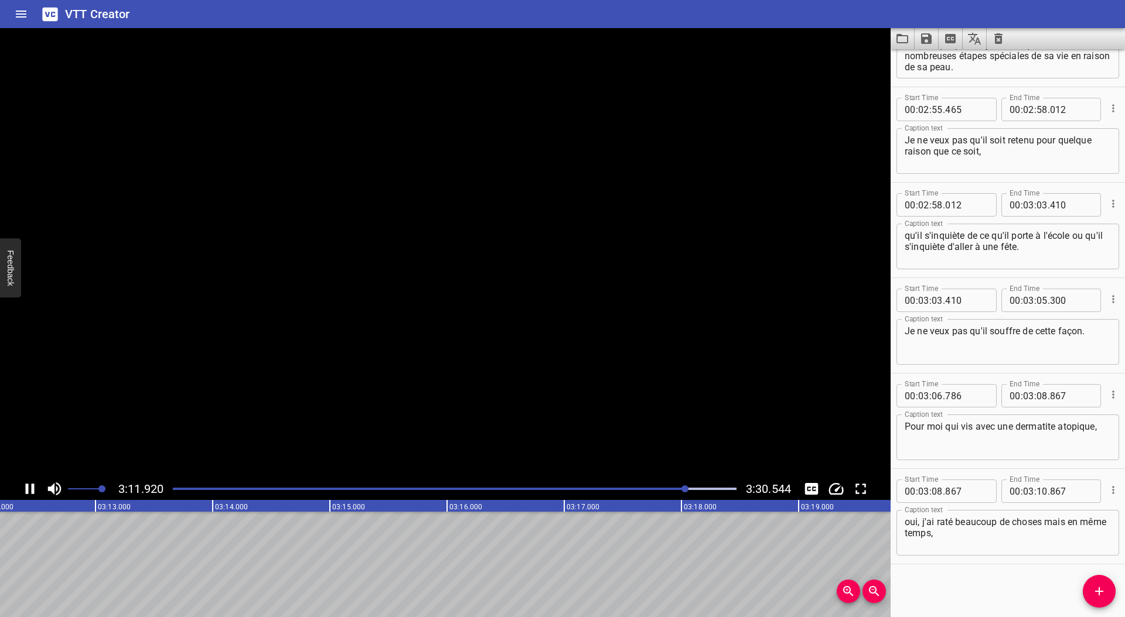
click at [28, 490] on icon "Play/Pause" at bounding box center [30, 489] width 18 height 18
click at [1039, 495] on input "number" at bounding box center [1041, 491] width 11 height 23
type input "12"
type input "329"
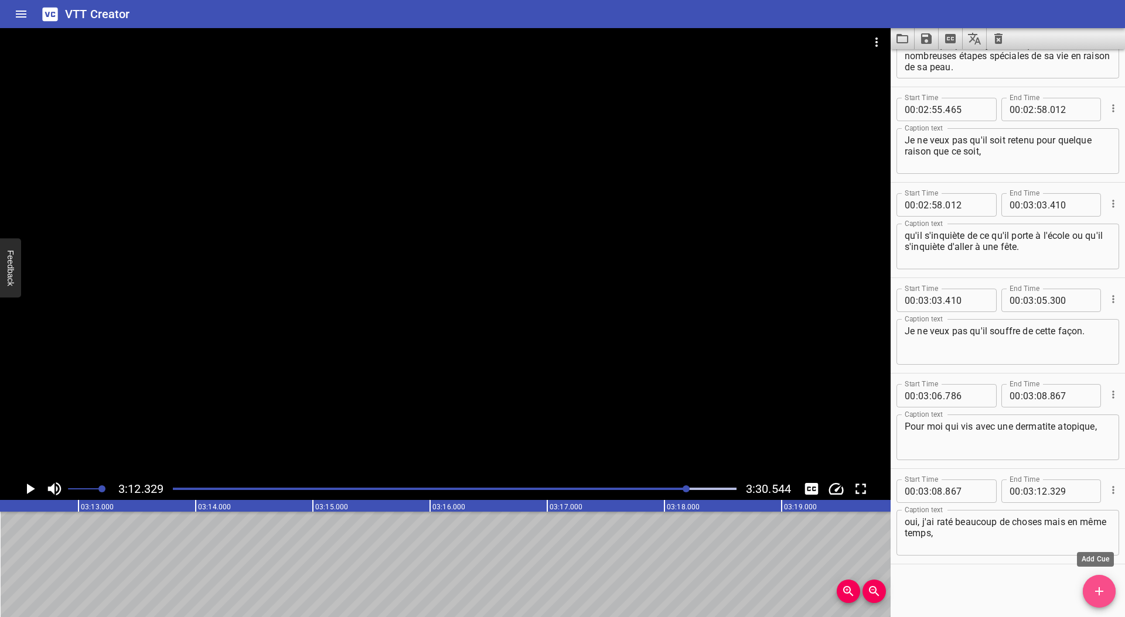
click at [1100, 587] on icon "Add Cue" at bounding box center [1099, 592] width 14 height 14
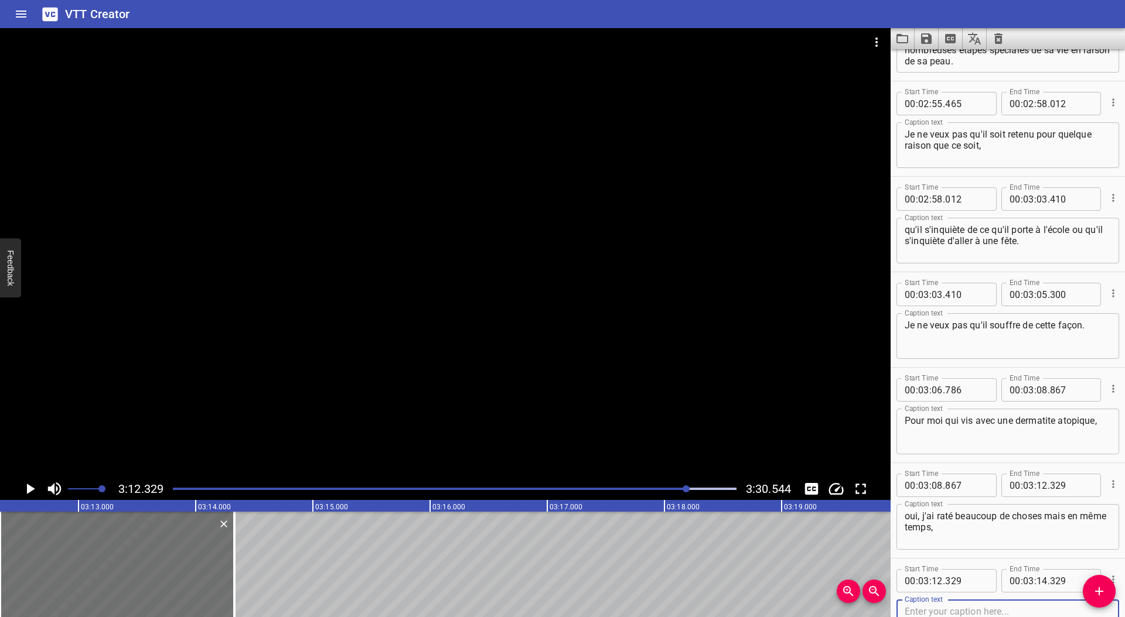
scroll to position [4356, 0]
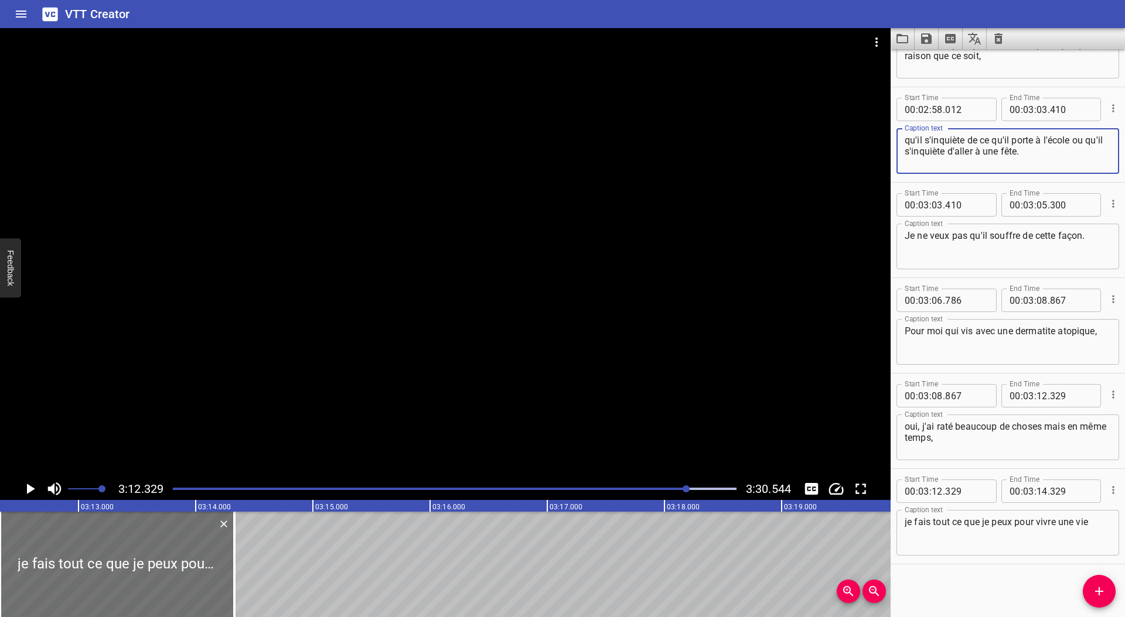
click at [1050, 141] on textarea "qu'il s'inquiète de ce qu'il porte à l'école ou qu'il s'inquiète d'aller à une …" at bounding box center [1007, 151] width 206 height 33
click at [1095, 518] on textarea "je fais tout ce que je peux pour vivre une vie" at bounding box center [1007, 533] width 206 height 33
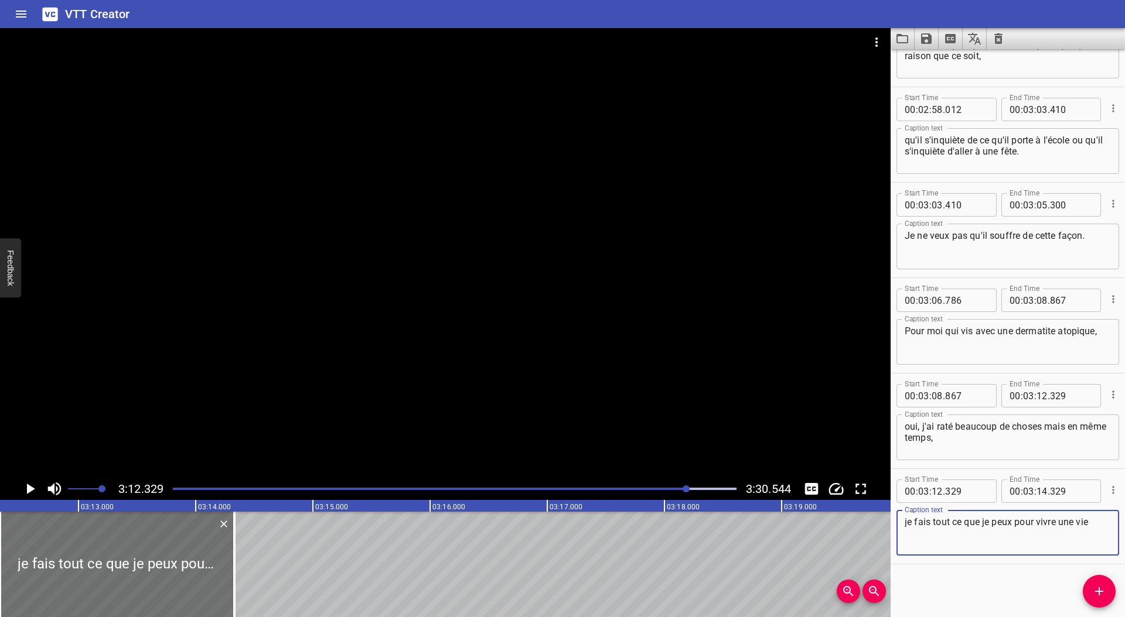
paste textarea "é"
paste textarea "à"
type textarea "je fais tout ce que je peux pour vivre une vie équilibrée tout à fait normale."
click at [39, 490] on button "Play/Pause" at bounding box center [30, 489] width 22 height 22
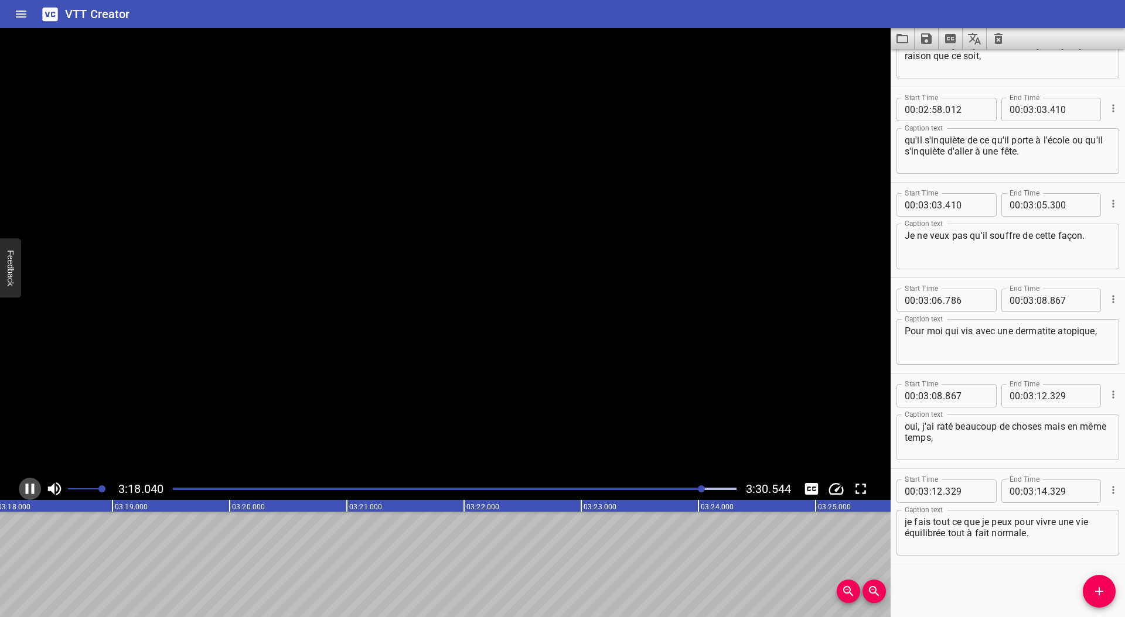
click at [28, 489] on icon "Play/Pause" at bounding box center [30, 489] width 18 height 18
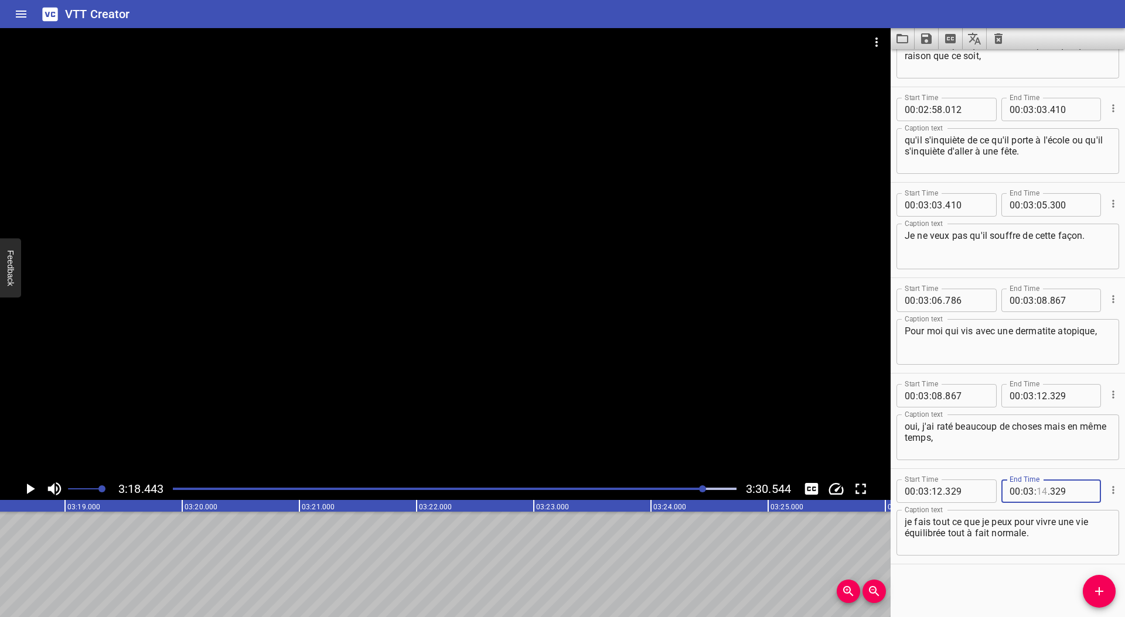
click at [1037, 491] on input "number" at bounding box center [1041, 491] width 11 height 23
type input "18"
type input "443"
click at [1100, 592] on icon "Add Cue" at bounding box center [1099, 591] width 8 height 8
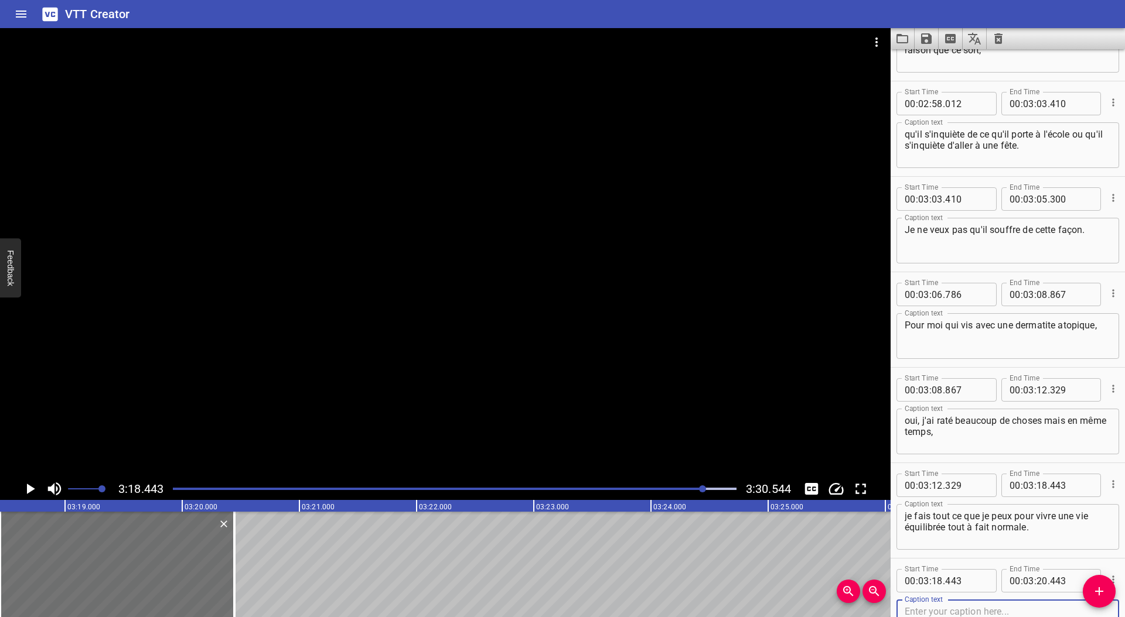
scroll to position [4452, 0]
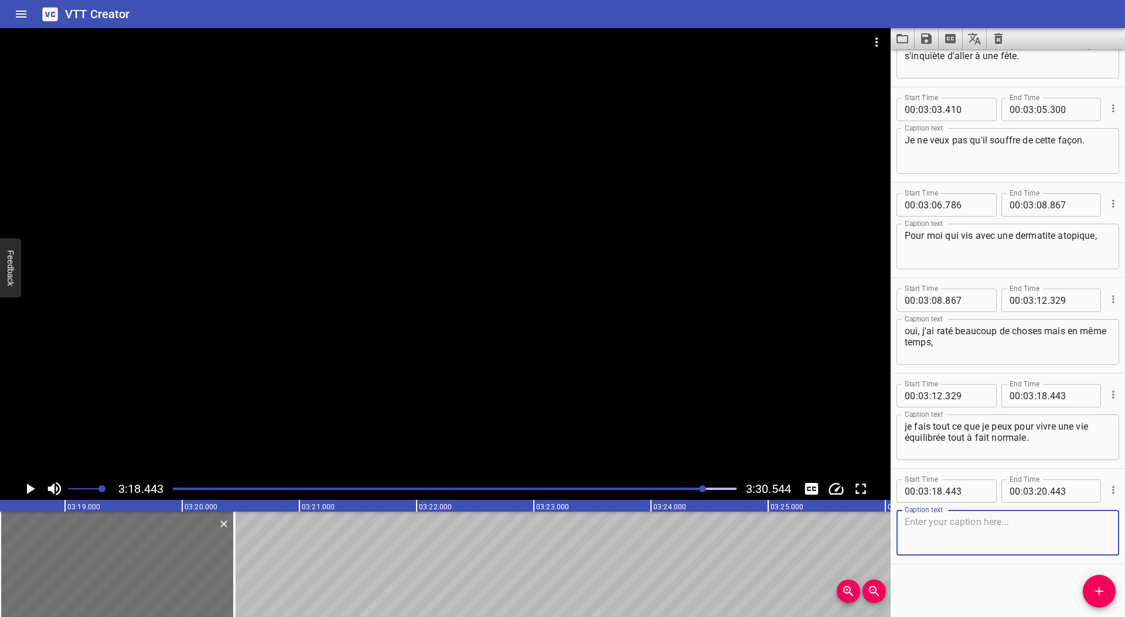
click at [990, 542] on textarea at bounding box center [1007, 533] width 206 height 33
type textarea "Et je pense que, pour mon fils, ce que je veux pour lui et ce que je veux pour …"
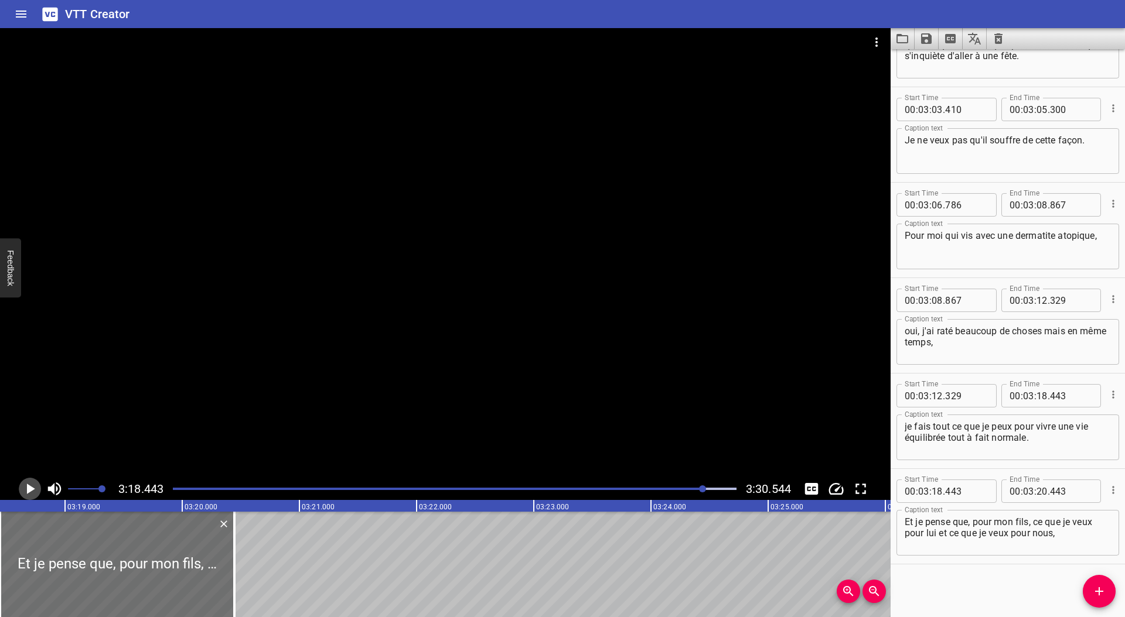
click at [32, 492] on icon "Play/Pause" at bounding box center [30, 489] width 18 height 18
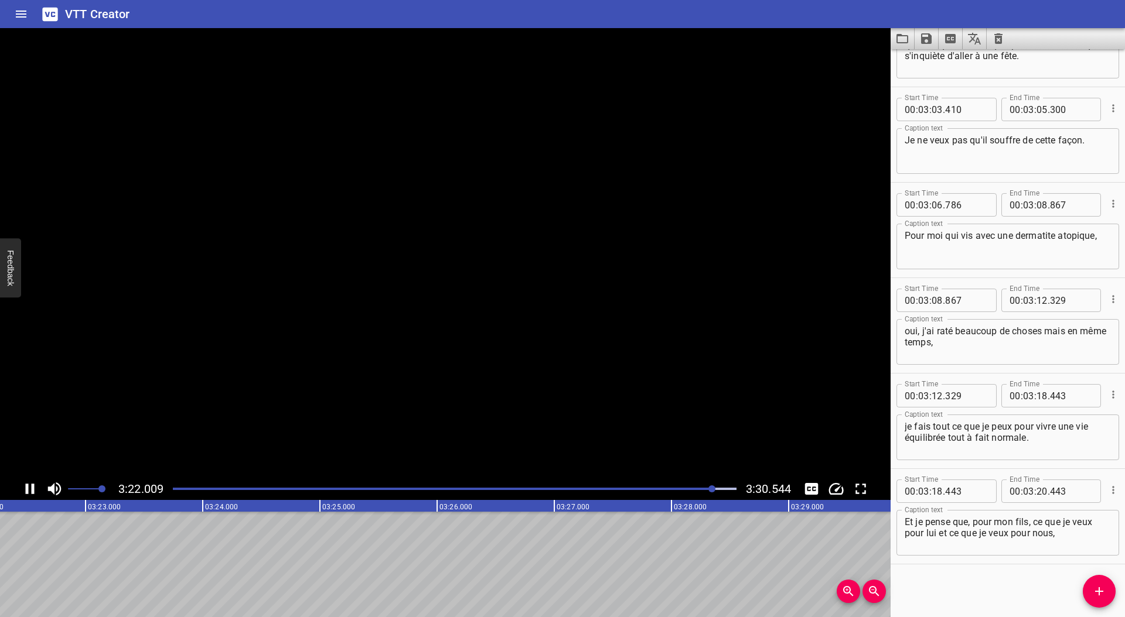
click at [32, 492] on icon "Play/Pause" at bounding box center [30, 489] width 9 height 11
click at [1036, 493] on input "number" at bounding box center [1041, 491] width 11 height 23
type input "22"
type input "403"
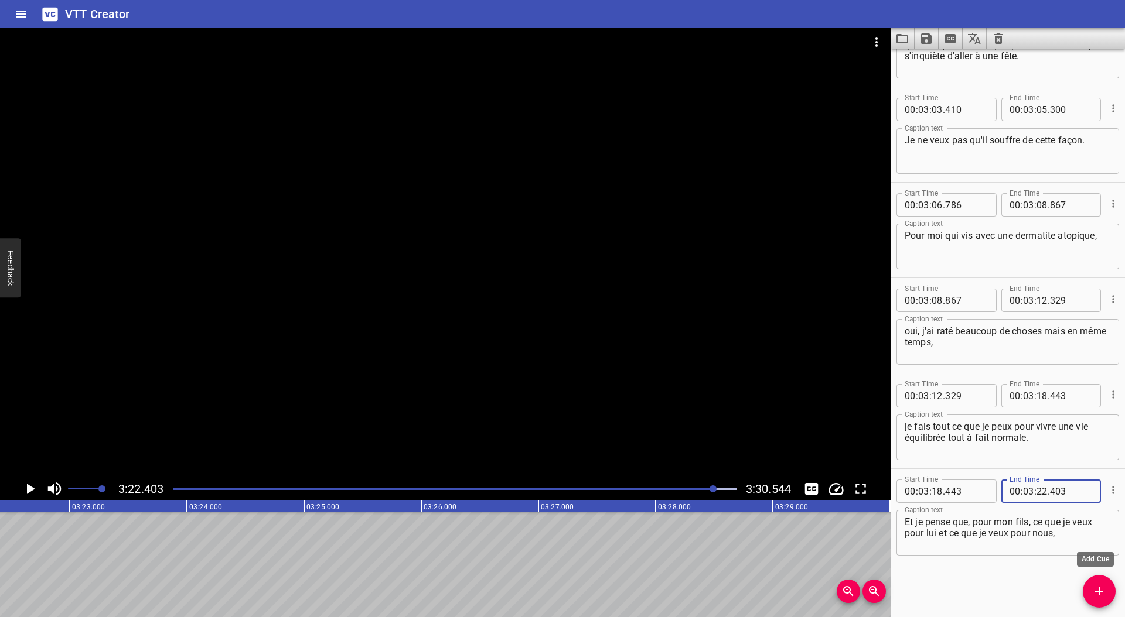
click at [1092, 587] on icon "Add Cue" at bounding box center [1099, 592] width 14 height 14
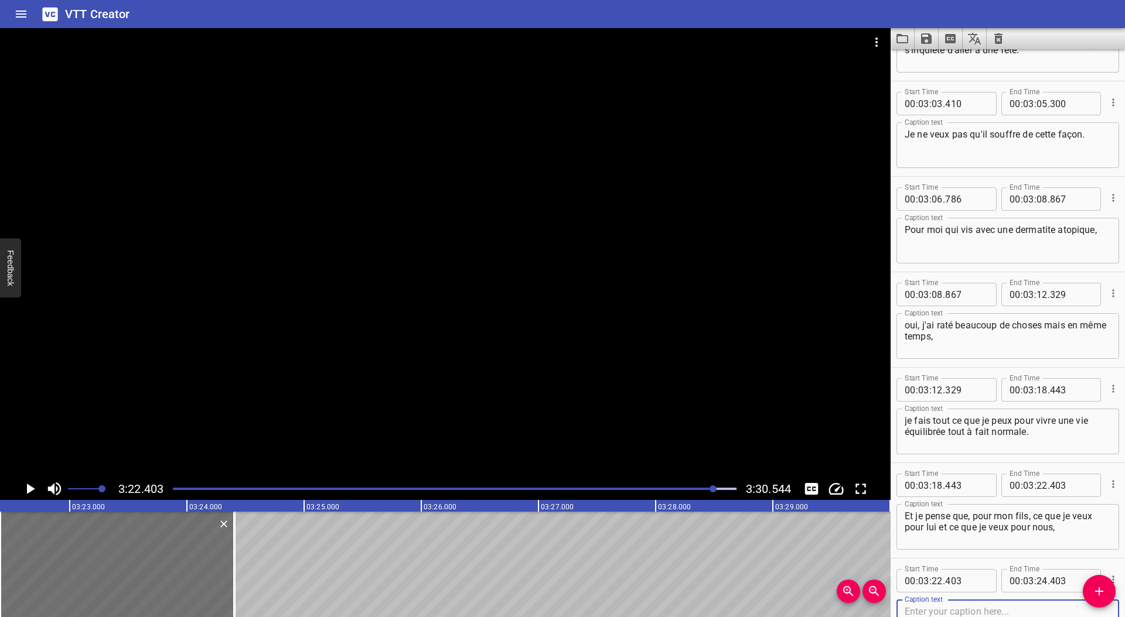
scroll to position [4547, 0]
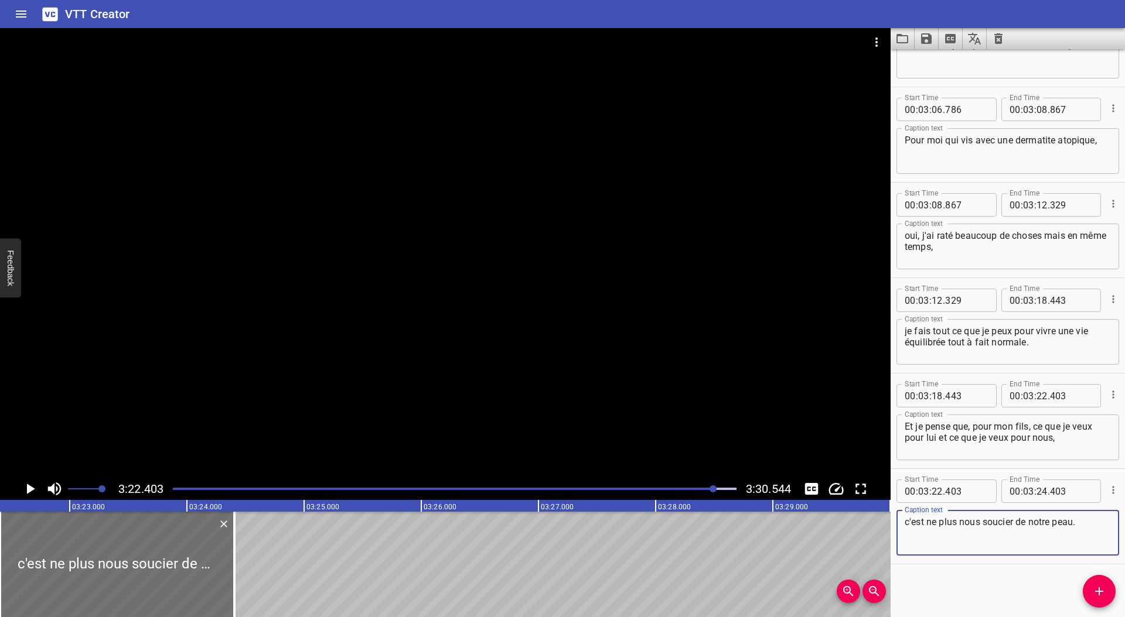
type textarea "c'est ne plus nous soucier de notre peau."
click at [28, 490] on icon "Play/Pause" at bounding box center [31, 489] width 8 height 11
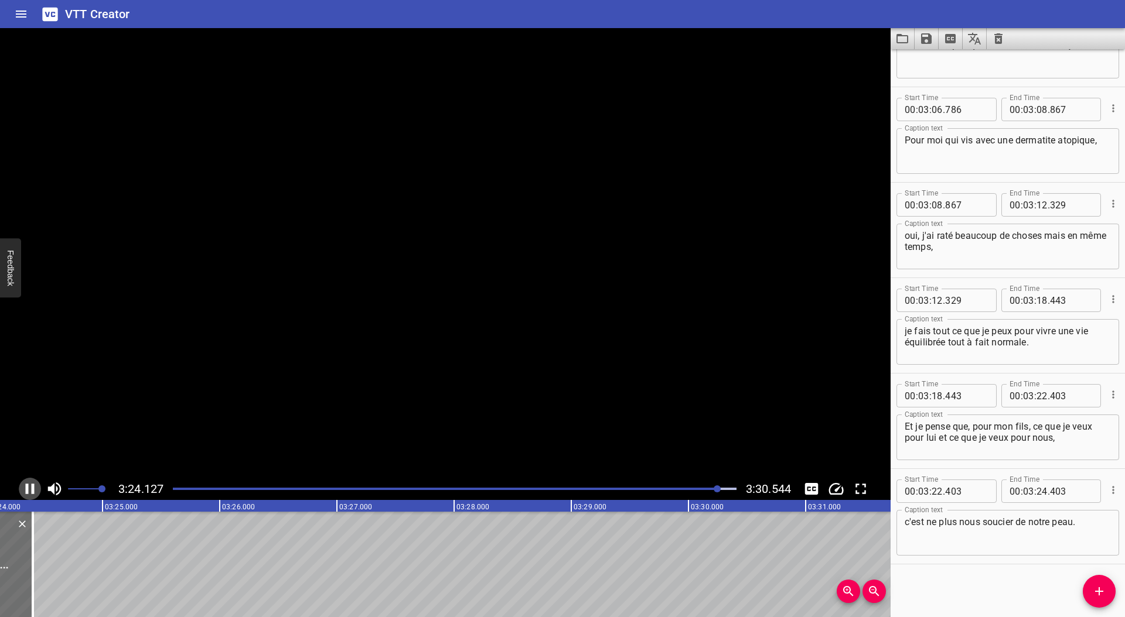
click at [28, 490] on icon "Play/Pause" at bounding box center [30, 489] width 9 height 11
click at [1037, 491] on input "number" at bounding box center [1041, 491] width 11 height 23
type input "24"
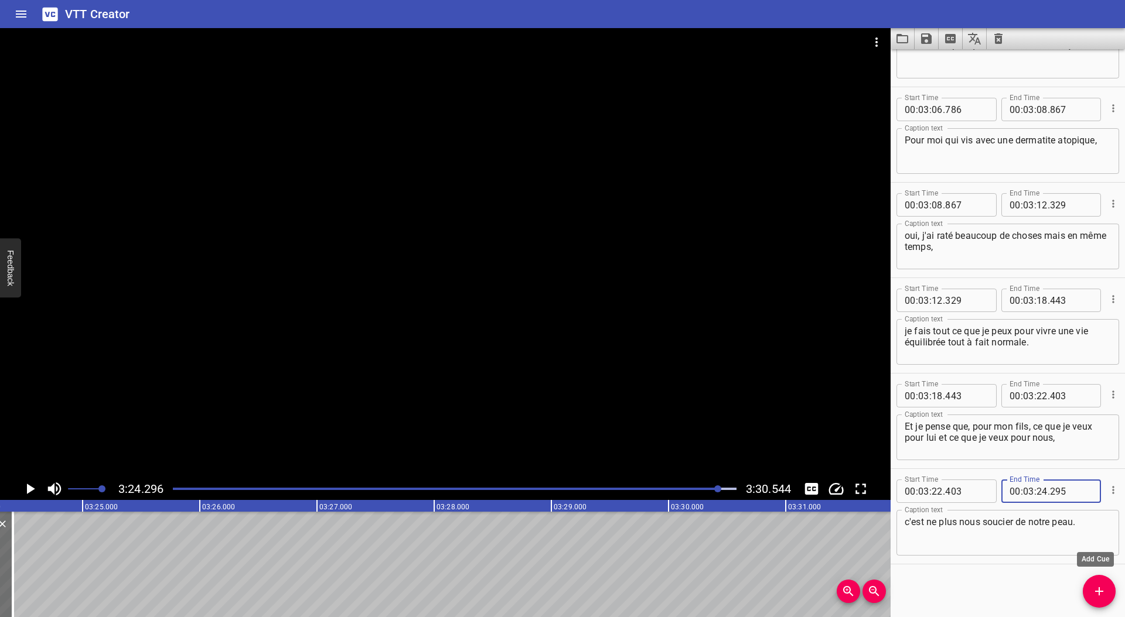
type input "295"
click at [1106, 595] on span "Add Cue" at bounding box center [1098, 592] width 33 height 14
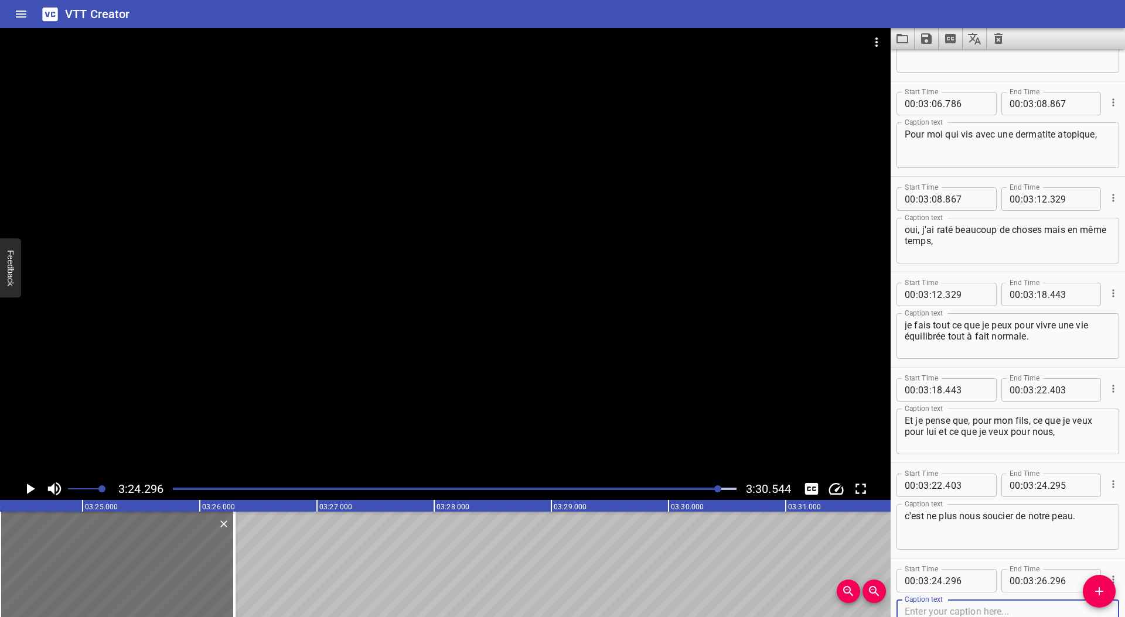
scroll to position [4643, 0]
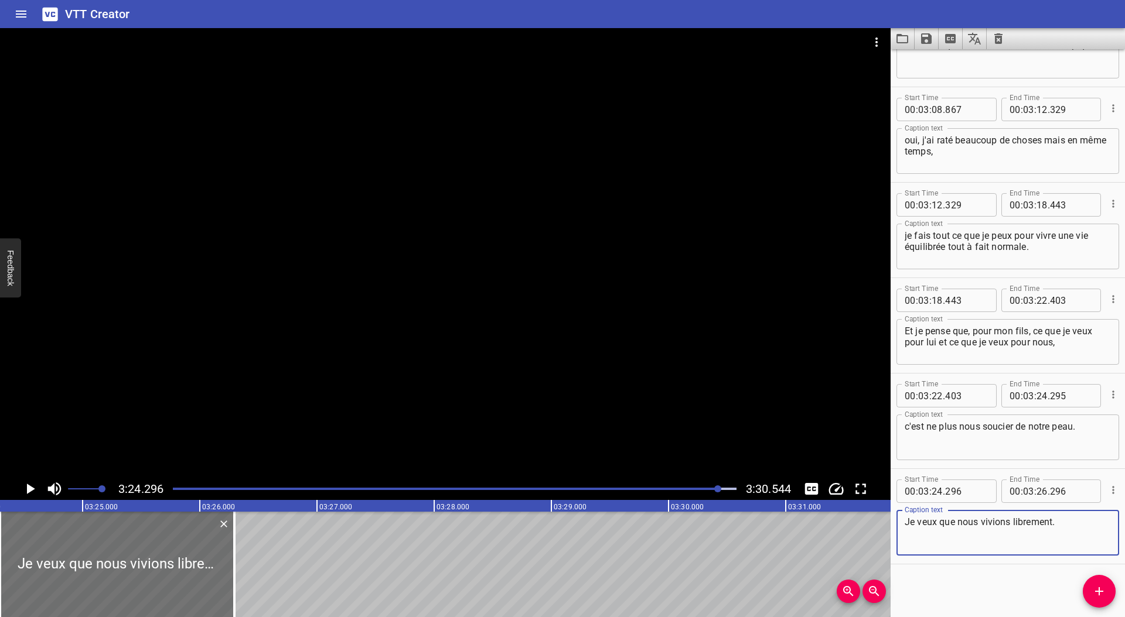
type textarea "Je veux que nous vivions librement."
click at [30, 488] on icon "Play/Pause" at bounding box center [31, 489] width 8 height 11
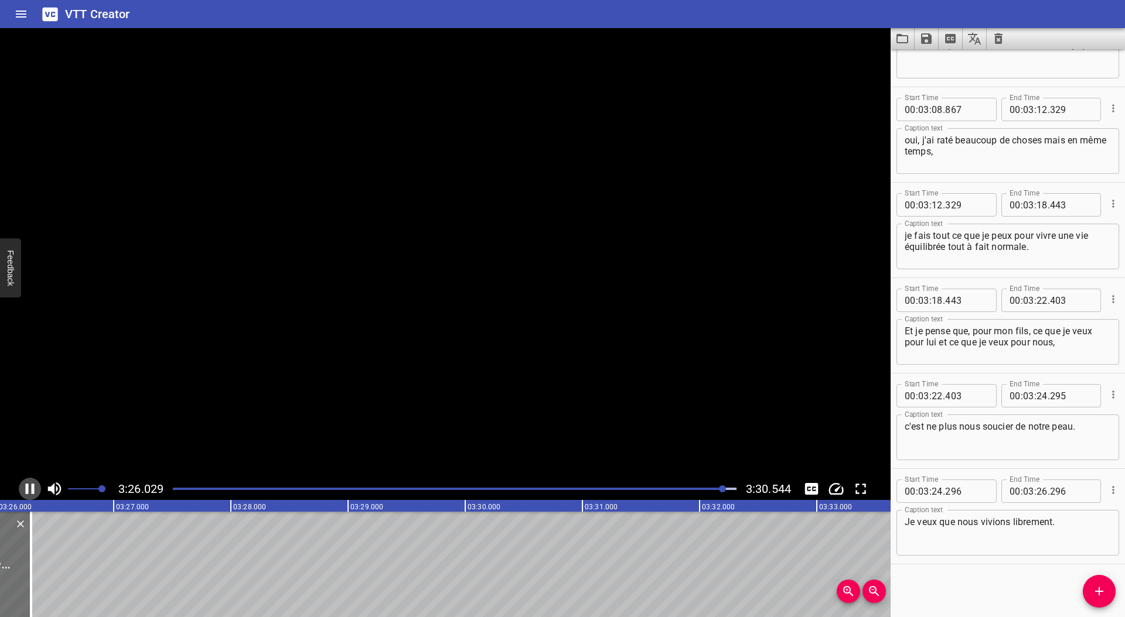
click at [30, 488] on icon "Play/Pause" at bounding box center [30, 489] width 18 height 18
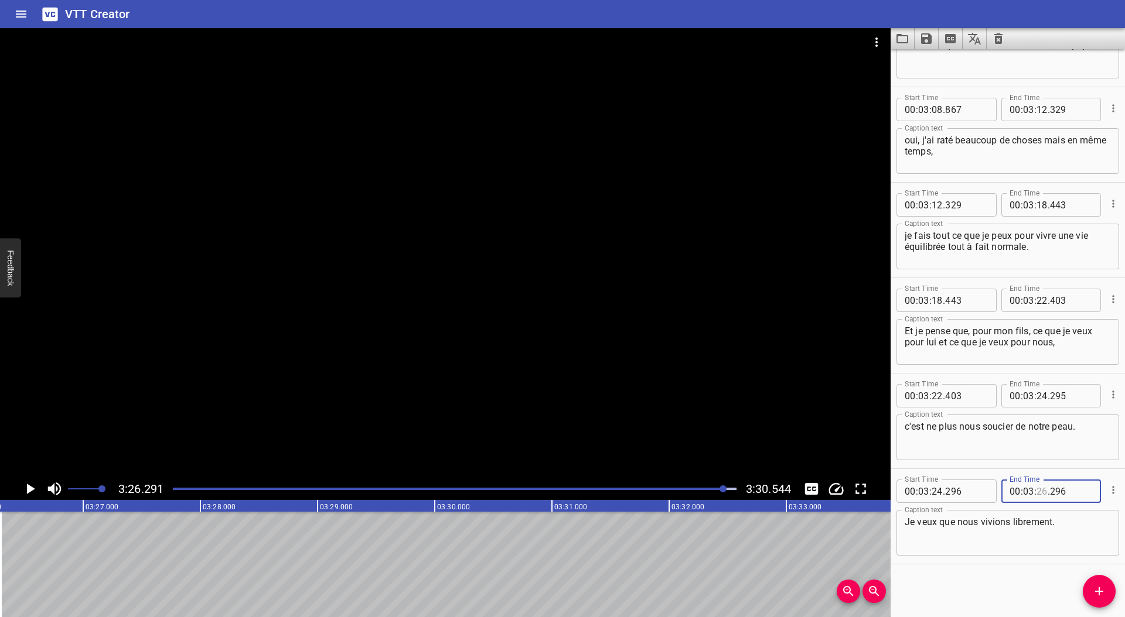
drag, startPoint x: 1039, startPoint y: 492, endPoint x: 1051, endPoint y: 504, distance: 17.4
click at [1039, 492] on input "number" at bounding box center [1041, 491] width 11 height 23
type input "26"
type input "291"
click at [28, 488] on icon "Play/Pause" at bounding box center [31, 489] width 8 height 11
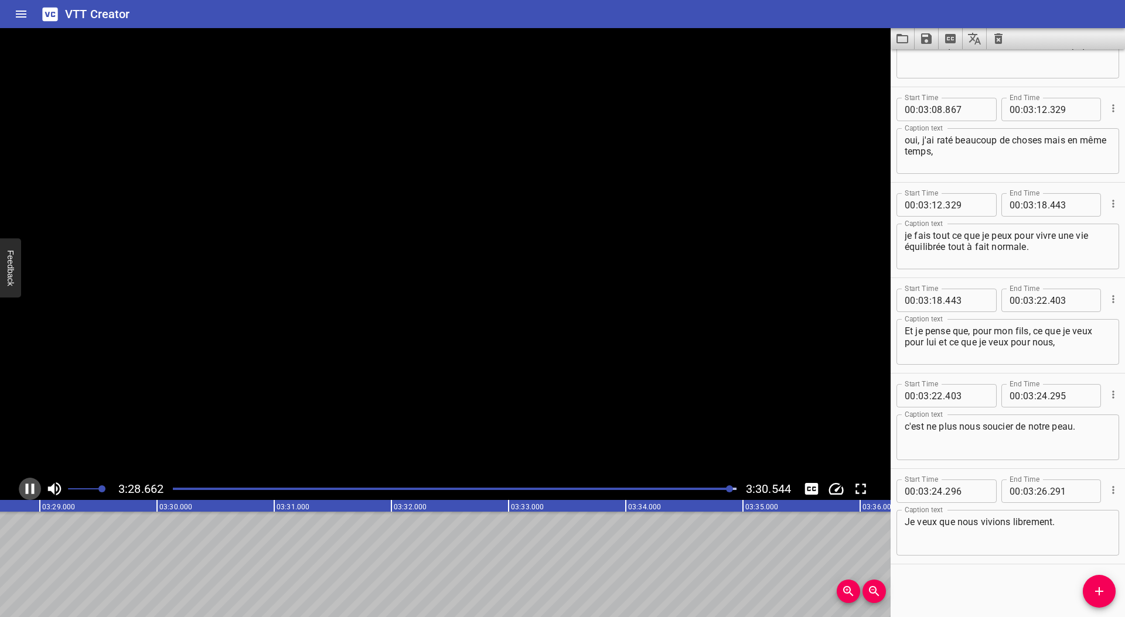
click at [28, 488] on icon "Play/Pause" at bounding box center [30, 489] width 9 height 11
click at [1099, 591] on icon "Add Cue" at bounding box center [1099, 591] width 8 height 8
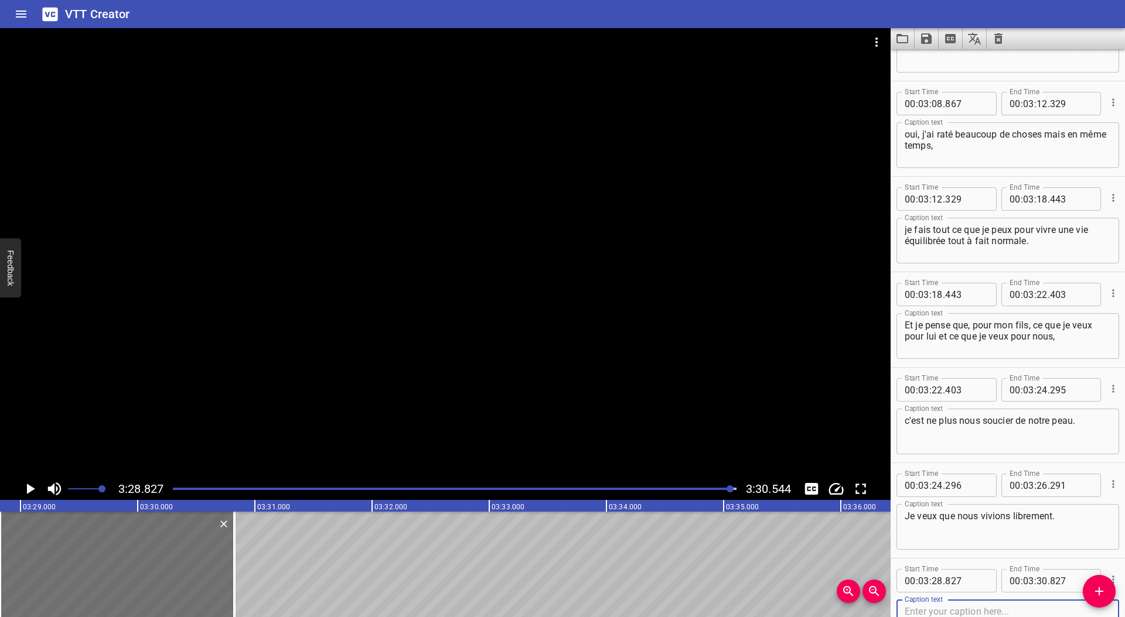
scroll to position [4738, 0]
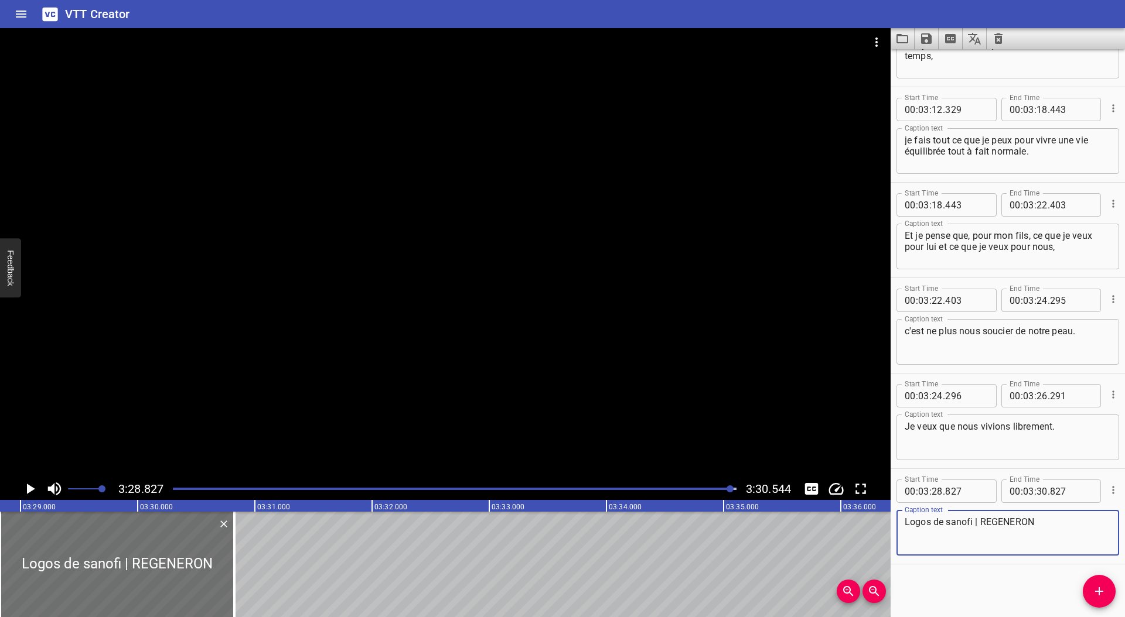
click at [904, 521] on textarea "Logos de sanofi | REGENERON" at bounding box center [1007, 533] width 206 height 33
click at [1046, 522] on textarea "[Logos de sanofi | REGENERON" at bounding box center [1007, 533] width 206 height 33
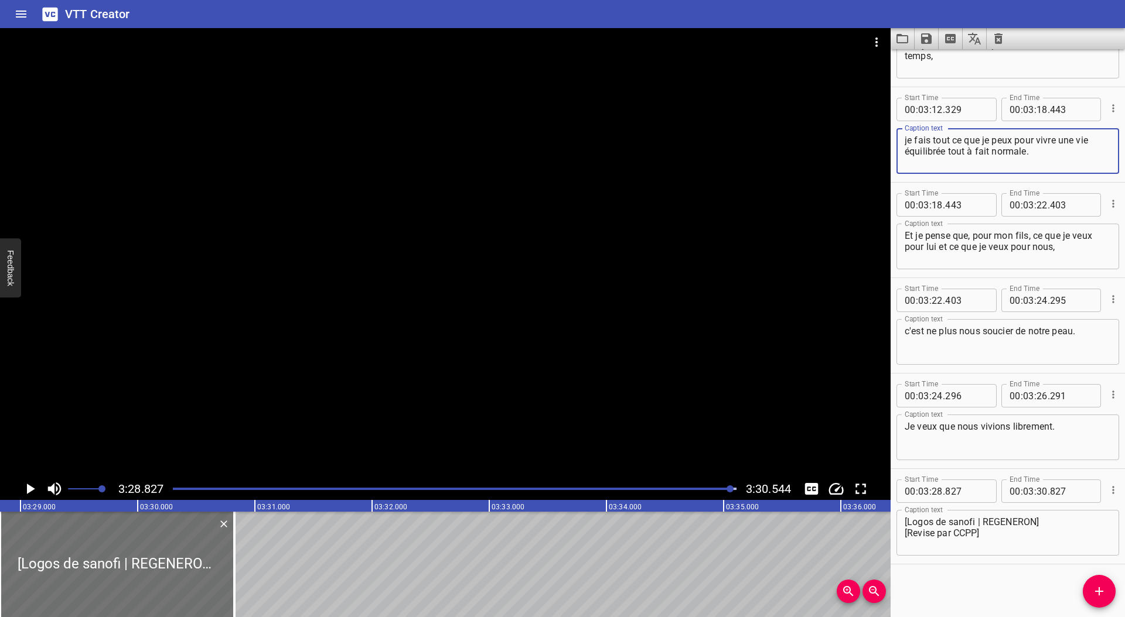
click at [940, 152] on textarea "je fais tout ce que je peux pour vivre une vie équilibrée tout à fait normale." at bounding box center [1007, 151] width 206 height 33
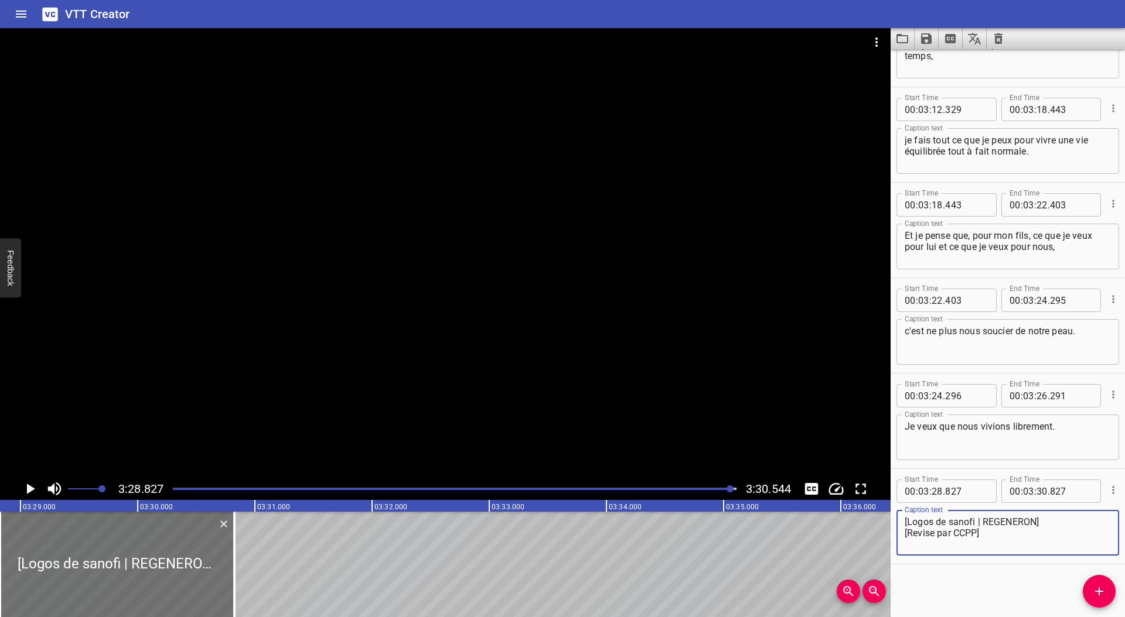
click at [913, 535] on textarea "[Logos de sanofi | REGENERON] [Revise par CCPP]" at bounding box center [1007, 533] width 206 height 33
paste textarea "é"
click at [931, 535] on textarea "[Logos de sanofi | REGENERON] [Révise par CCPP]" at bounding box center [1007, 533] width 206 height 33
paste textarea "é"
type textarea "[Logos de sanofi | REGENERON] [Révisé par CCPP]"
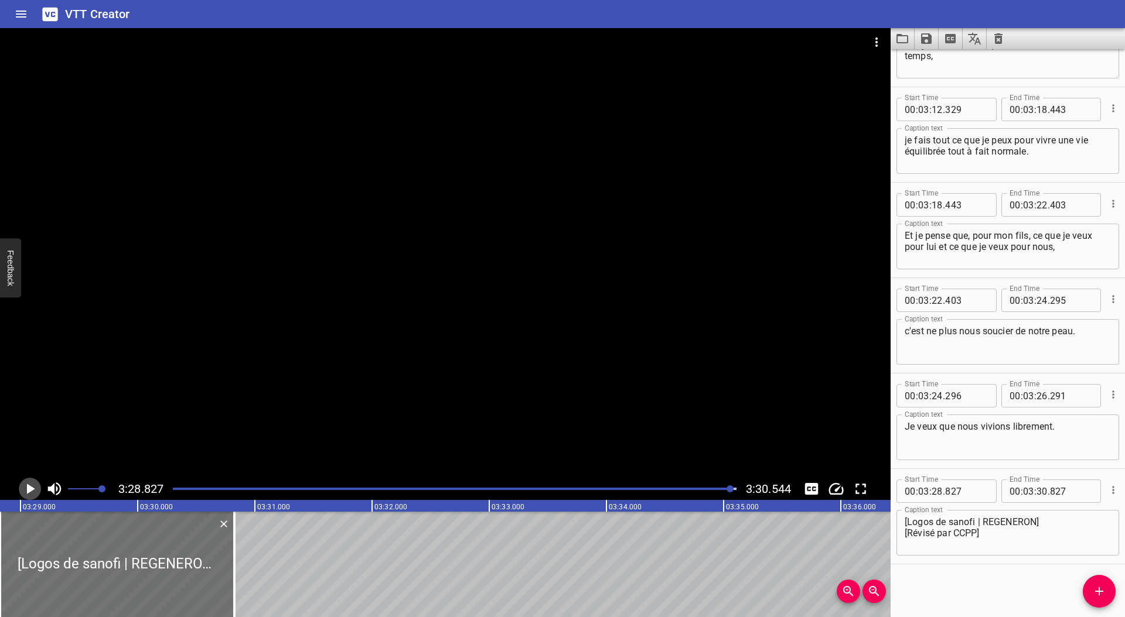
click at [30, 489] on icon "Play/Pause" at bounding box center [31, 489] width 8 height 11
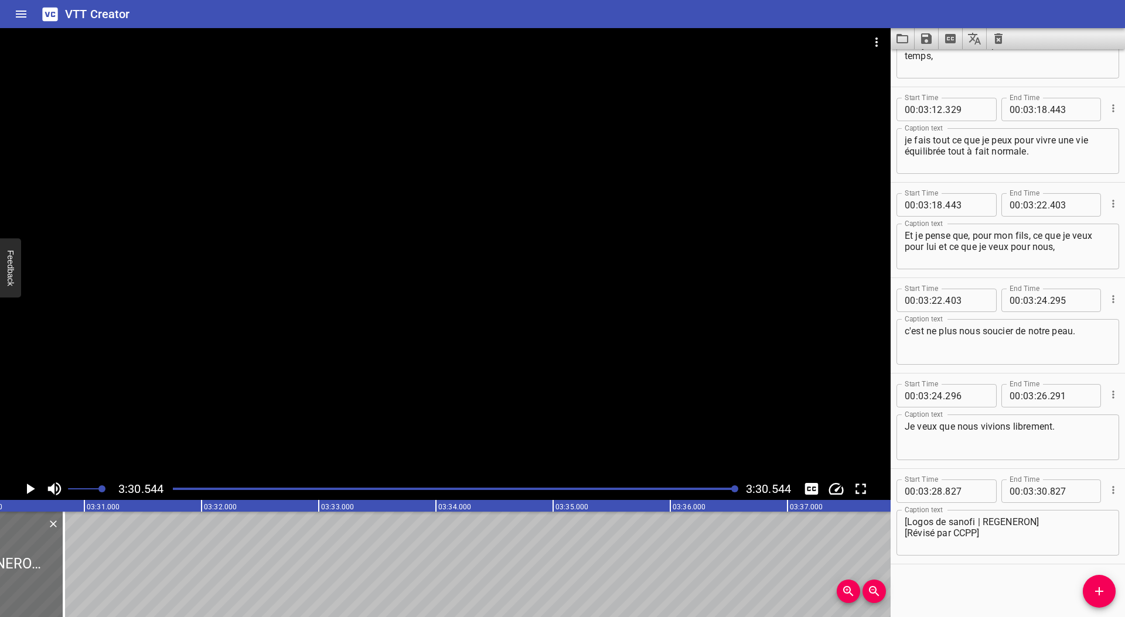
scroll to position [0, 24665]
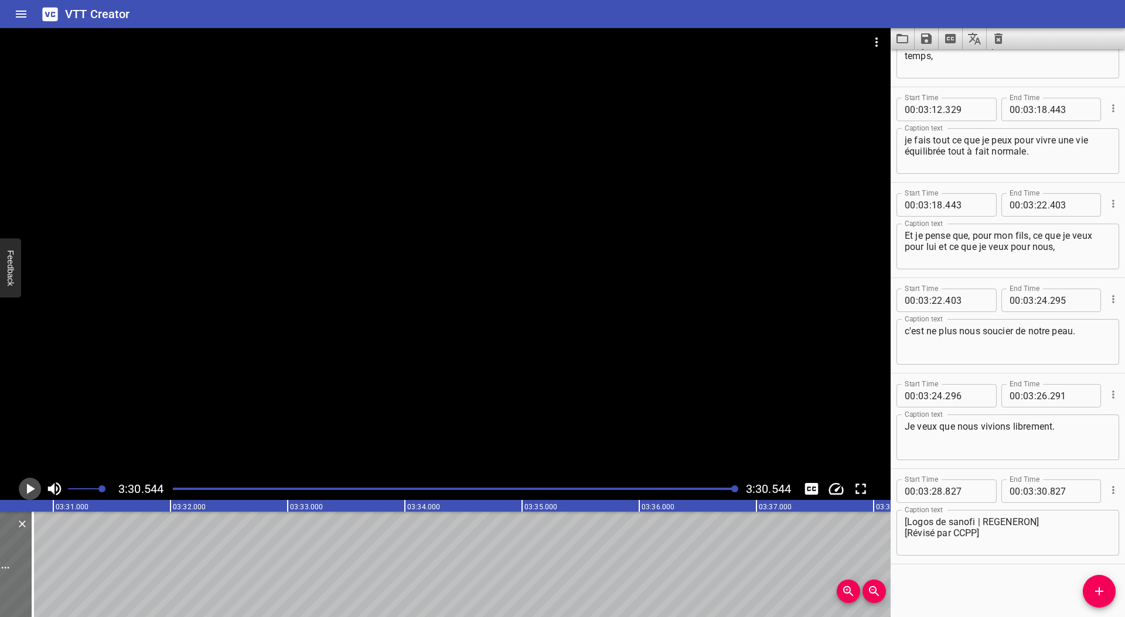
click at [30, 489] on icon "Play/Pause" at bounding box center [31, 489] width 8 height 11
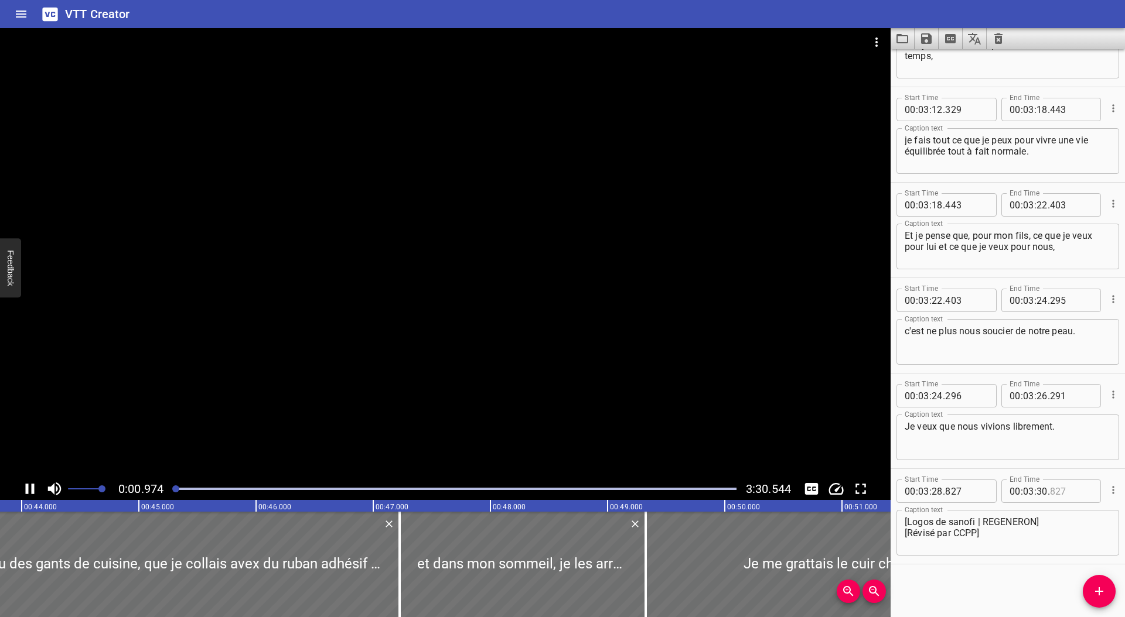
click at [1051, 493] on input "number" at bounding box center [1071, 491] width 43 height 23
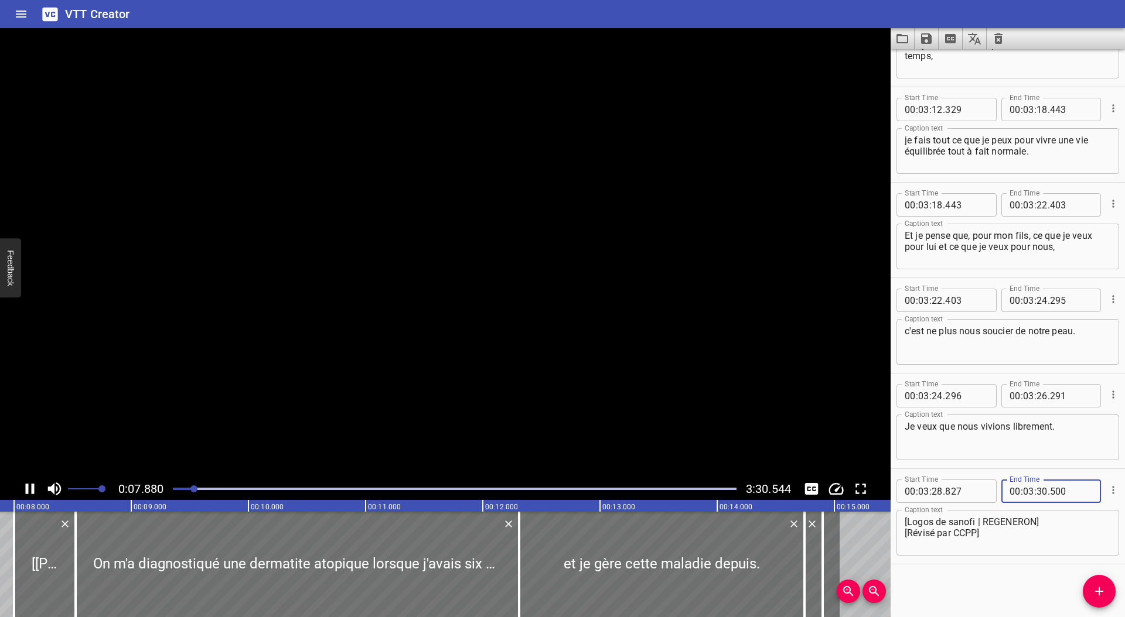
scroll to position [0, 954]
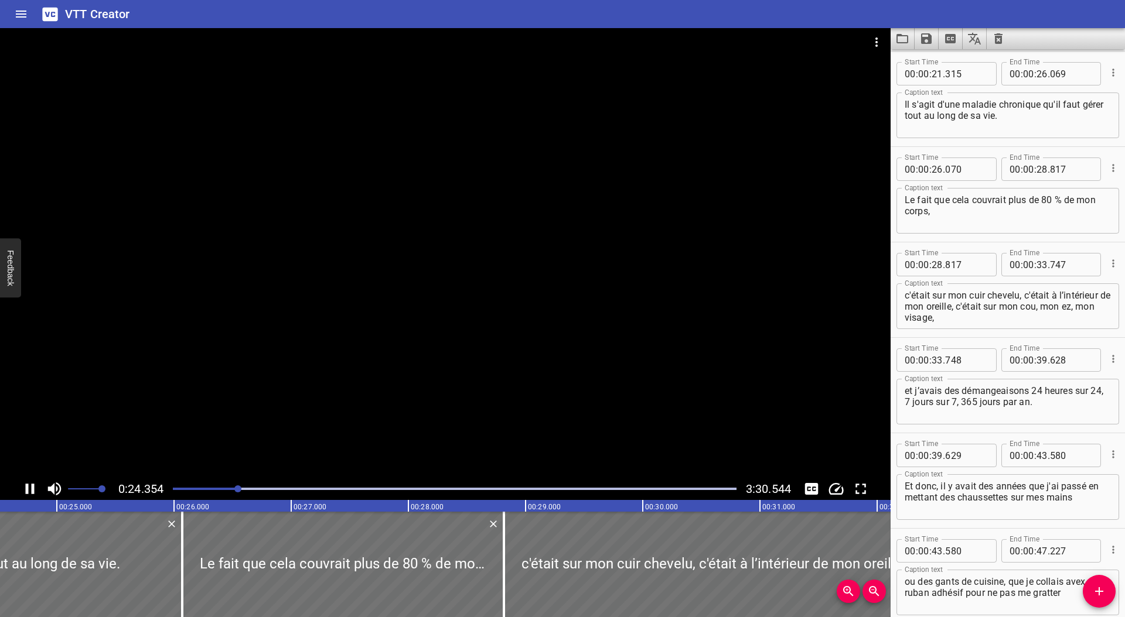
type input "500"
click at [37, 489] on icon "Play/Pause" at bounding box center [30, 489] width 18 height 18
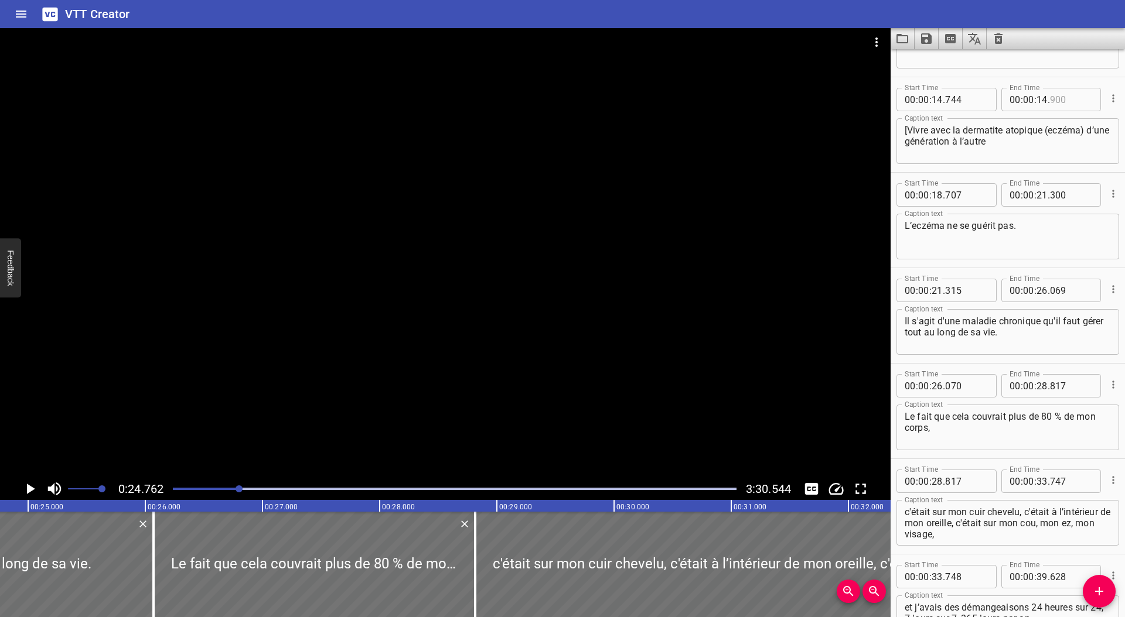
click at [1050, 101] on input "number" at bounding box center [1071, 99] width 43 height 23
type input "900"
click at [1037, 101] on input "number" at bounding box center [1041, 99] width 11 height 23
type input "15"
type input "900"
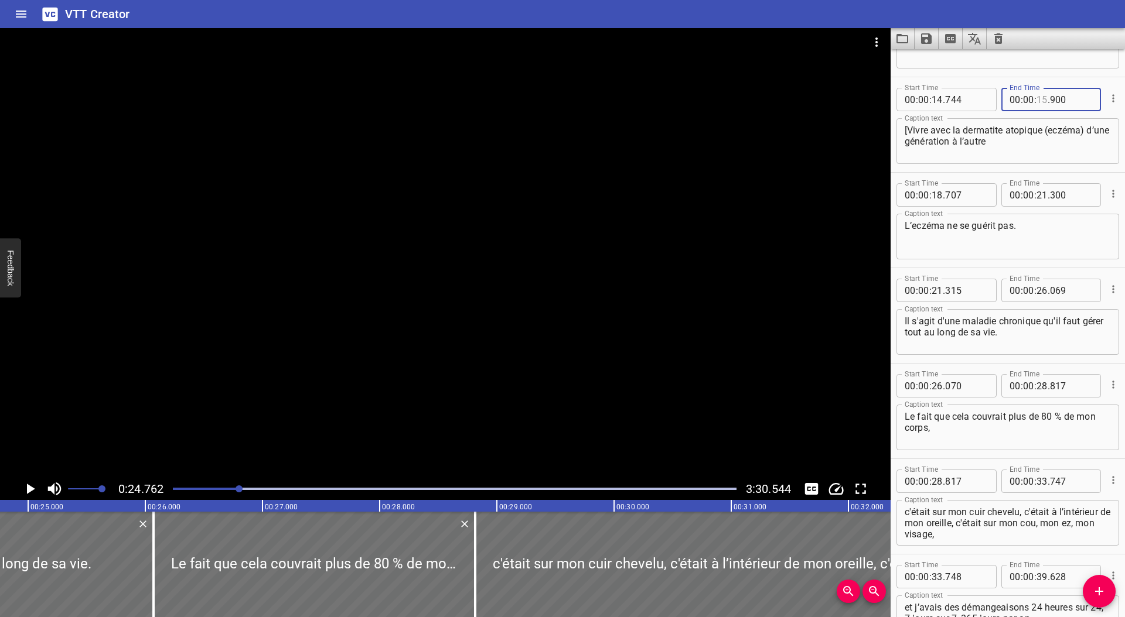
click at [1039, 100] on input "number" at bounding box center [1041, 99] width 11 height 23
type input "16"
type input "000"
click at [1023, 187] on input "number" at bounding box center [1028, 194] width 11 height 23
type input "00"
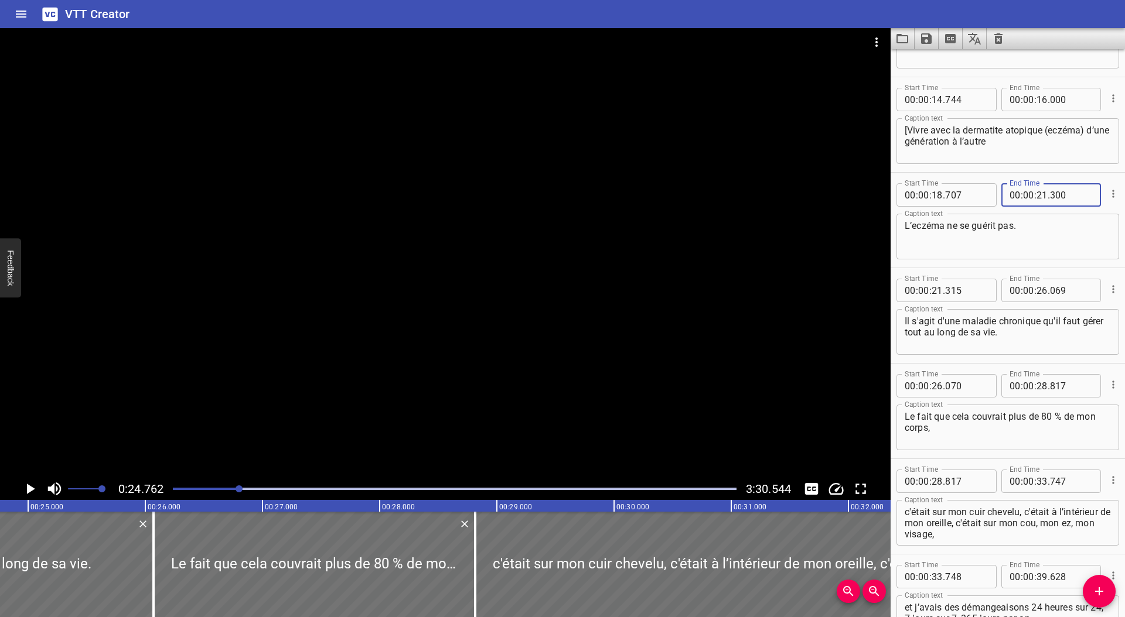
click at [216, 486] on div at bounding box center [455, 489] width 578 height 16
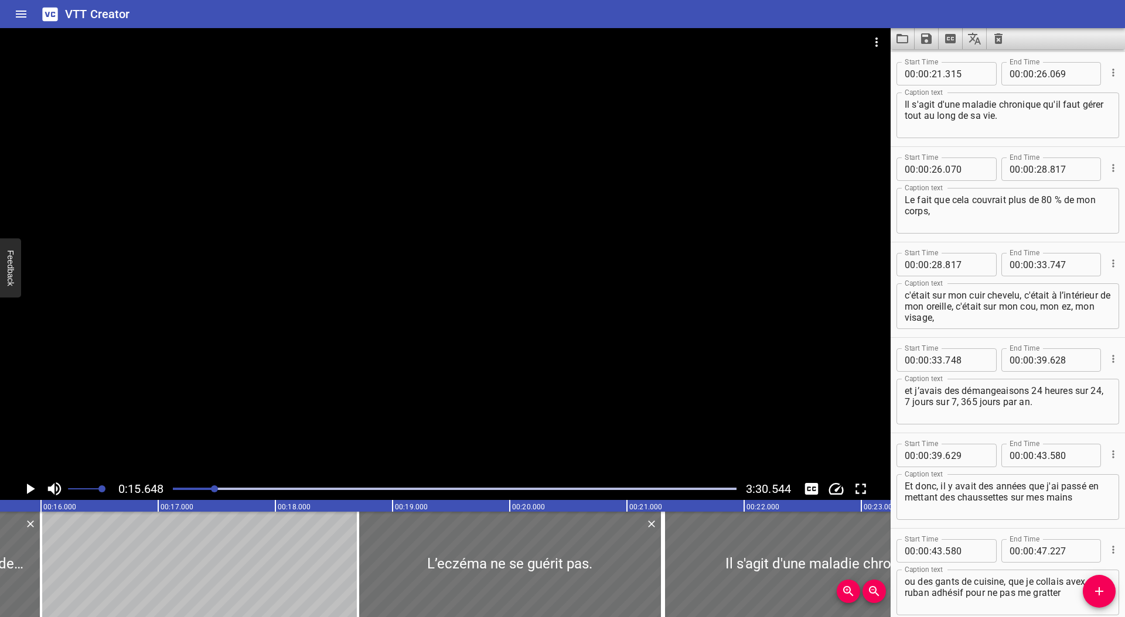
click at [23, 487] on icon "Play/Pause" at bounding box center [30, 489] width 18 height 18
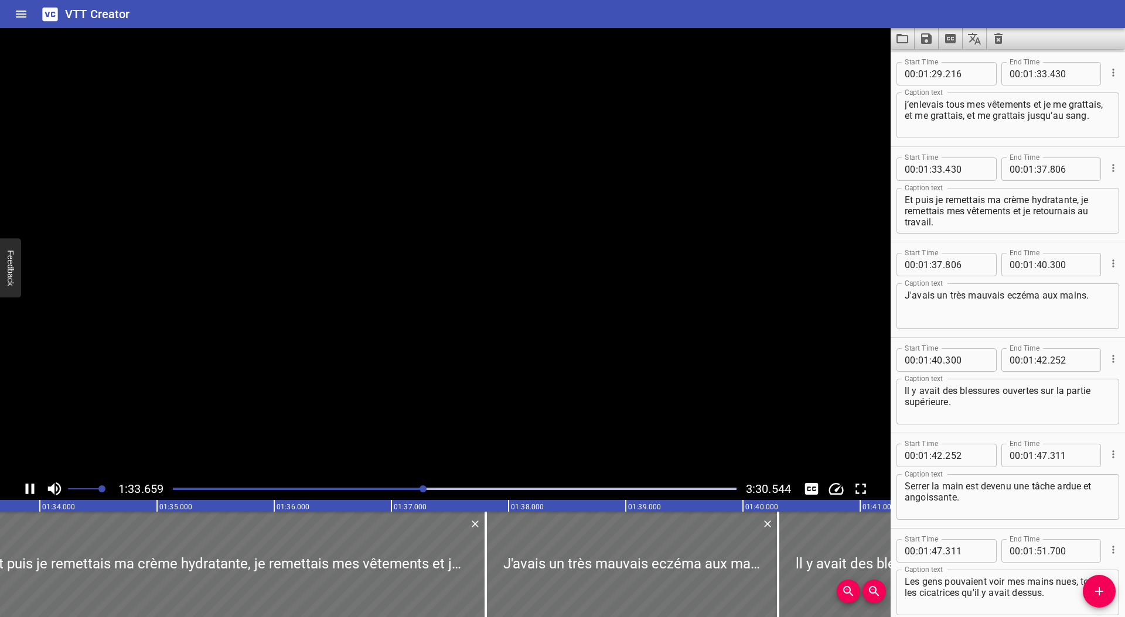
scroll to position [2387, 0]
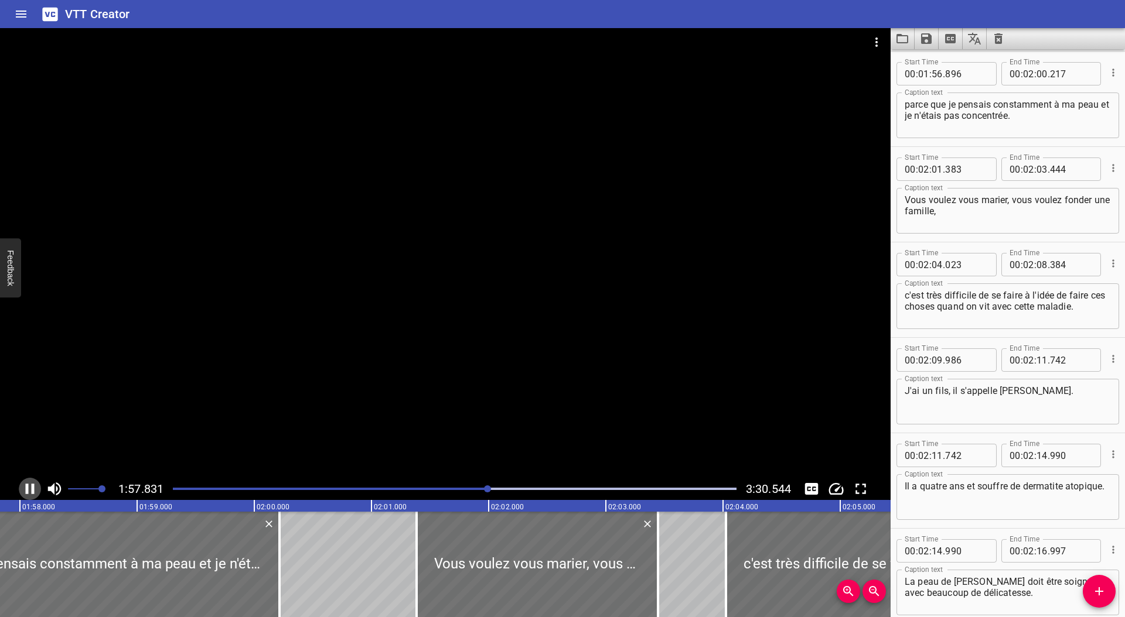
click at [39, 490] on button "Play/Pause" at bounding box center [30, 489] width 22 height 22
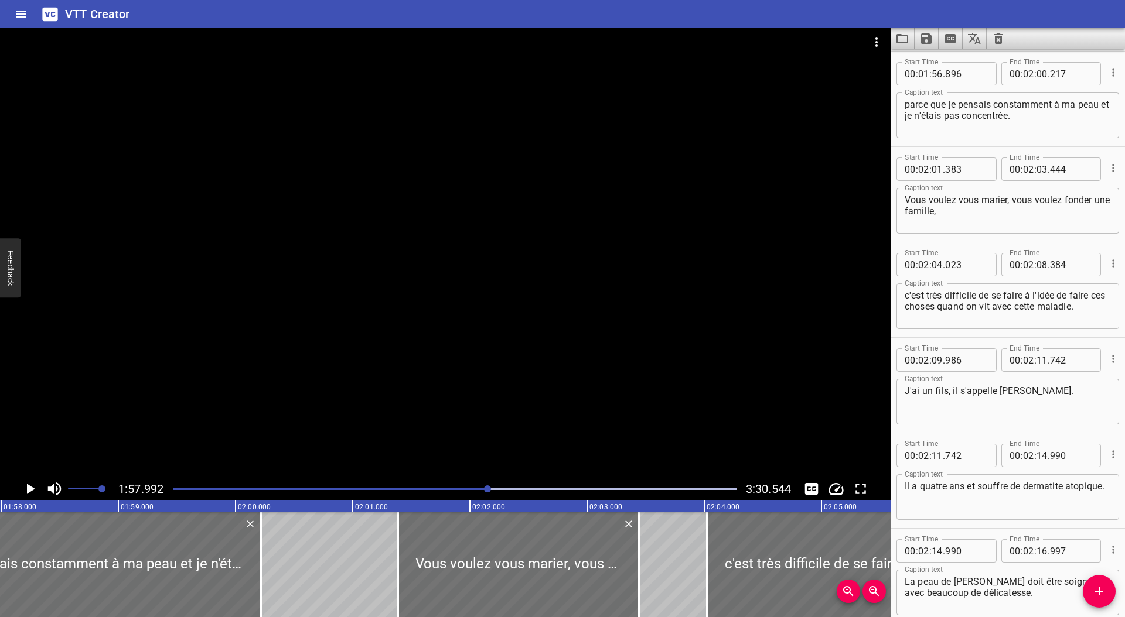
click at [928, 39] on icon "Save captions to file" at bounding box center [926, 38] width 11 height 11
click at [951, 66] on li "Save to VTT file" at bounding box center [957, 64] width 86 height 21
